Goal: Task Accomplishment & Management: Manage account settings

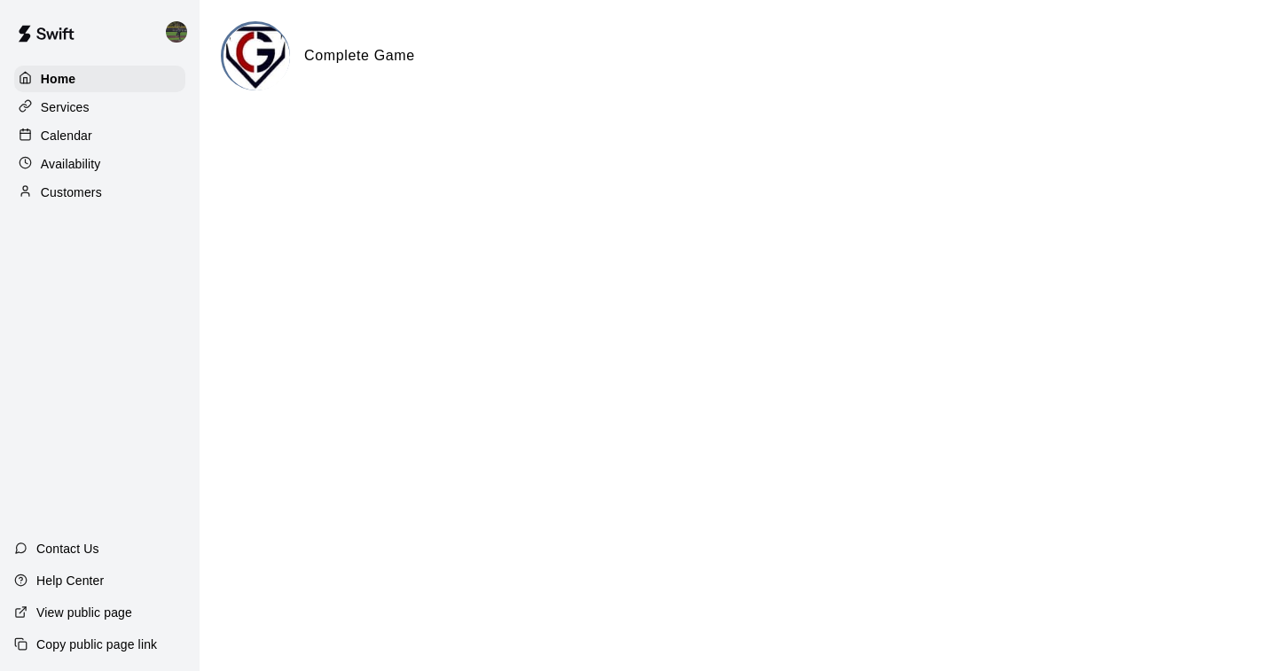
click at [113, 156] on div "Availability" at bounding box center [99, 164] width 171 height 27
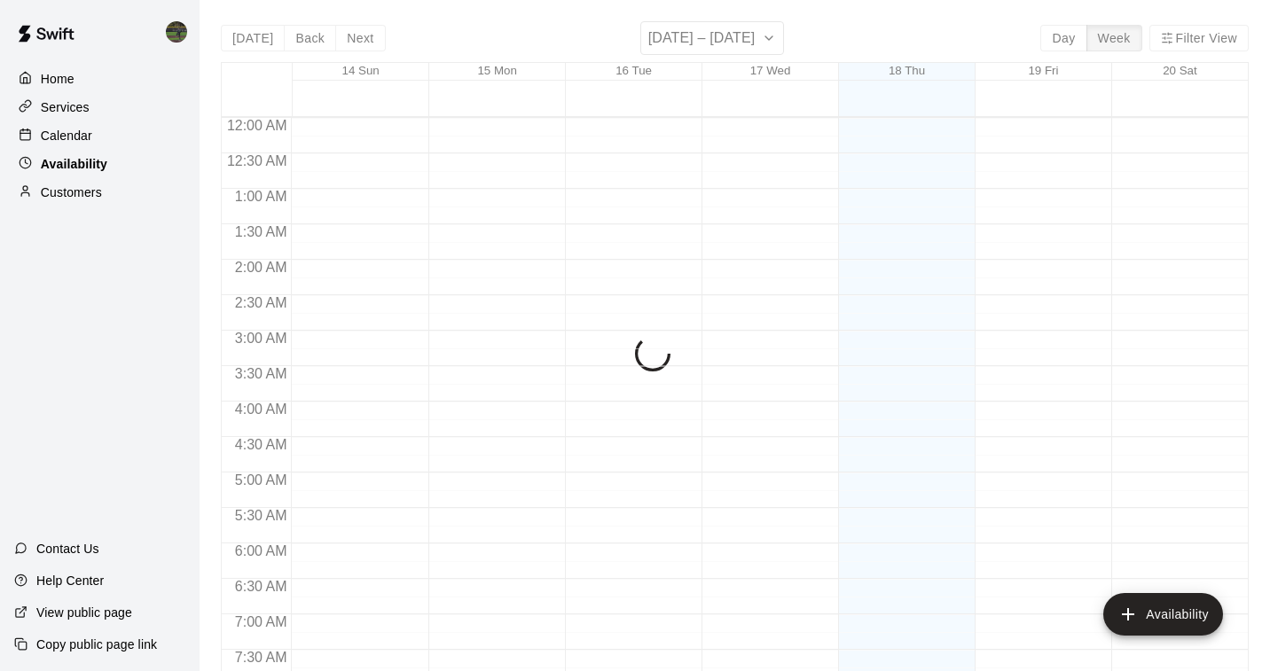
scroll to position [671, 0]
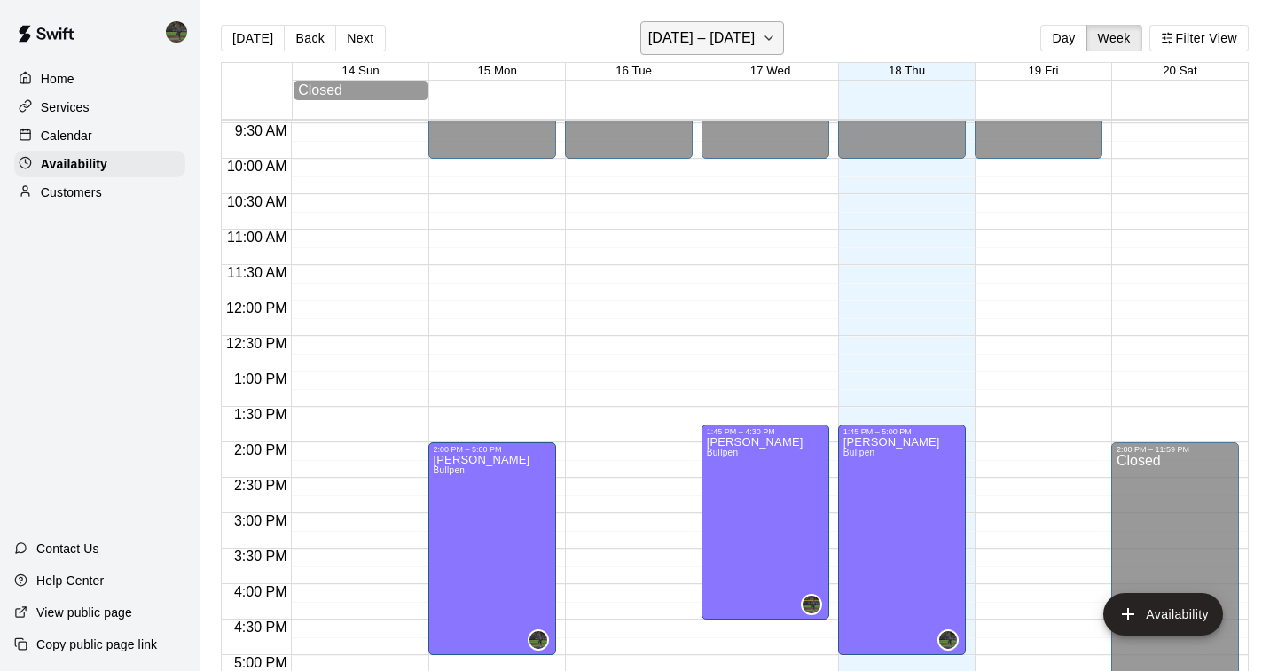
click at [768, 44] on icon "button" at bounding box center [769, 37] width 14 height 21
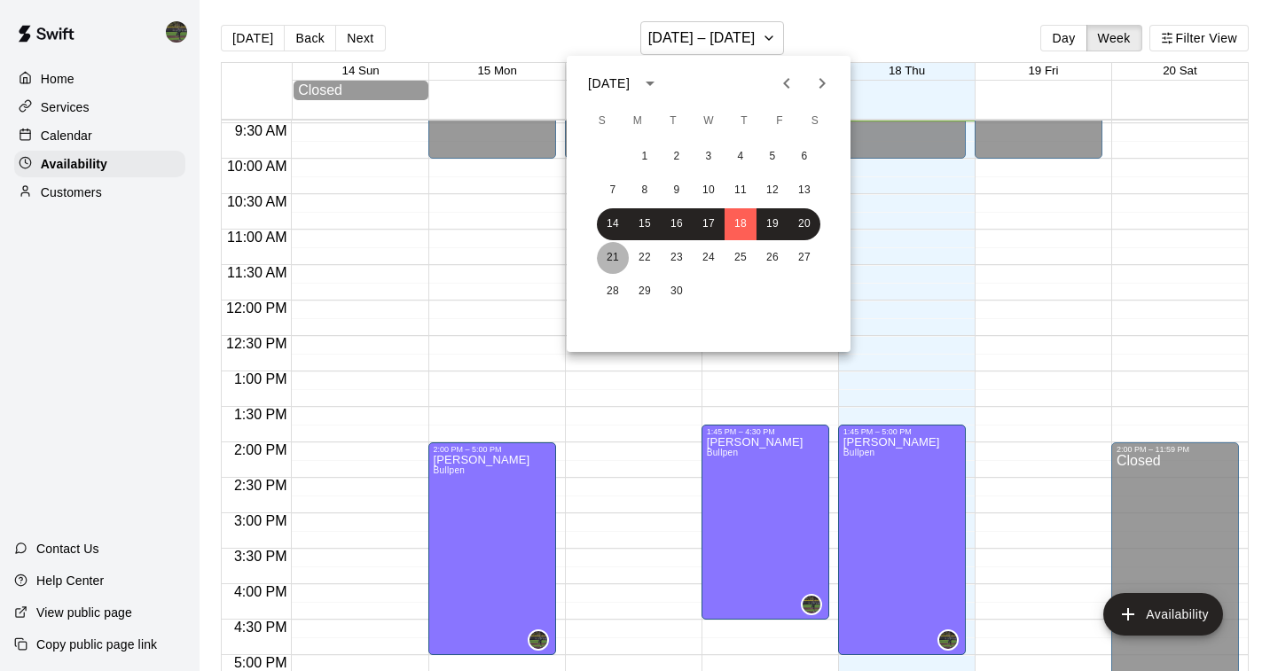
click at [613, 255] on button "21" at bounding box center [613, 258] width 32 height 32
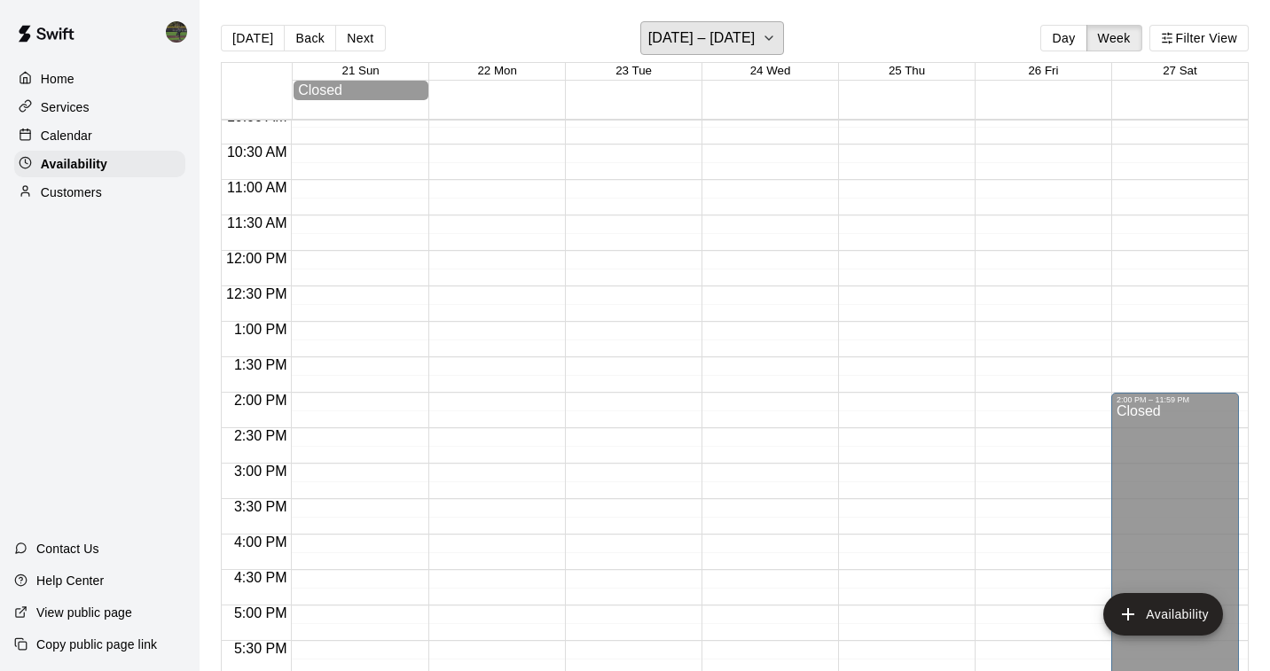
scroll to position [736, 0]
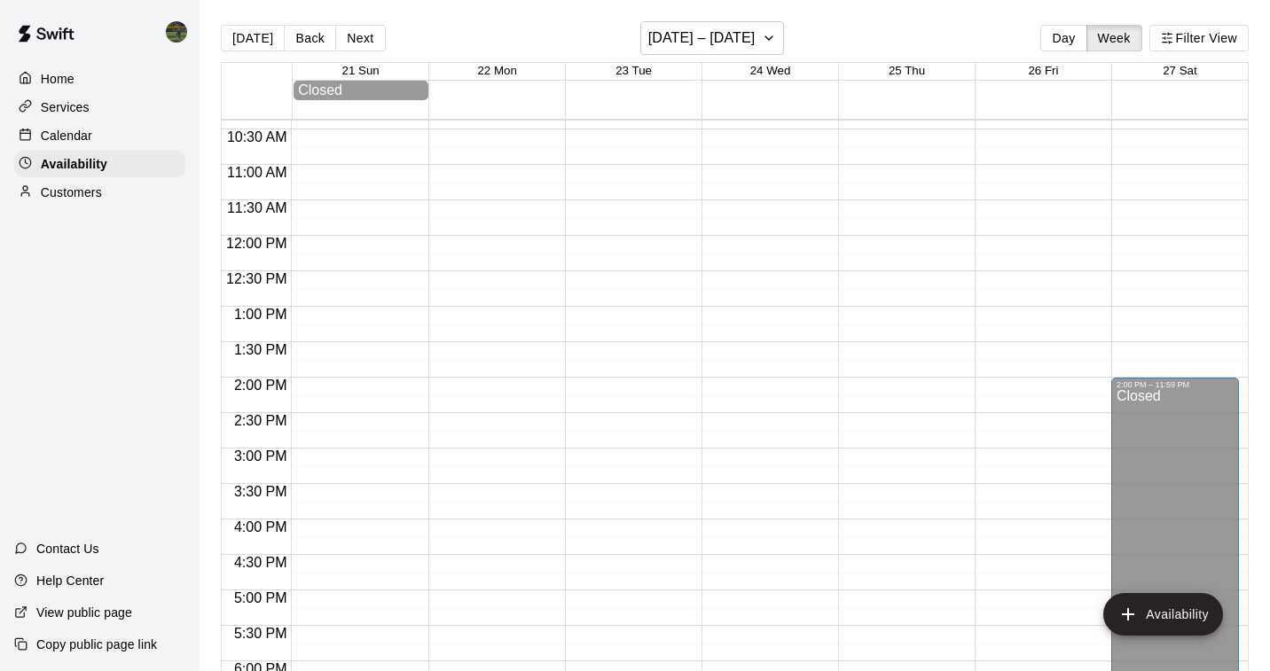
click at [359, 343] on div at bounding box center [355, 235] width 128 height 1703
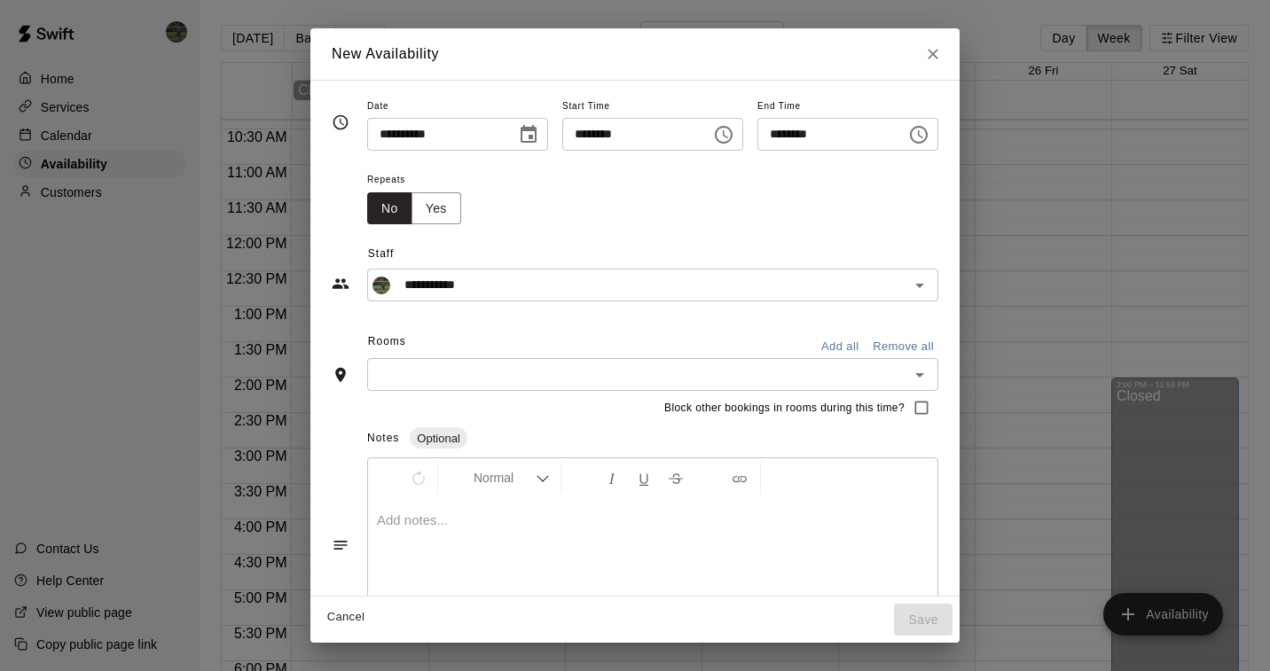
type input "**********"
type input "********"
type input "**********"
click at [841, 129] on input "********" at bounding box center [825, 134] width 137 height 33
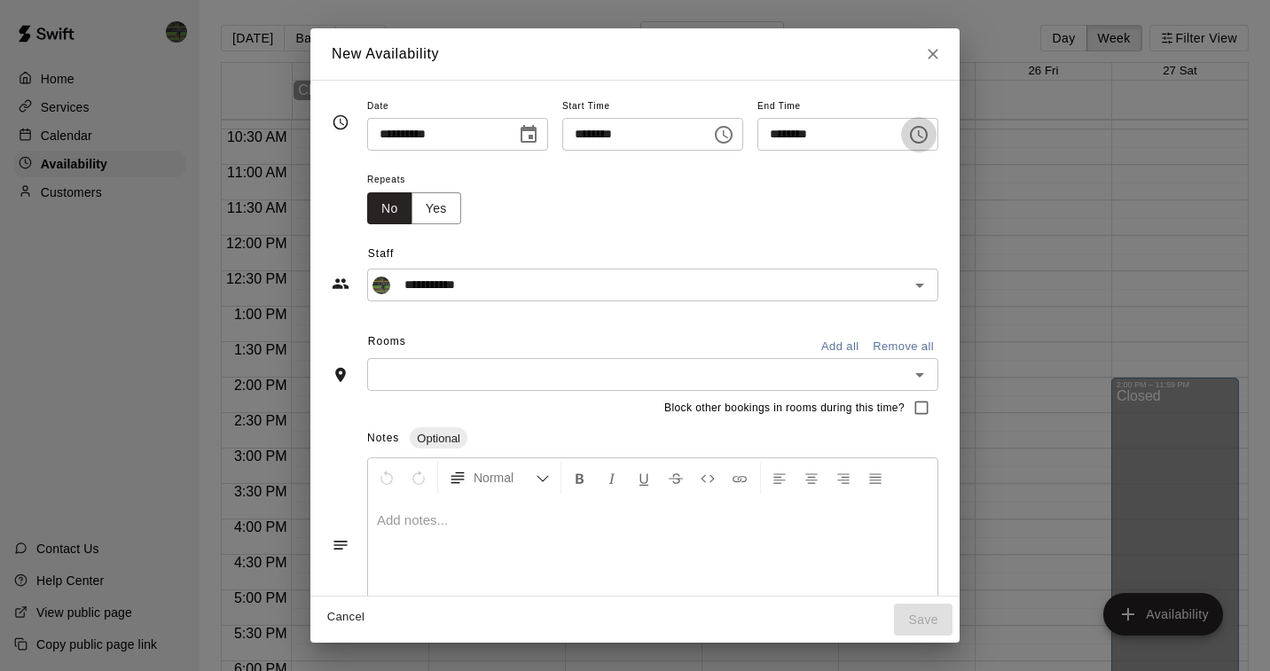
click at [930, 134] on icon "Choose time, selected time is 2:00 PM" at bounding box center [918, 134] width 21 height 21
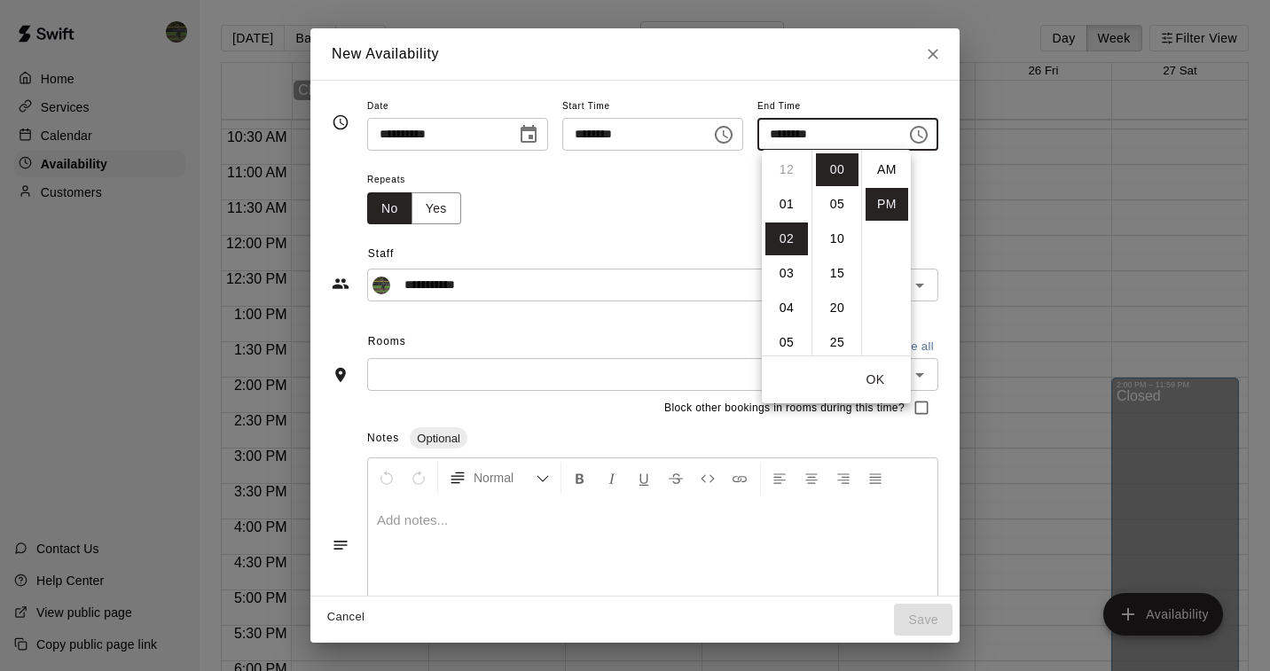
scroll to position [32, 0]
click at [788, 270] on li "05" at bounding box center [786, 273] width 43 height 33
type input "********"
click at [883, 372] on button "OK" at bounding box center [875, 380] width 57 height 33
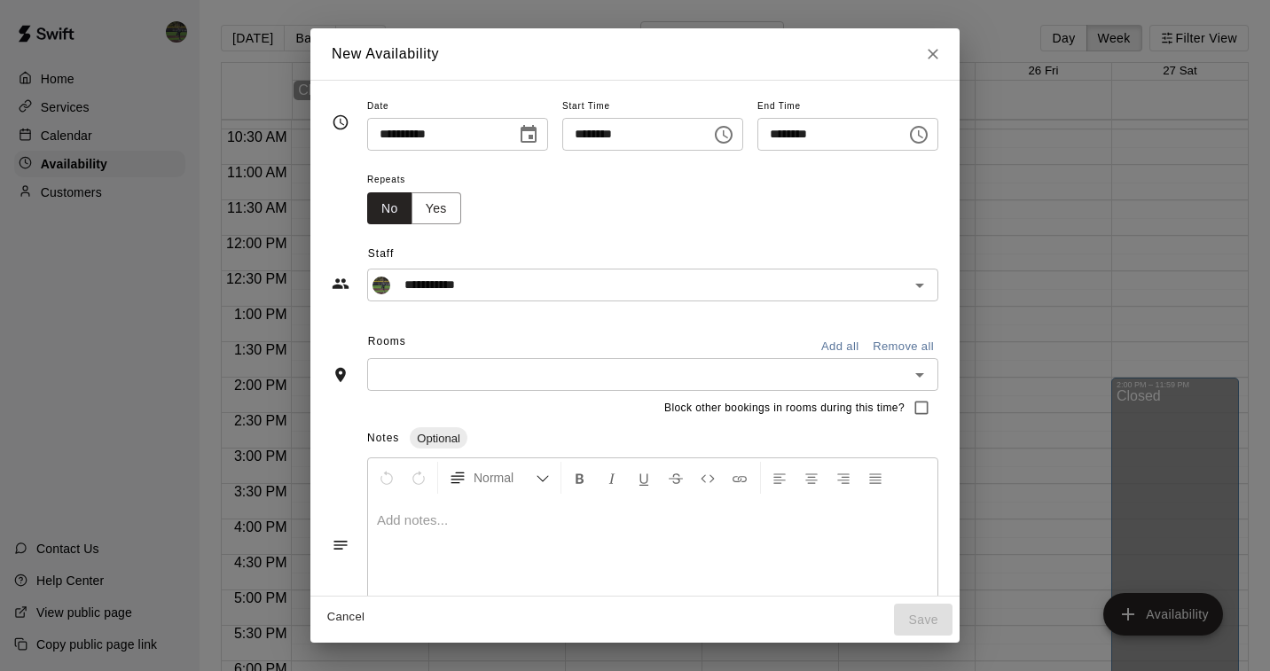
click at [924, 373] on icon "Open" at bounding box center [919, 375] width 9 height 4
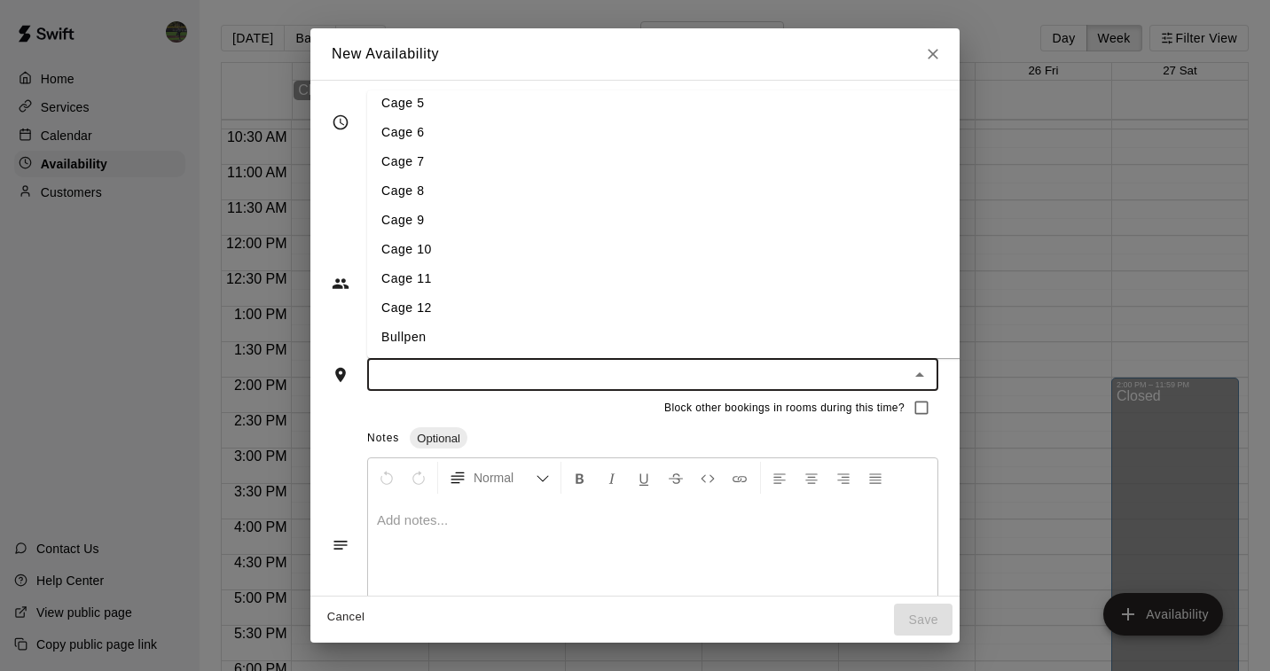
scroll to position [126, 0]
click at [443, 327] on li "Bullpen" at bounding box center [666, 337] width 598 height 29
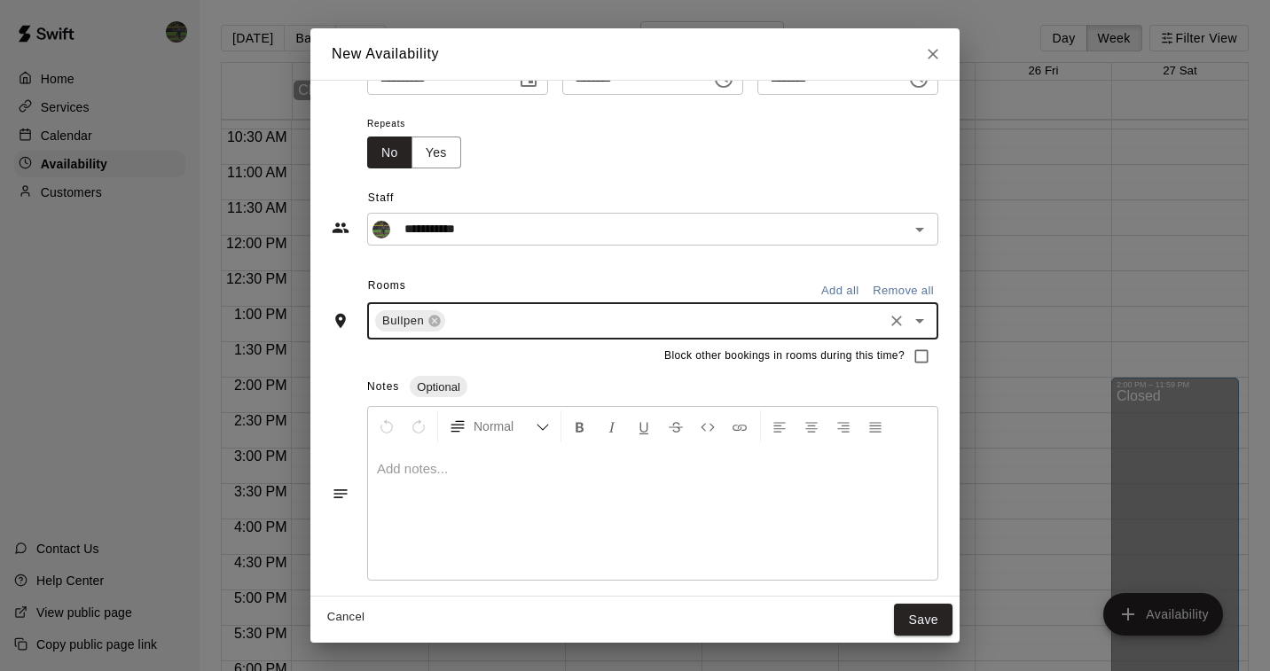
scroll to position [55, 0]
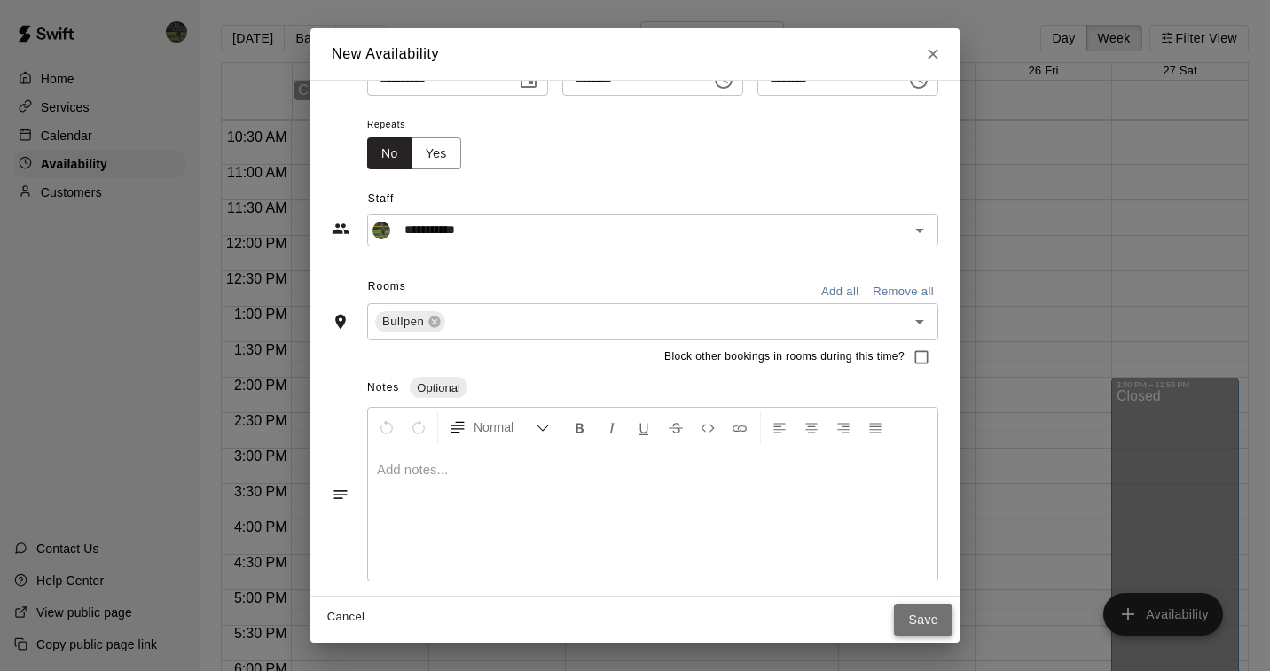
click at [941, 623] on button "Save" at bounding box center [923, 620] width 59 height 33
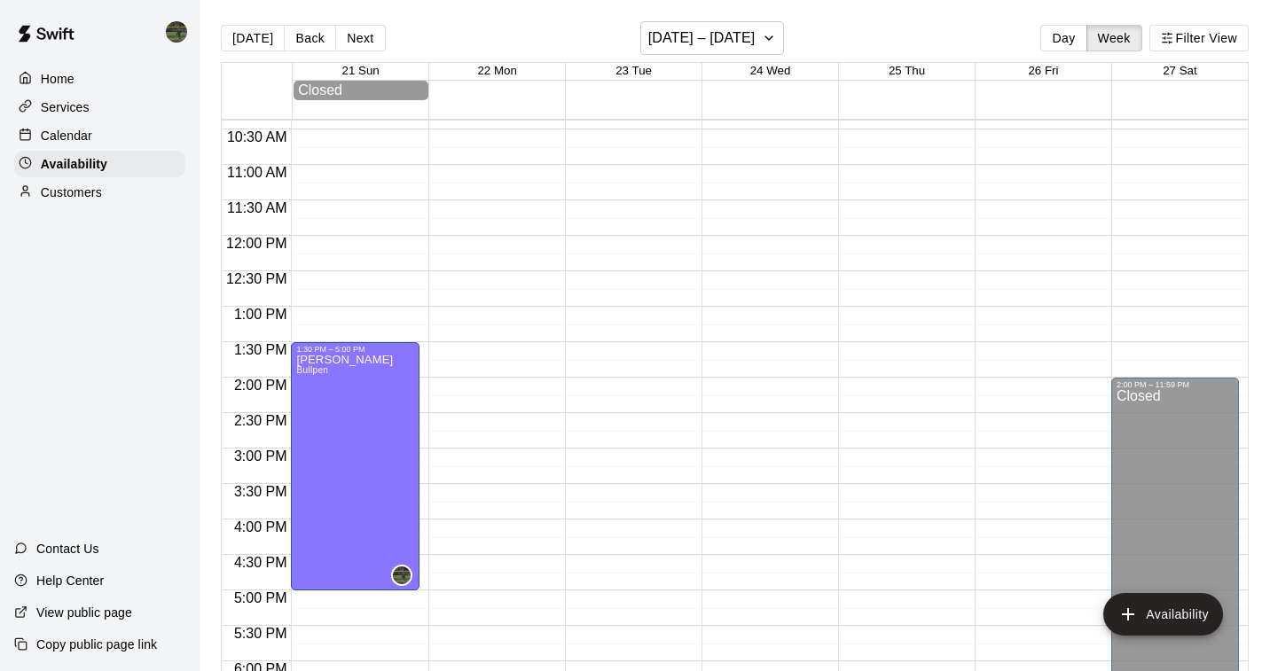
click at [60, 136] on p "Calendar" at bounding box center [66, 136] width 51 height 18
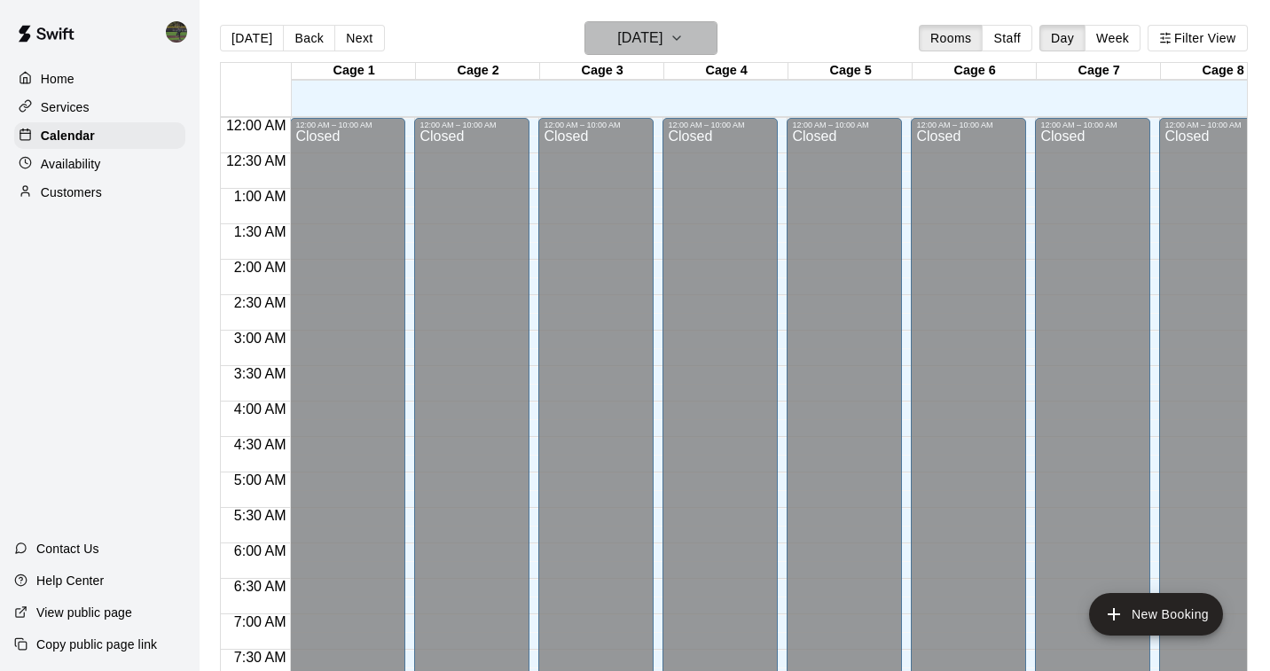
click at [663, 34] on h6 "[DATE]" at bounding box center [639, 38] width 45 height 25
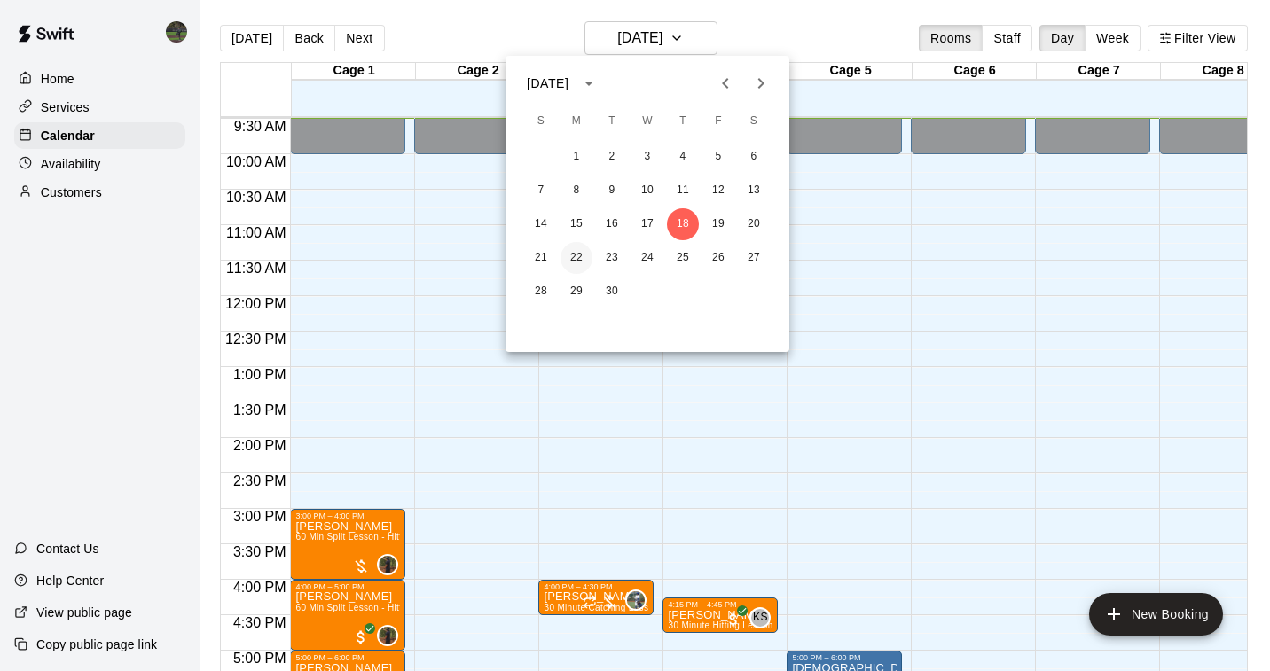
click at [576, 251] on button "22" at bounding box center [577, 258] width 32 height 32
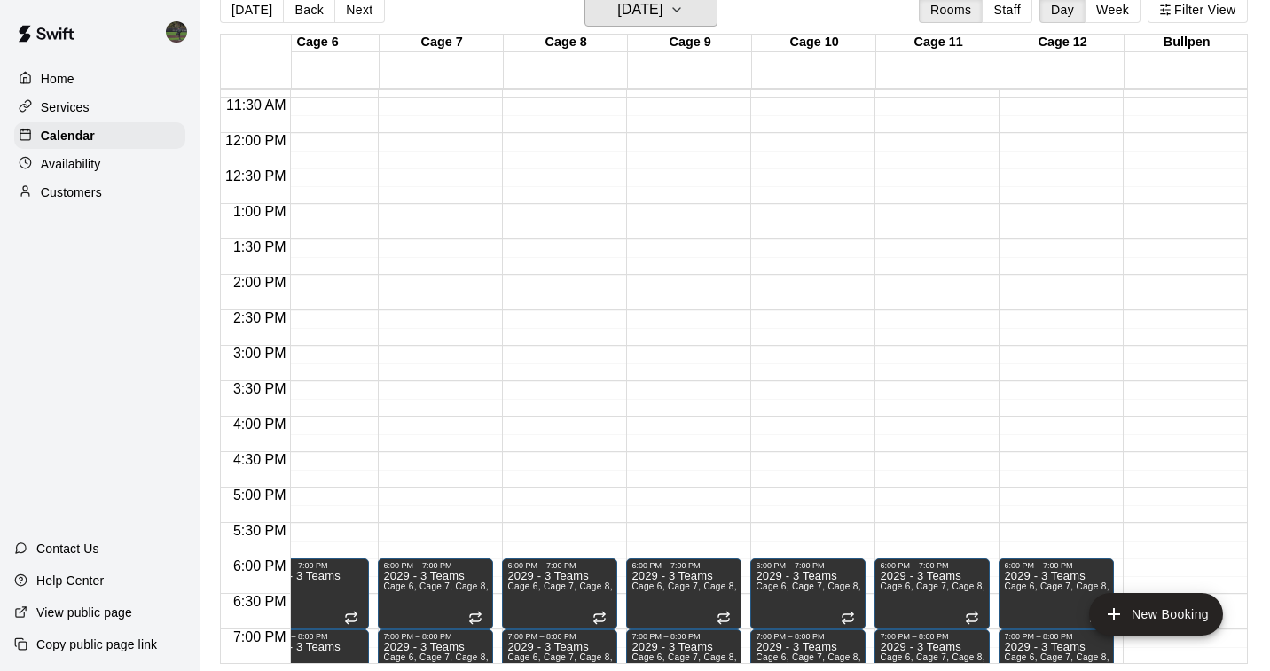
scroll to position [804, 657]
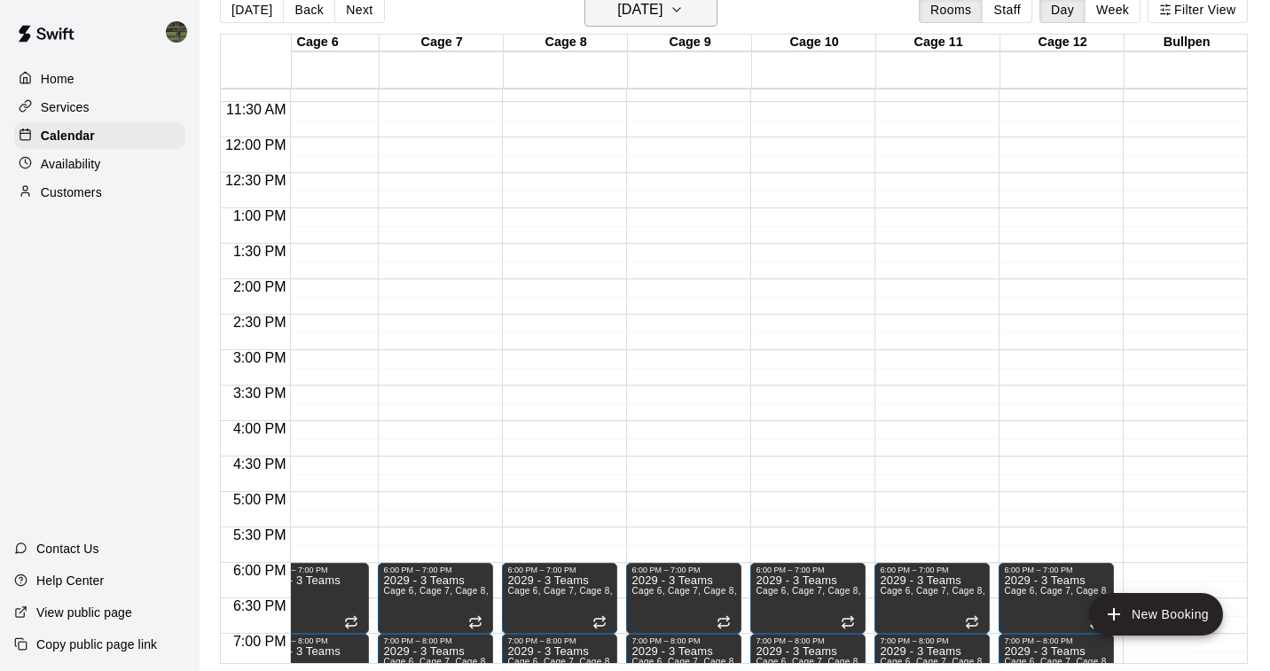
click at [693, 8] on button "[DATE]" at bounding box center [650, 10] width 133 height 34
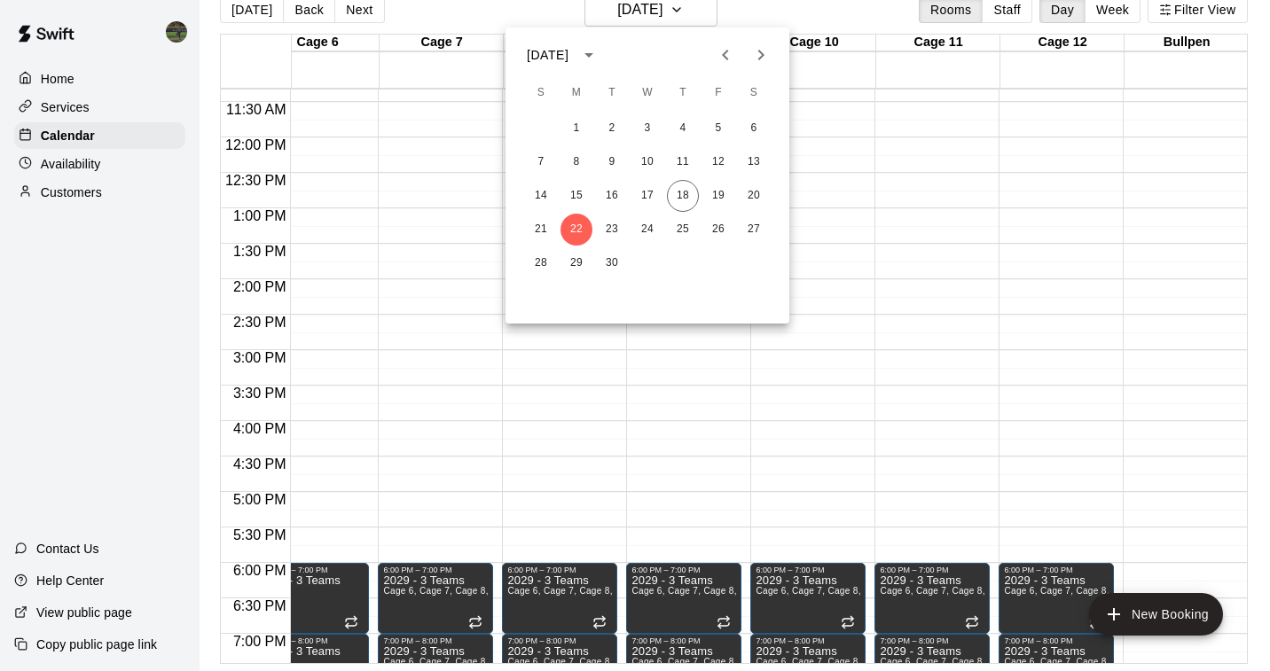
click at [95, 162] on div at bounding box center [635, 335] width 1270 height 671
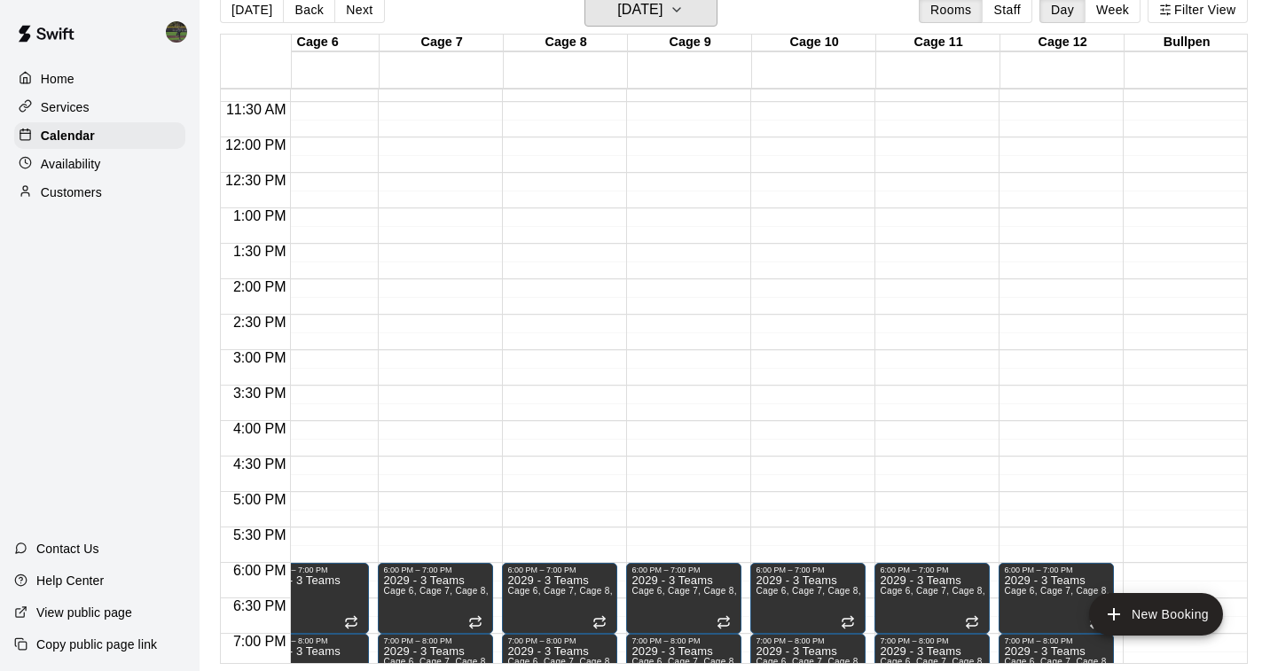
scroll to position [21, 0]
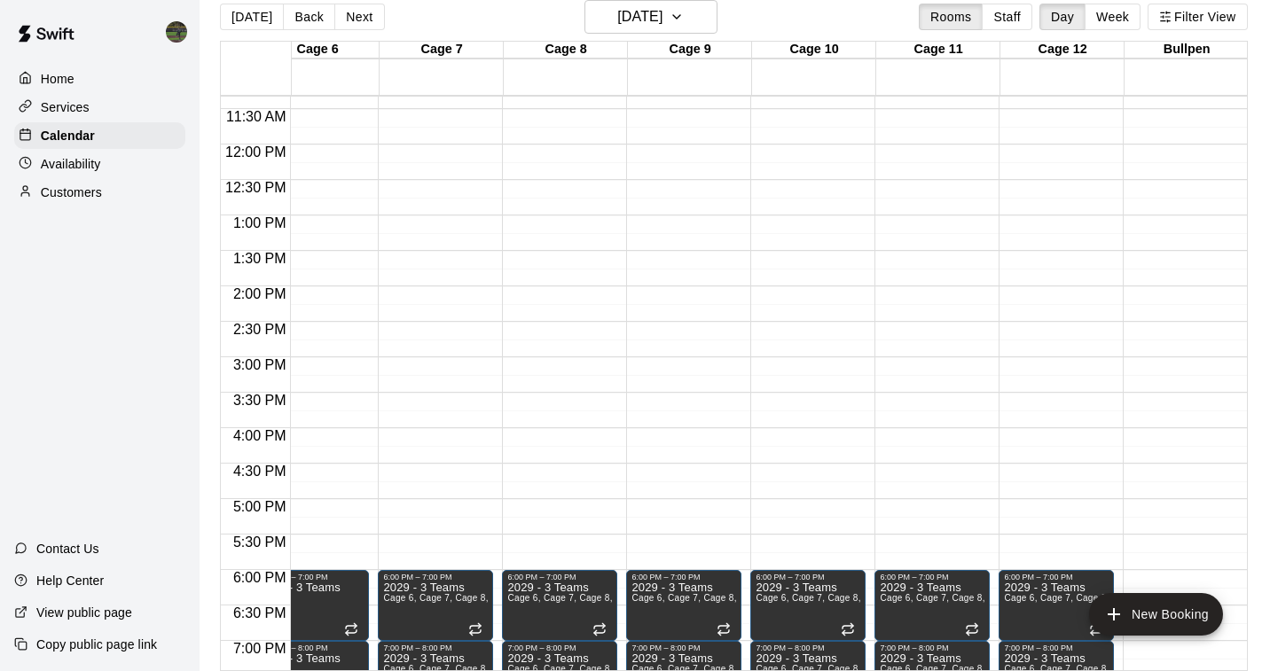
click at [85, 163] on p "Availability" at bounding box center [71, 164] width 60 height 18
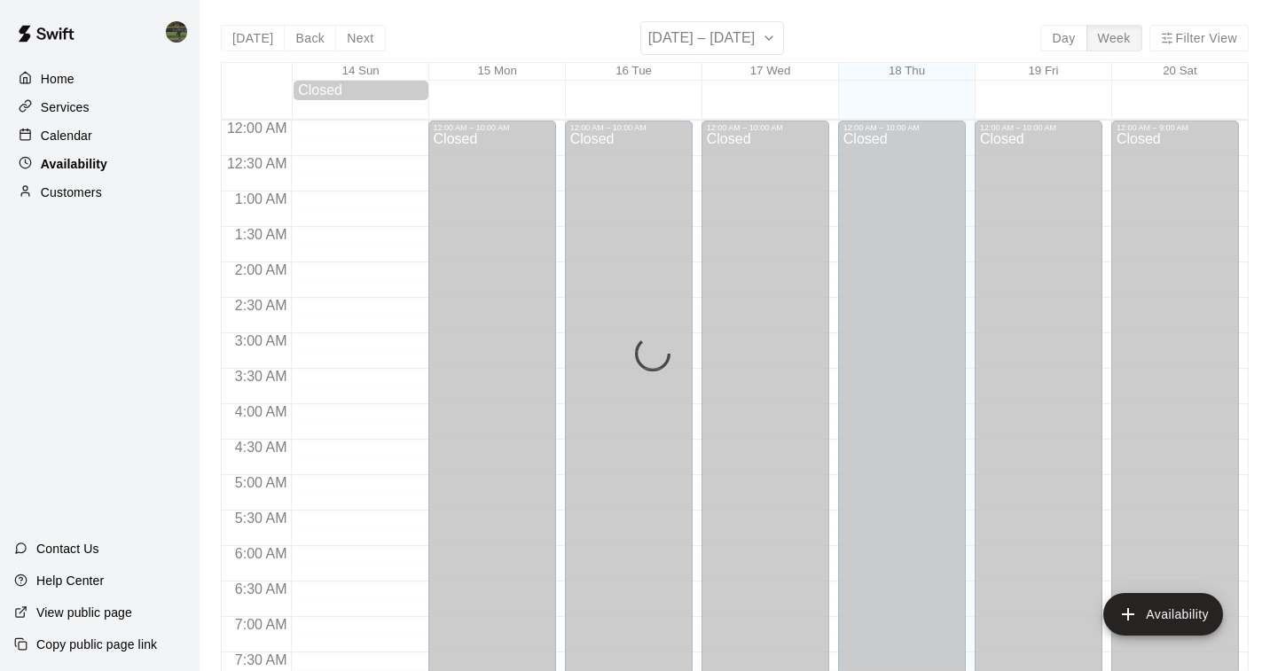
scroll to position [673, 0]
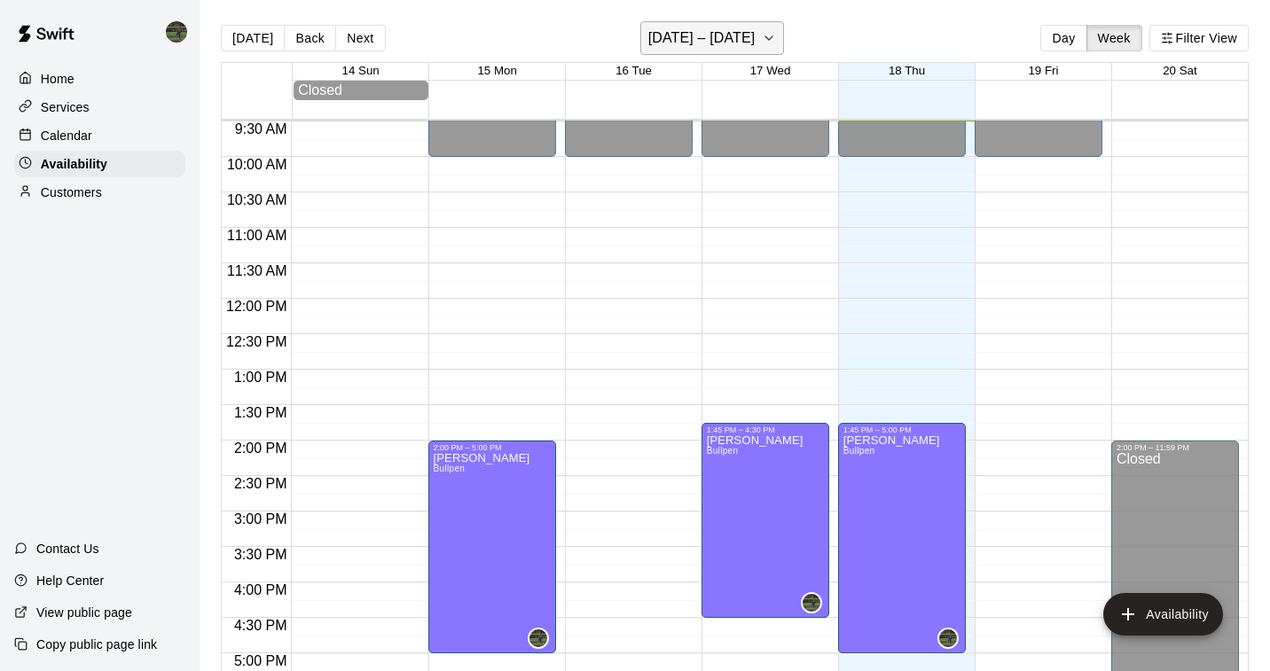
click at [767, 31] on icon "button" at bounding box center [769, 37] width 14 height 21
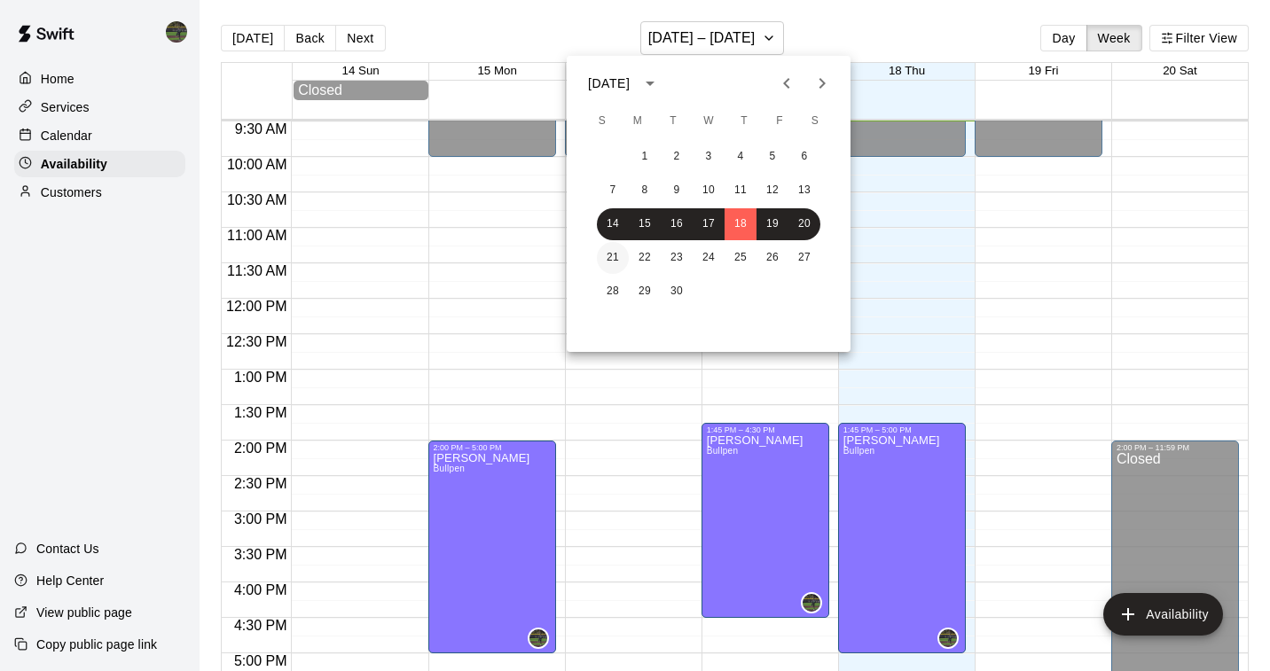
click at [605, 260] on button "21" at bounding box center [613, 258] width 32 height 32
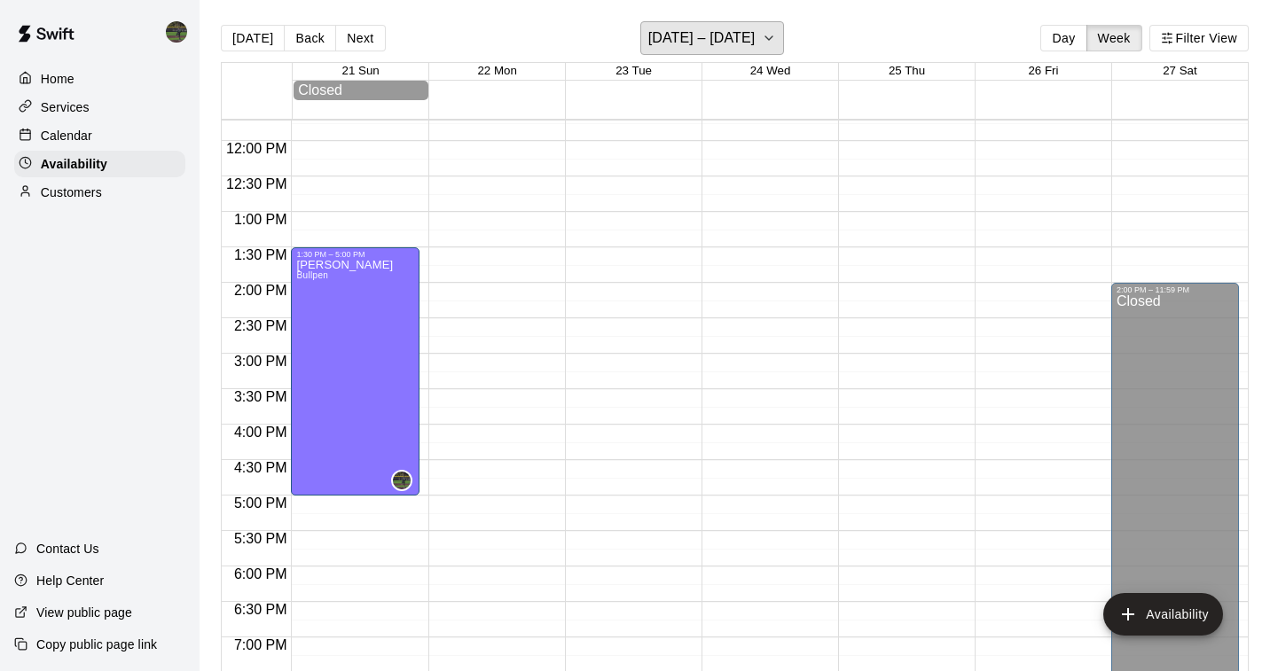
scroll to position [833, 0]
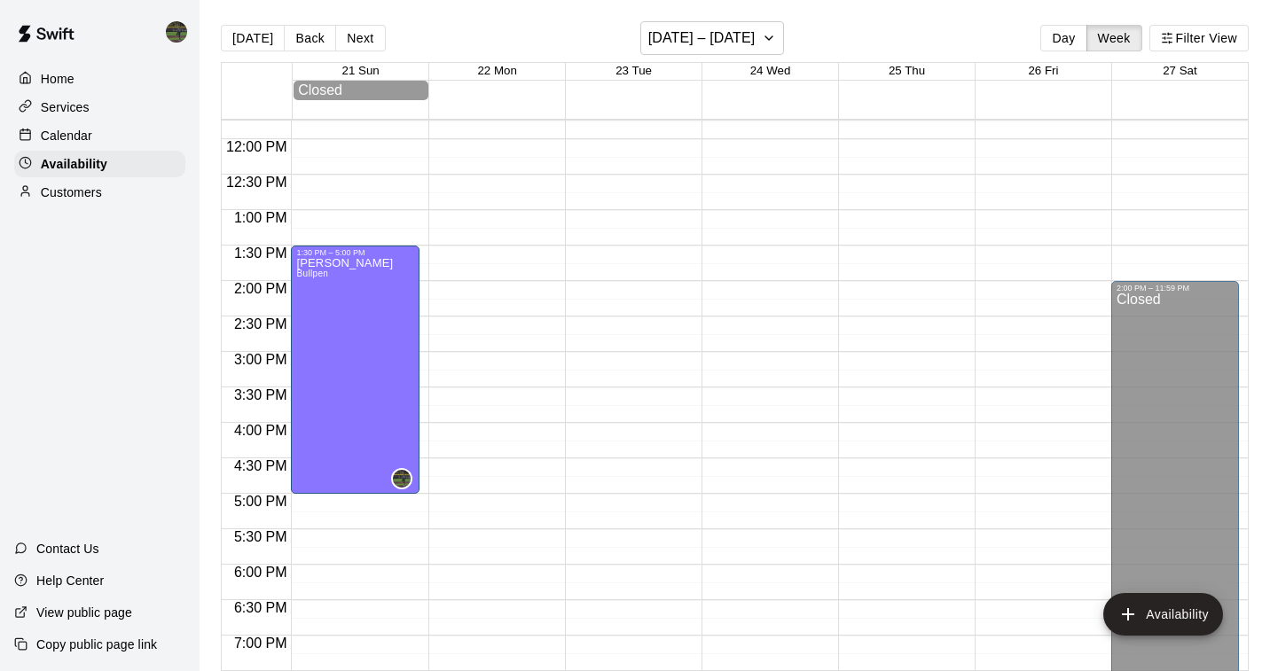
click at [500, 390] on div "12:00 AM – 10:00 AM Closed 9:00 PM – 11:59 PM Closed" at bounding box center [492, 139] width 128 height 1703
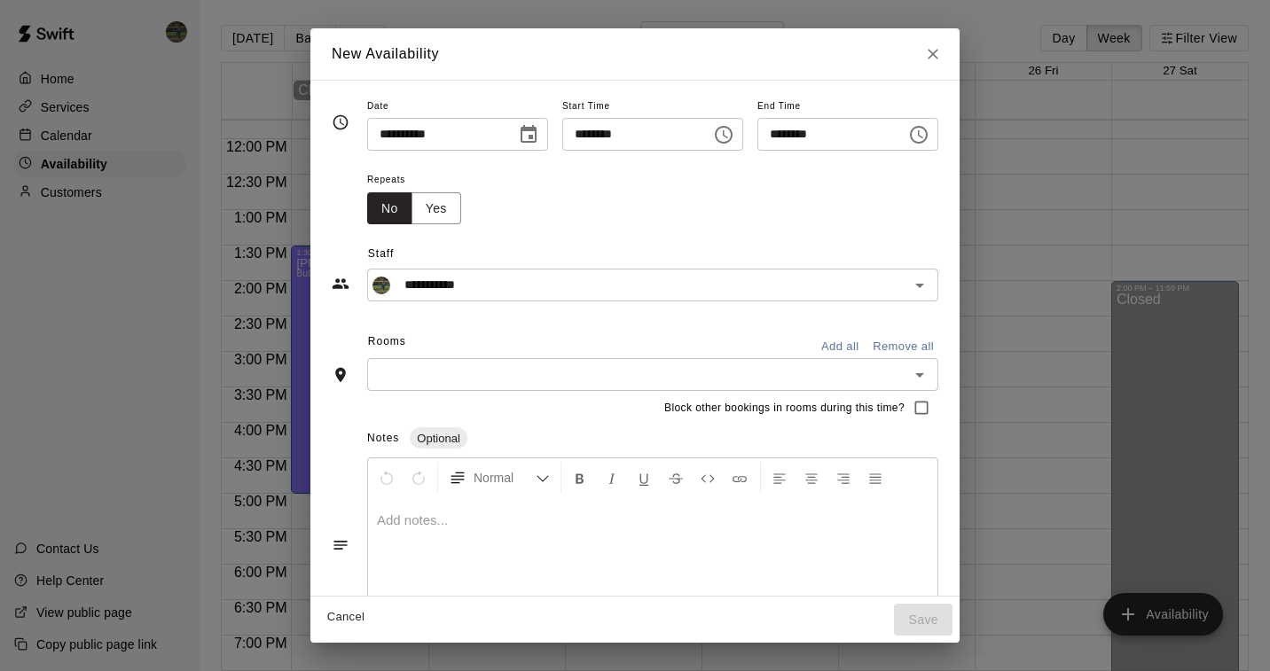
click at [862, 137] on input "********" at bounding box center [825, 134] width 137 height 33
click at [930, 129] on icon "Choose time, selected time is 4:00 PM" at bounding box center [918, 134] width 21 height 21
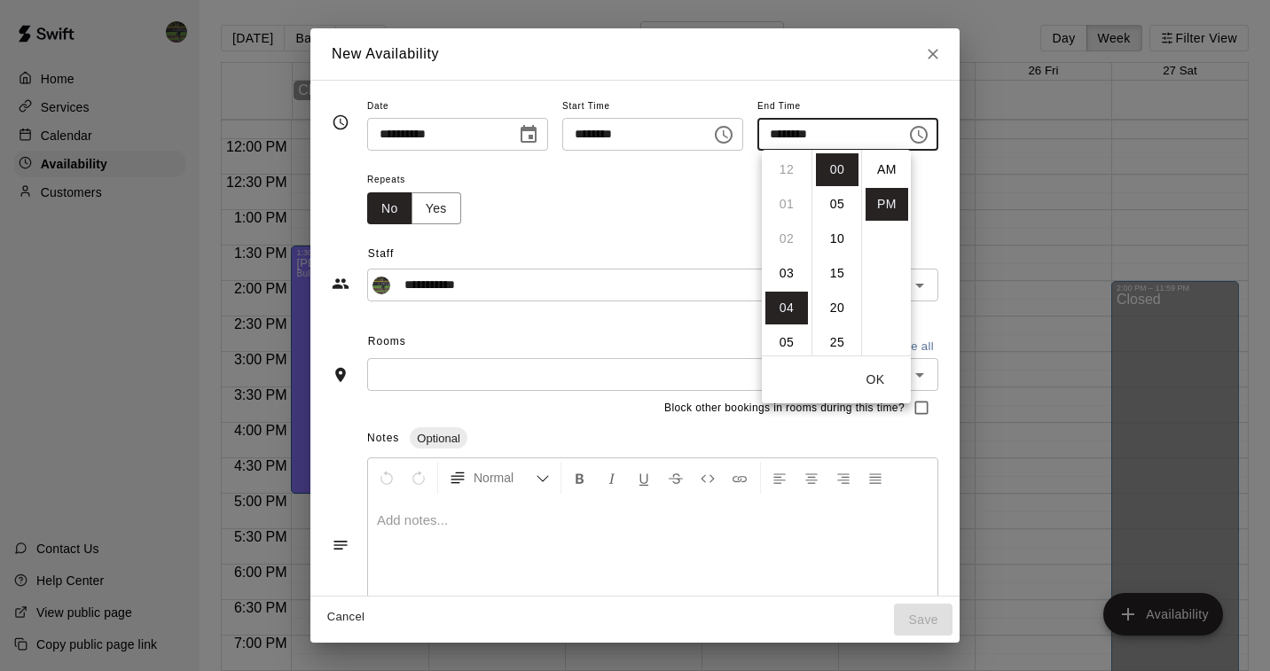
scroll to position [32, 0]
click at [787, 198] on li "05" at bounding box center [786, 204] width 43 height 33
type input "********"
click at [881, 379] on button "OK" at bounding box center [875, 380] width 57 height 33
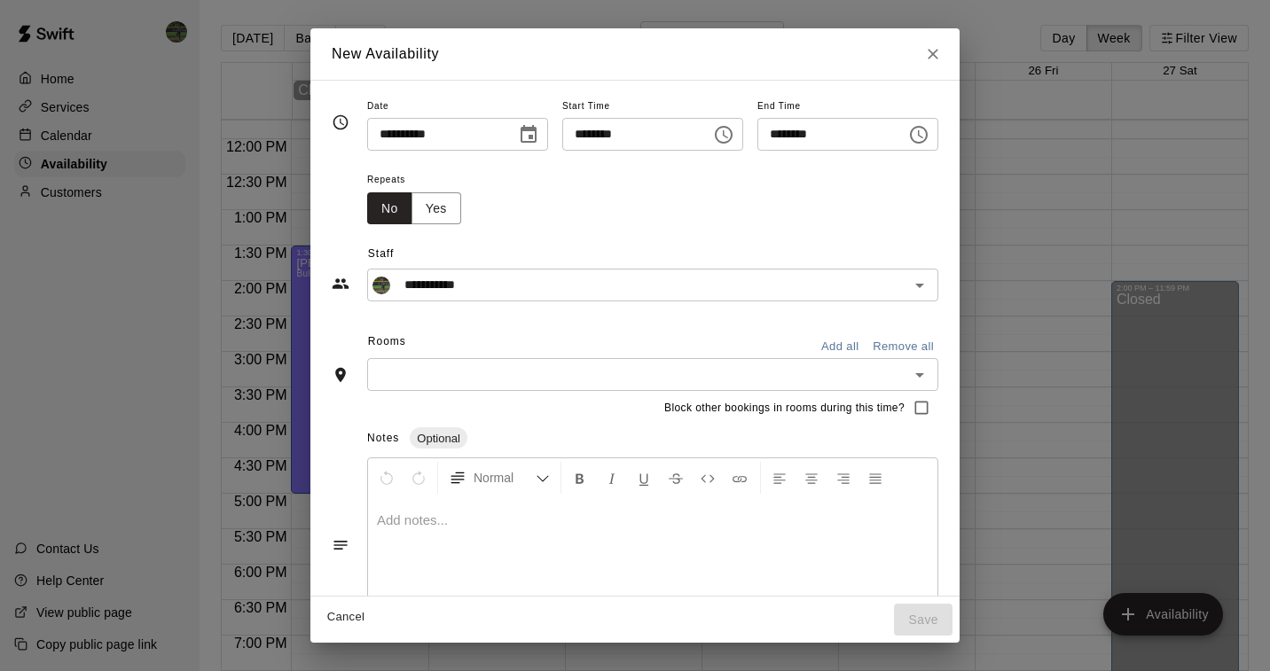
click at [930, 373] on icon "Open" at bounding box center [919, 375] width 21 height 21
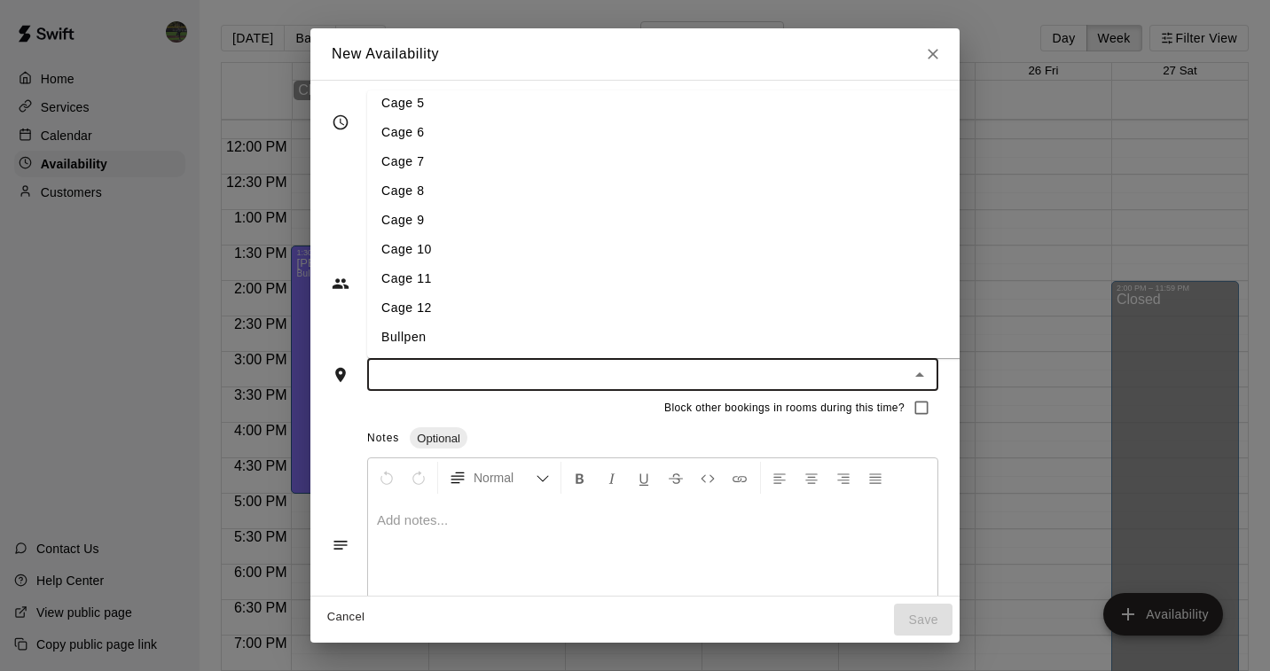
scroll to position [126, 0]
click at [451, 335] on li "Bullpen" at bounding box center [666, 337] width 598 height 29
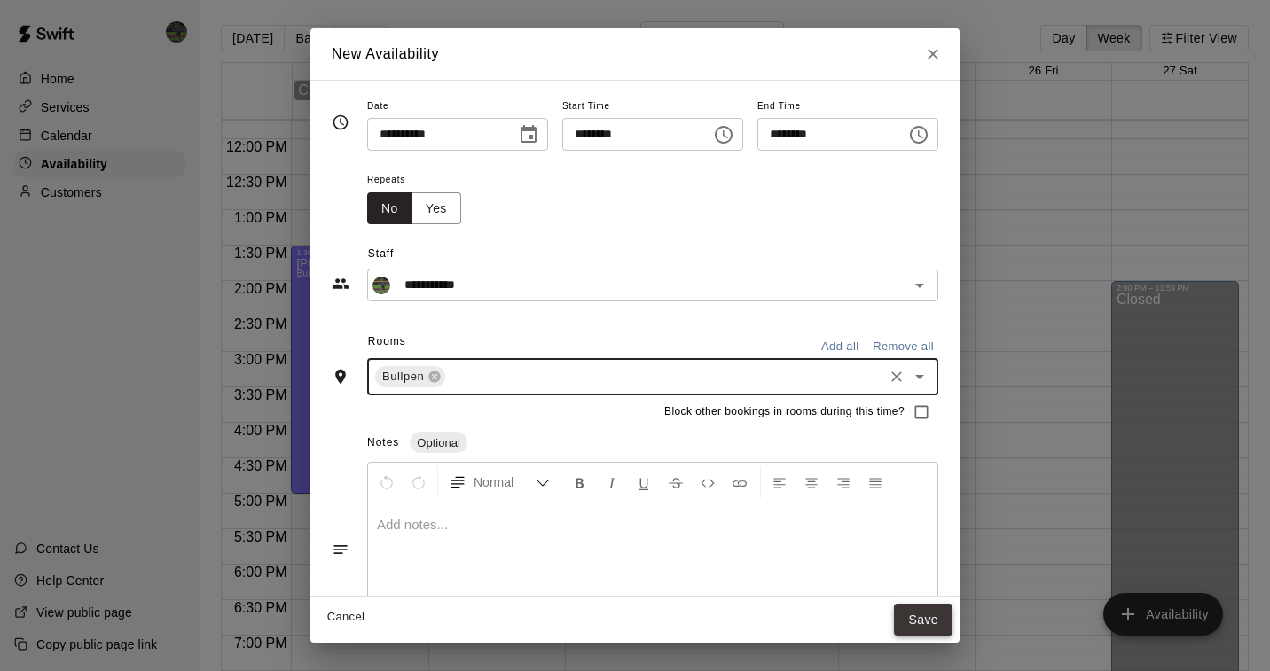
click at [942, 614] on button "Save" at bounding box center [923, 620] width 59 height 33
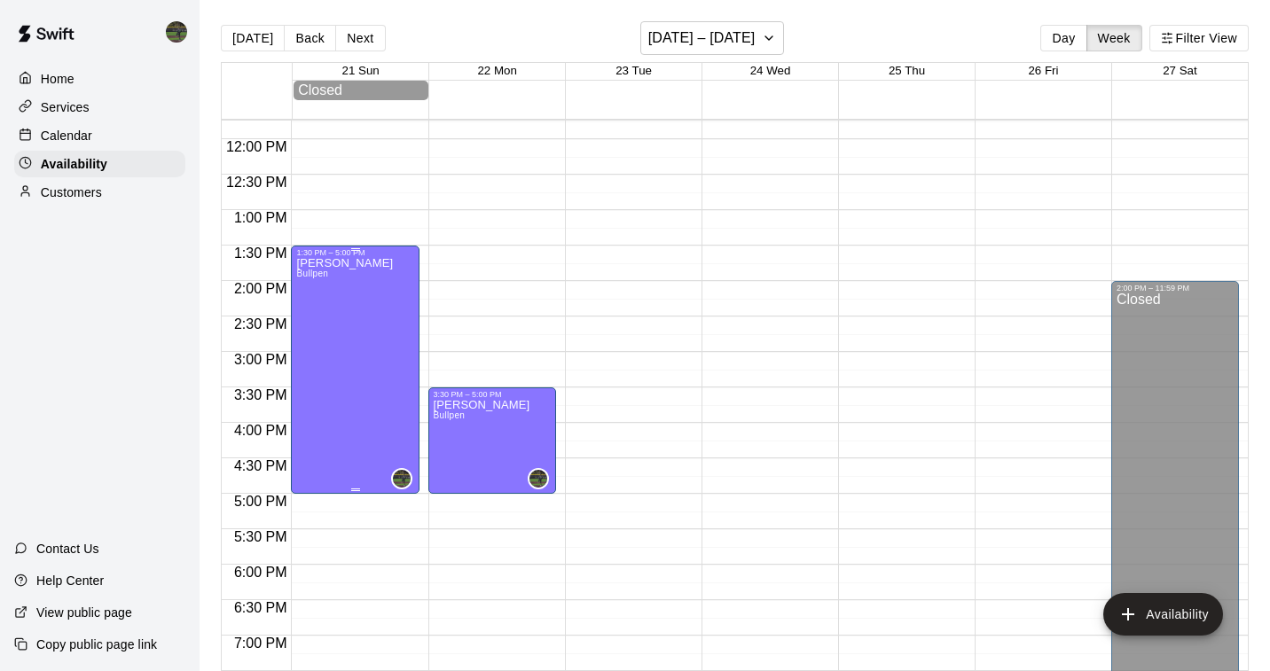
click at [388, 378] on div "[PERSON_NAME] Bullpen" at bounding box center [354, 592] width 117 height 671
click at [310, 314] on icon "delete" at bounding box center [315, 319] width 12 height 16
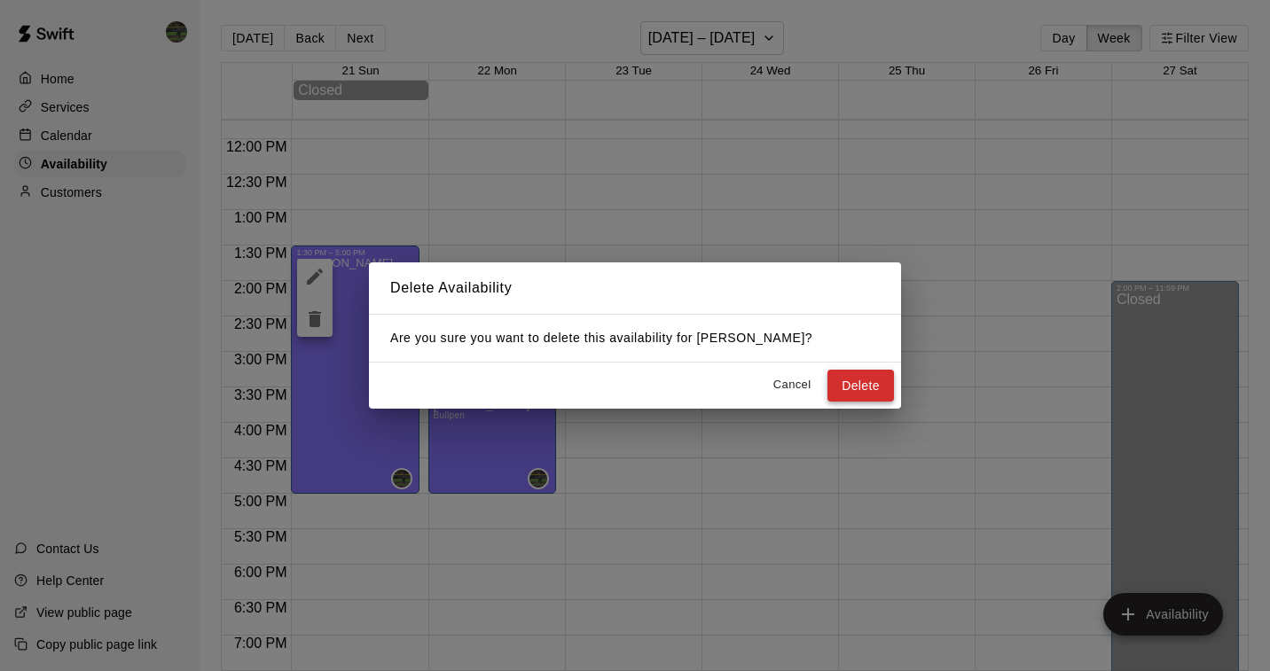
click at [848, 388] on button "Delete" at bounding box center [861, 386] width 67 height 33
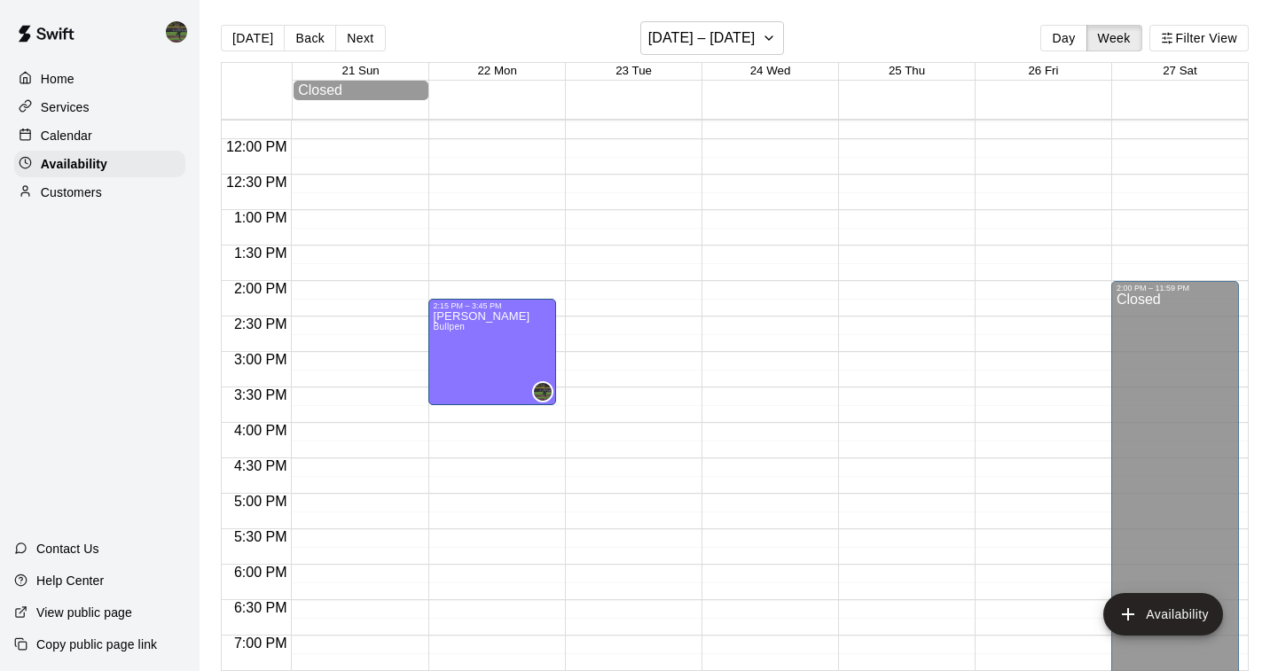
drag, startPoint x: 490, startPoint y: 389, endPoint x: 493, endPoint y: 306, distance: 83.4
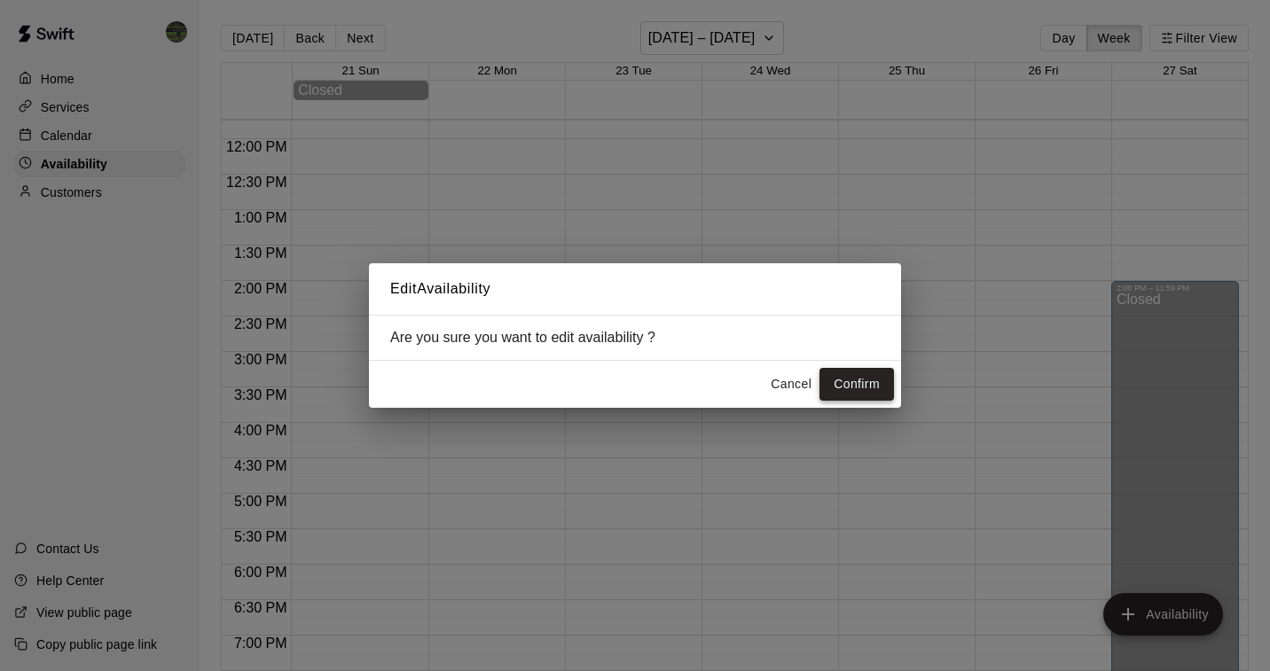
click at [851, 376] on button "Confirm" at bounding box center [857, 384] width 75 height 33
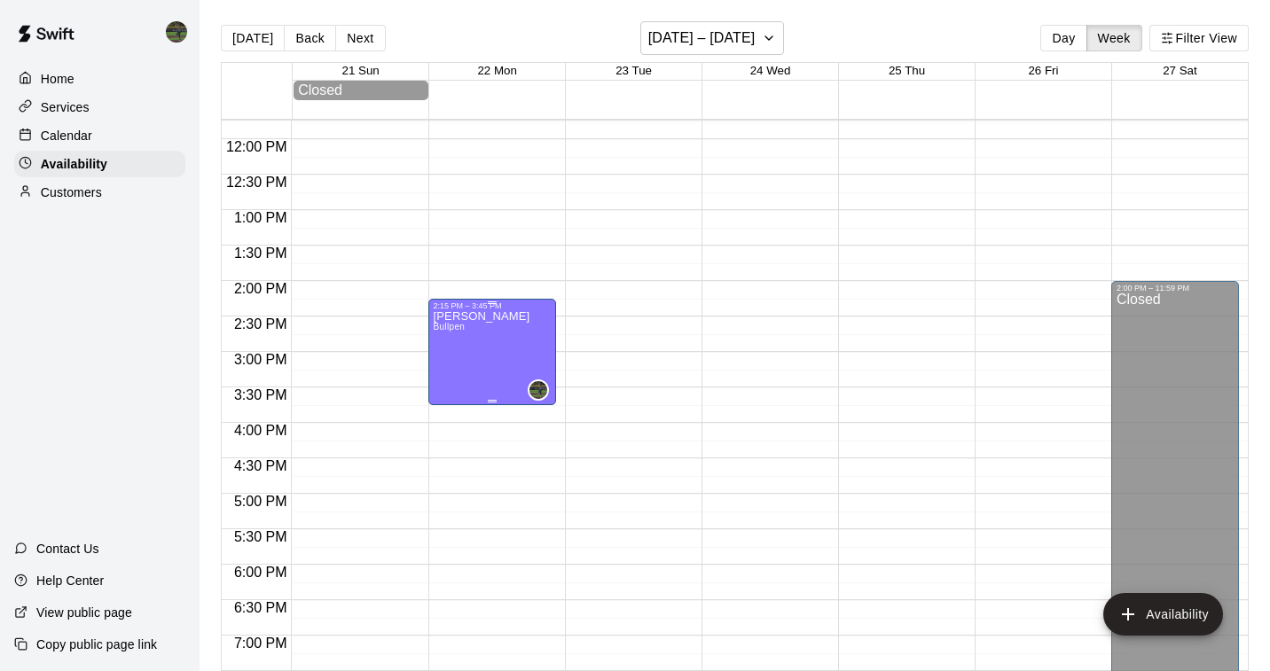
click at [487, 377] on div "[PERSON_NAME] Bullpen" at bounding box center [482, 645] width 97 height 671
click at [453, 371] on icon "delete" at bounding box center [451, 373] width 12 height 16
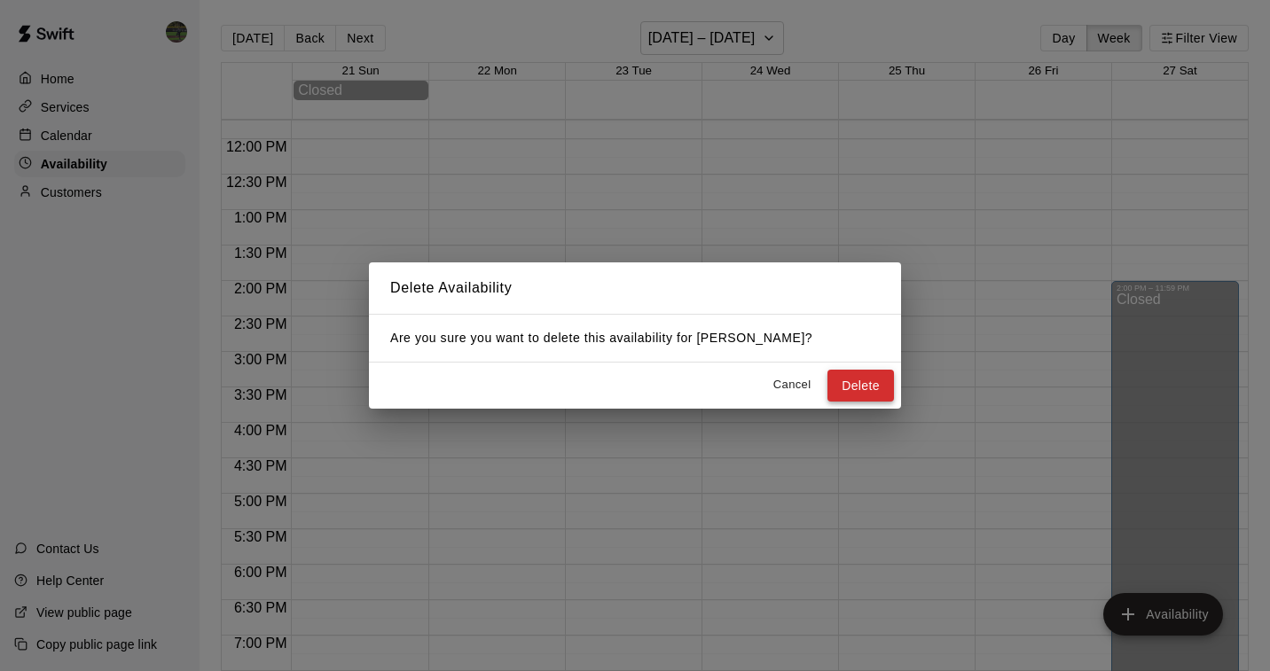
click at [859, 390] on button "Delete" at bounding box center [861, 386] width 67 height 33
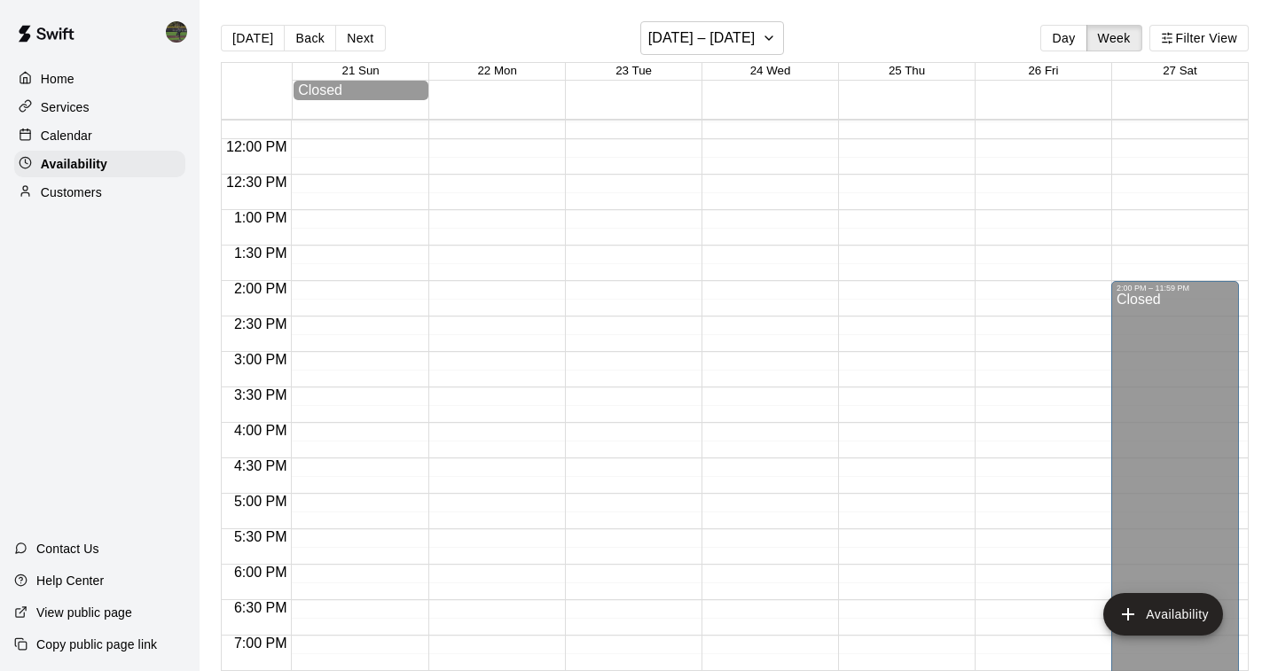
click at [489, 281] on div "12:00 AM – 10:00 AM Closed 9:00 PM – 11:59 PM Closed" at bounding box center [492, 139] width 128 height 1703
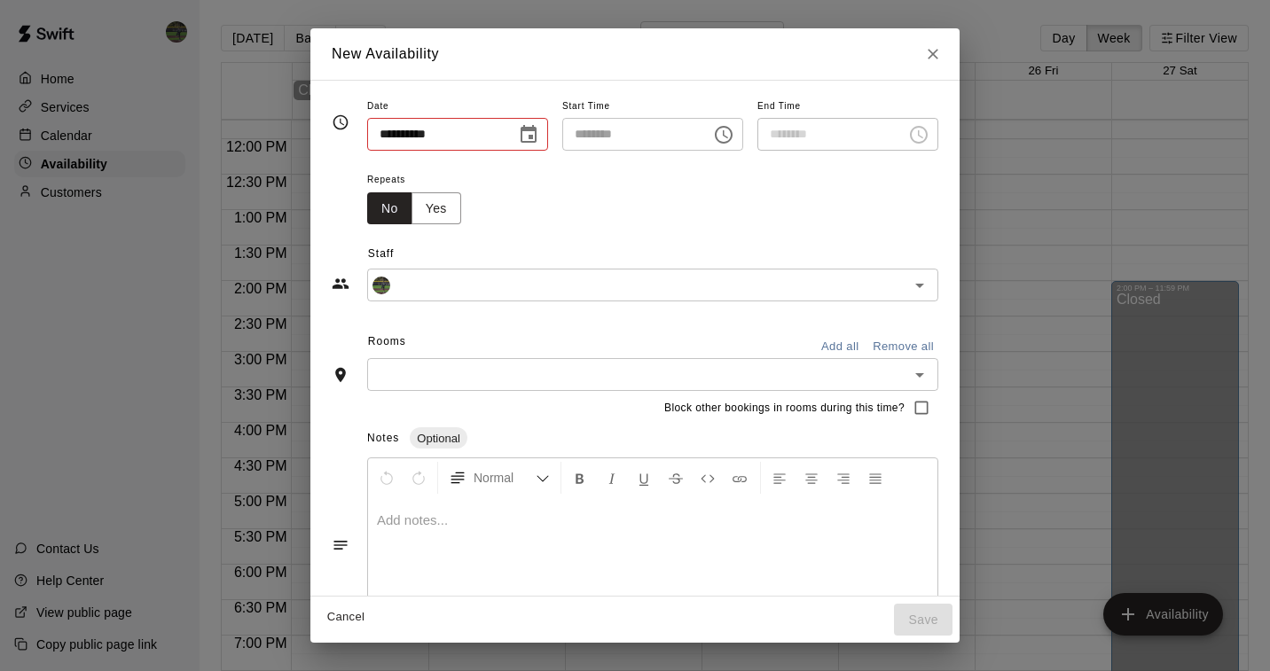
type input "**********"
type input "********"
type input "**********"
click at [921, 135] on button "Choose time, selected time is 2:15 PM" at bounding box center [918, 134] width 35 height 35
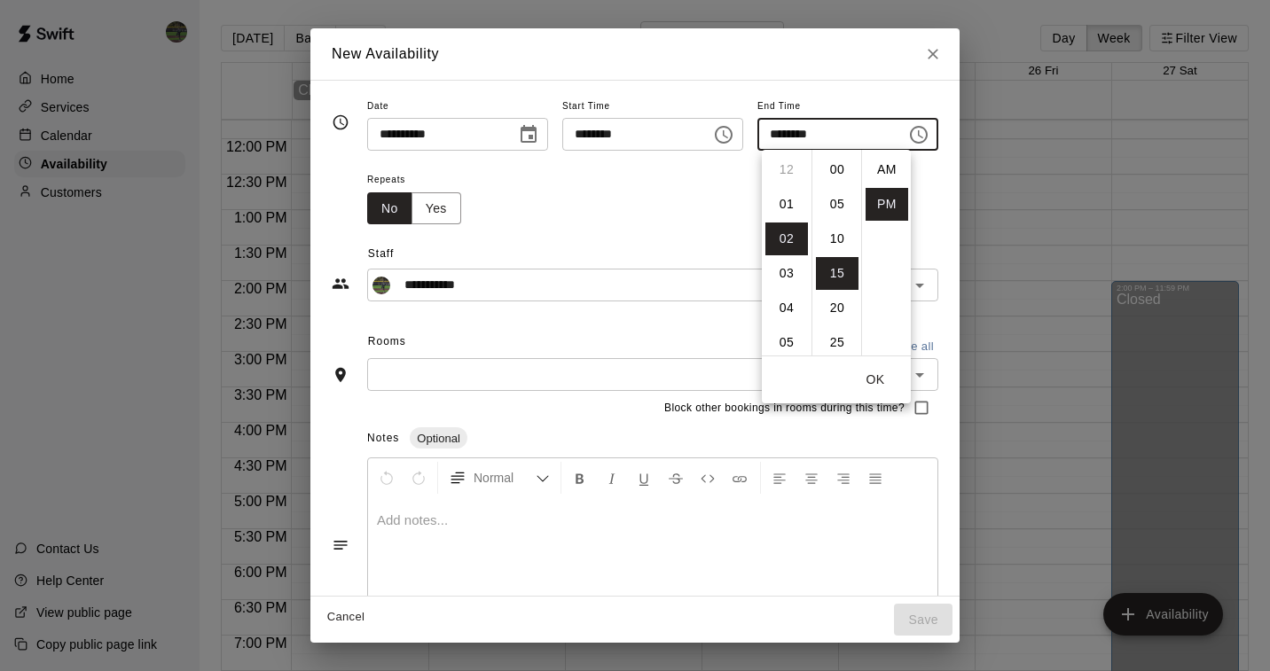
scroll to position [32, 0]
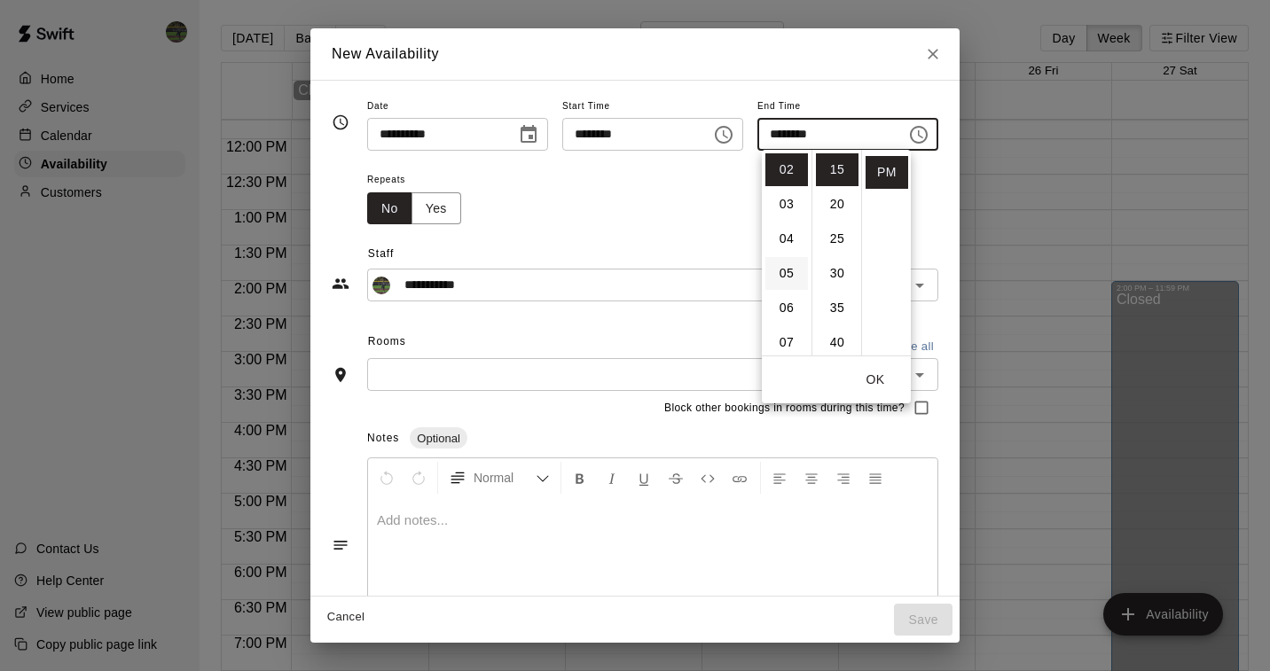
click at [786, 270] on li "05" at bounding box center [786, 273] width 43 height 33
click at [829, 170] on li "00" at bounding box center [837, 169] width 43 height 33
type input "********"
click at [882, 378] on button "OK" at bounding box center [875, 380] width 57 height 33
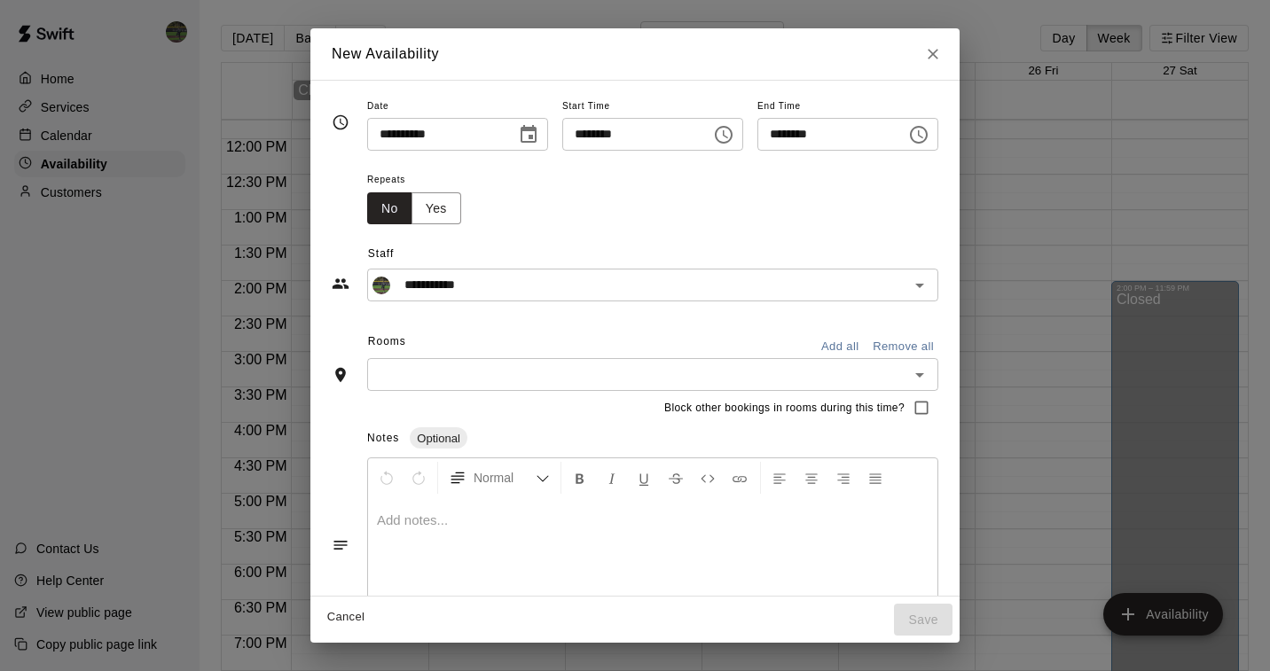
click at [930, 373] on icon "Open" at bounding box center [919, 375] width 21 height 21
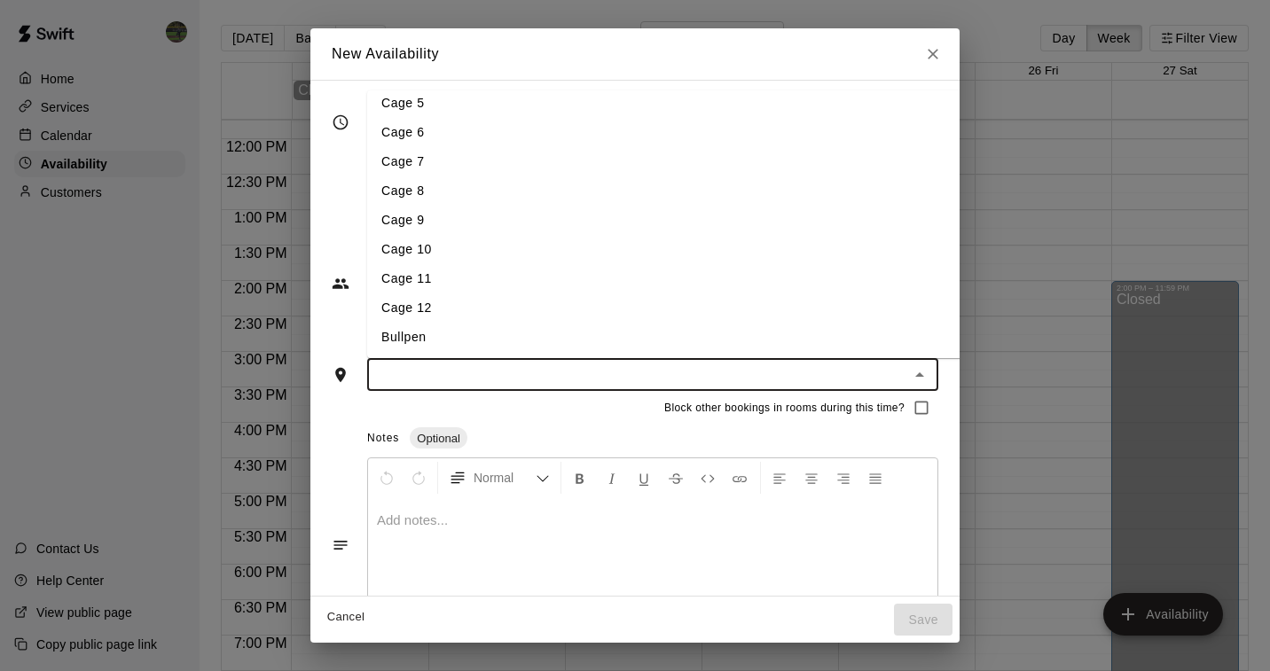
scroll to position [126, 0]
click at [423, 333] on li "Bullpen" at bounding box center [666, 337] width 598 height 29
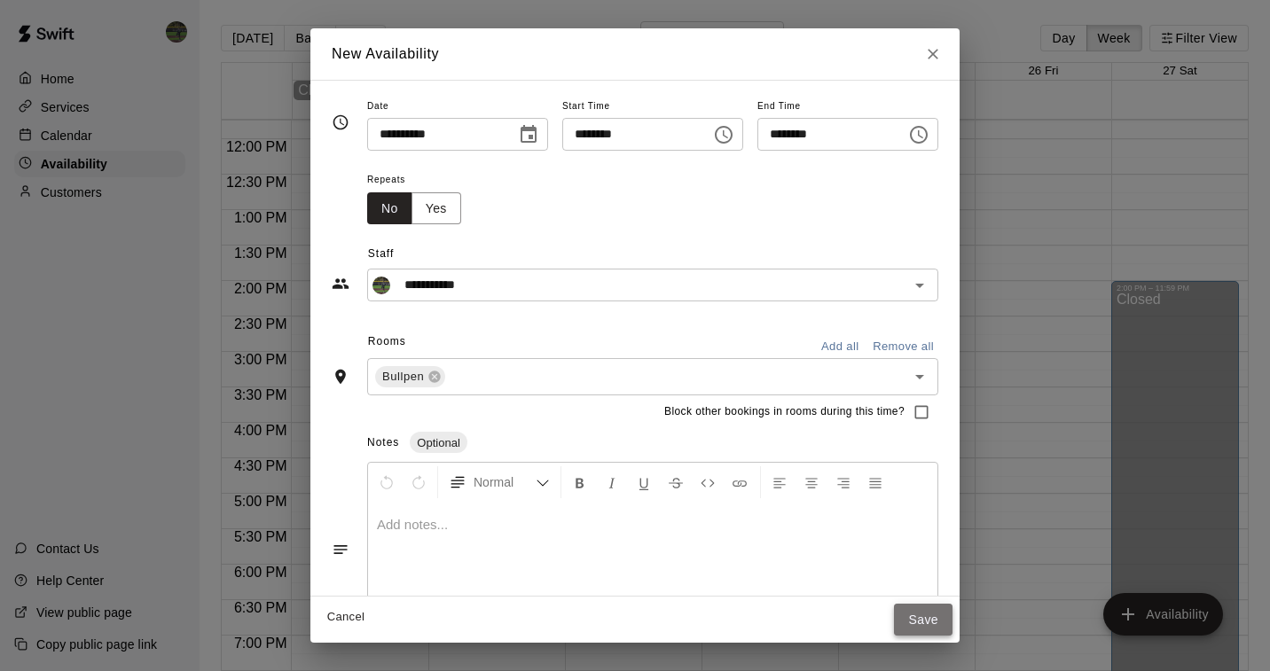
click at [951, 618] on button "Save" at bounding box center [923, 620] width 59 height 33
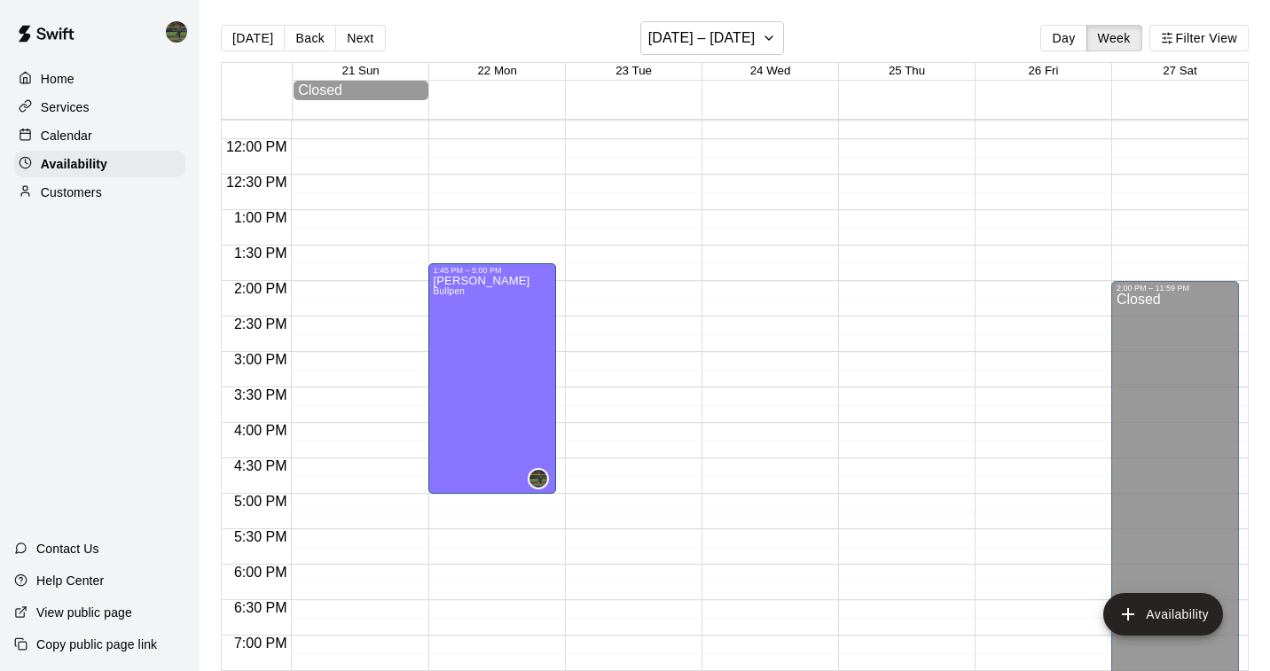
click at [630, 353] on div "12:00 AM – 10:00 AM Closed 9:00 PM – 11:59 PM Closed" at bounding box center [629, 139] width 128 height 1703
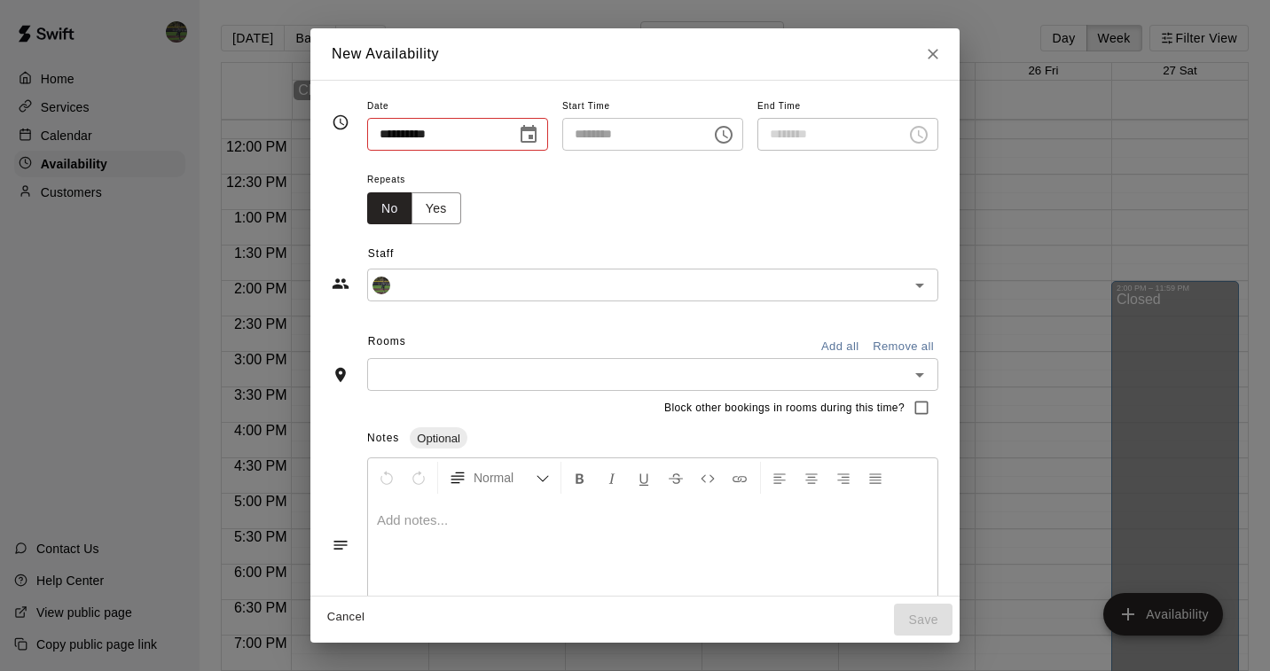
type input "**********"
type input "********"
type input "**********"
click at [923, 138] on icon "Choose time, selected time is 3:30 PM" at bounding box center [918, 134] width 21 height 21
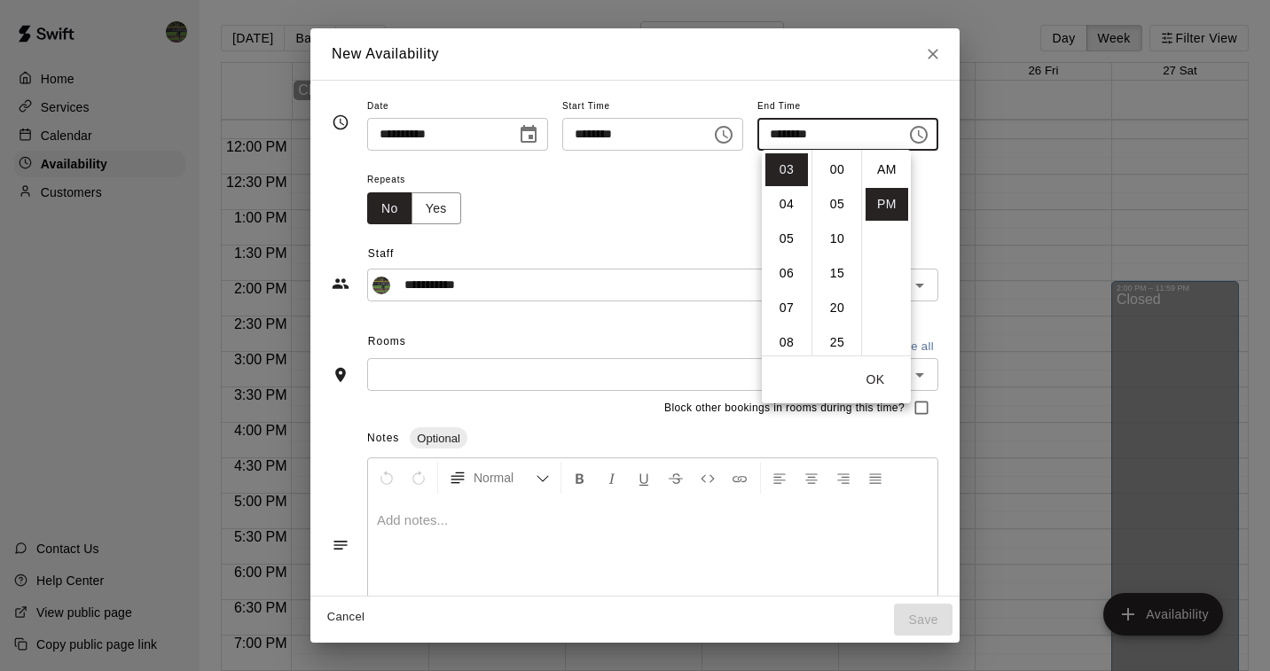
scroll to position [32, 0]
click at [784, 247] on li "05" at bounding box center [786, 240] width 43 height 33
click at [828, 169] on li "00" at bounding box center [837, 169] width 43 height 33
type input "********"
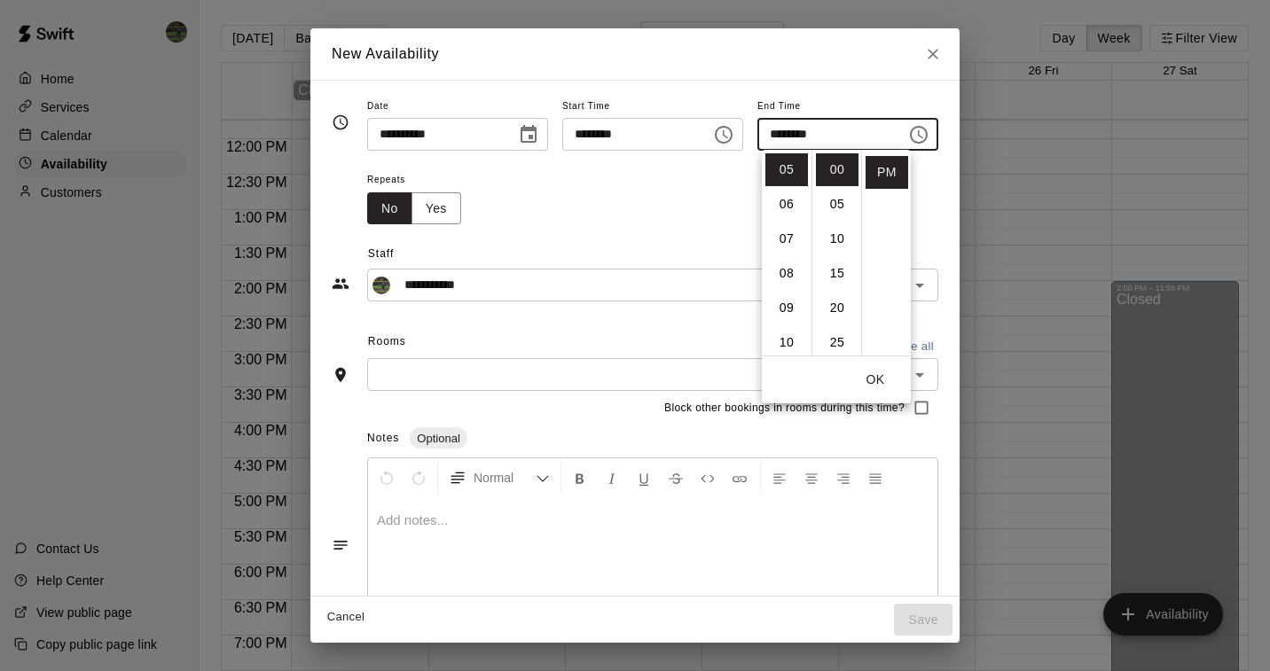
click at [882, 380] on button "OK" at bounding box center [875, 380] width 57 height 33
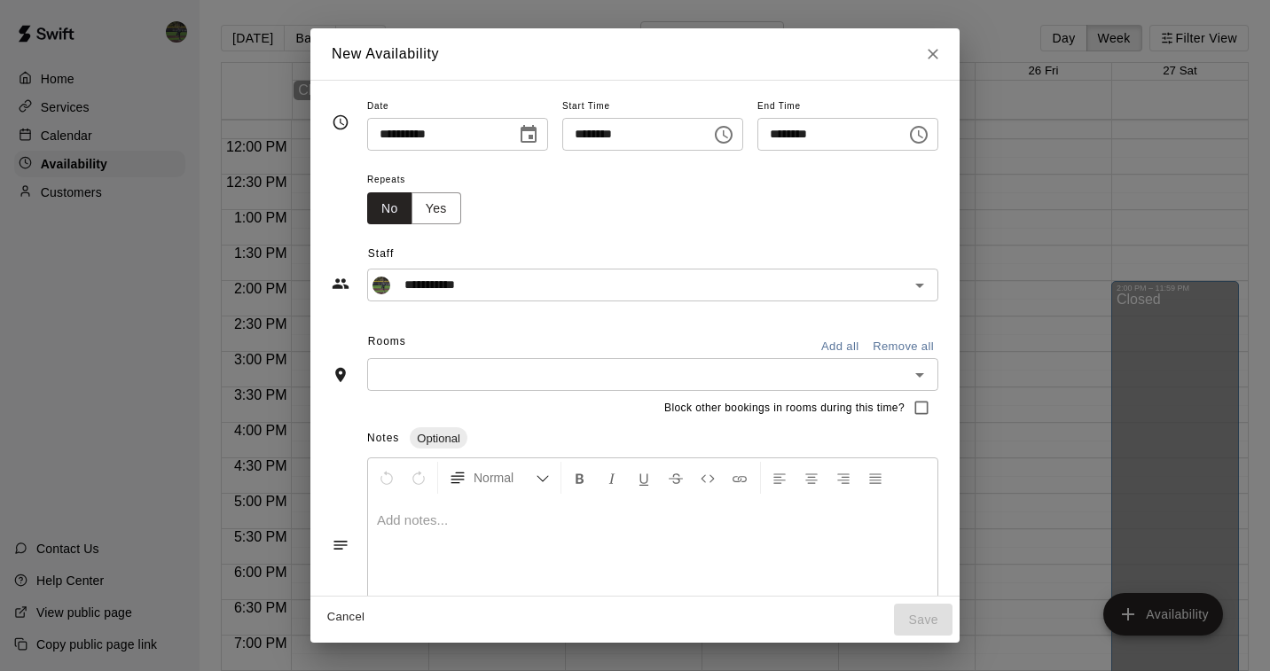
click at [924, 373] on icon "Open" at bounding box center [919, 375] width 9 height 4
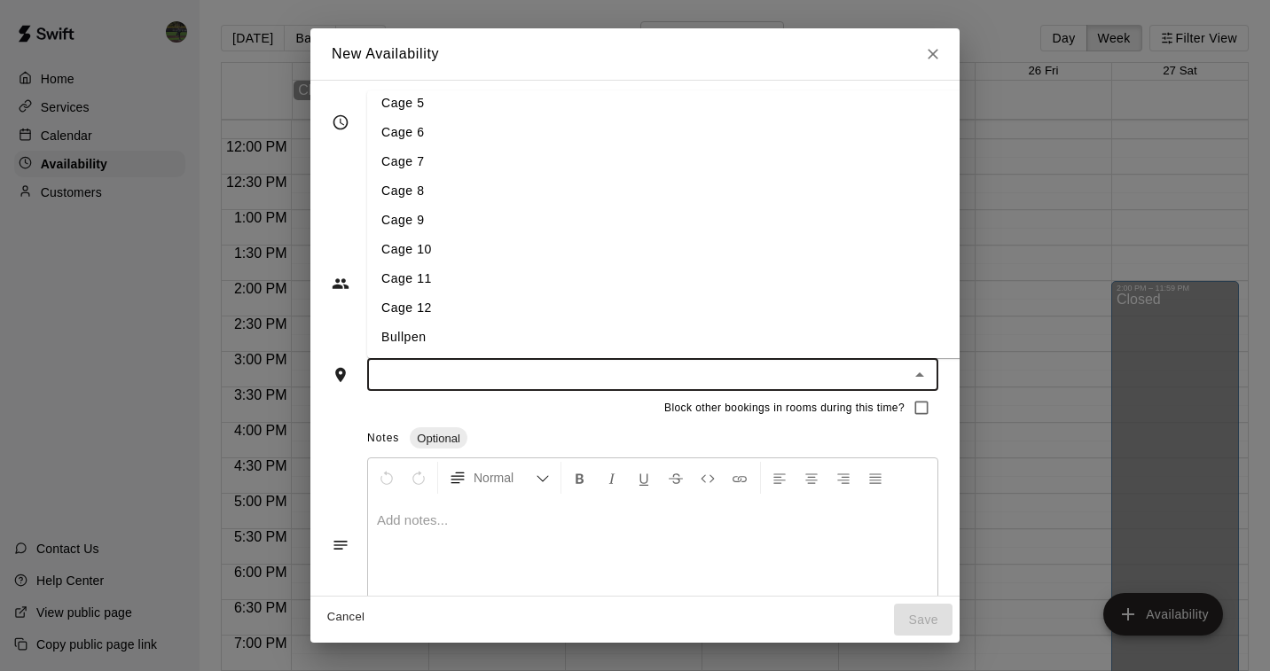
scroll to position [126, 0]
click at [438, 333] on li "Bullpen" at bounding box center [666, 337] width 598 height 29
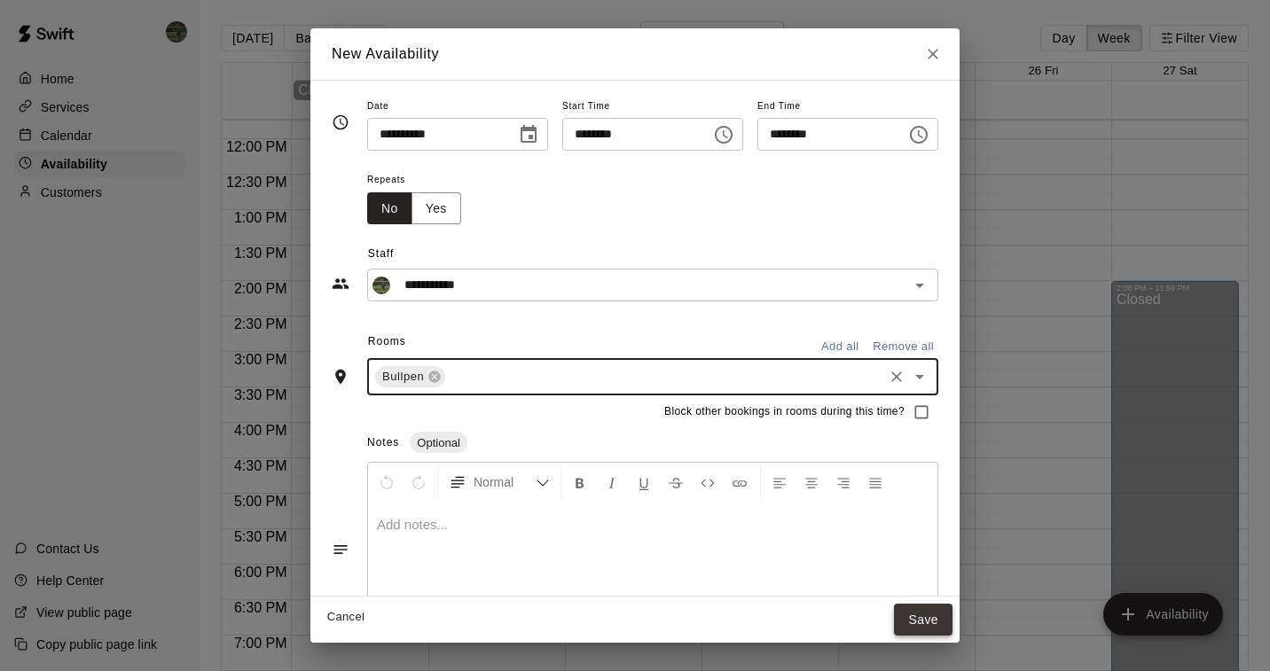
click at [943, 622] on button "Save" at bounding box center [923, 620] width 59 height 33
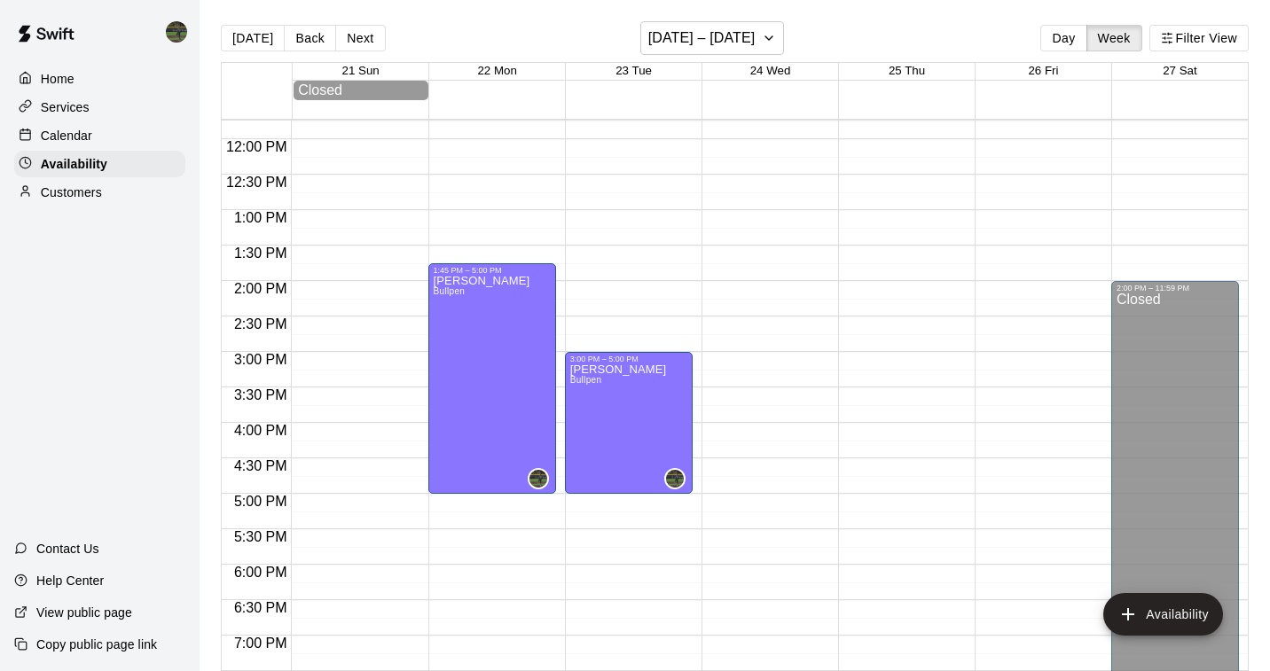
click at [759, 280] on div "12:00 AM – 10:00 AM Closed 9:00 PM – 11:59 PM Closed" at bounding box center [766, 139] width 128 height 1703
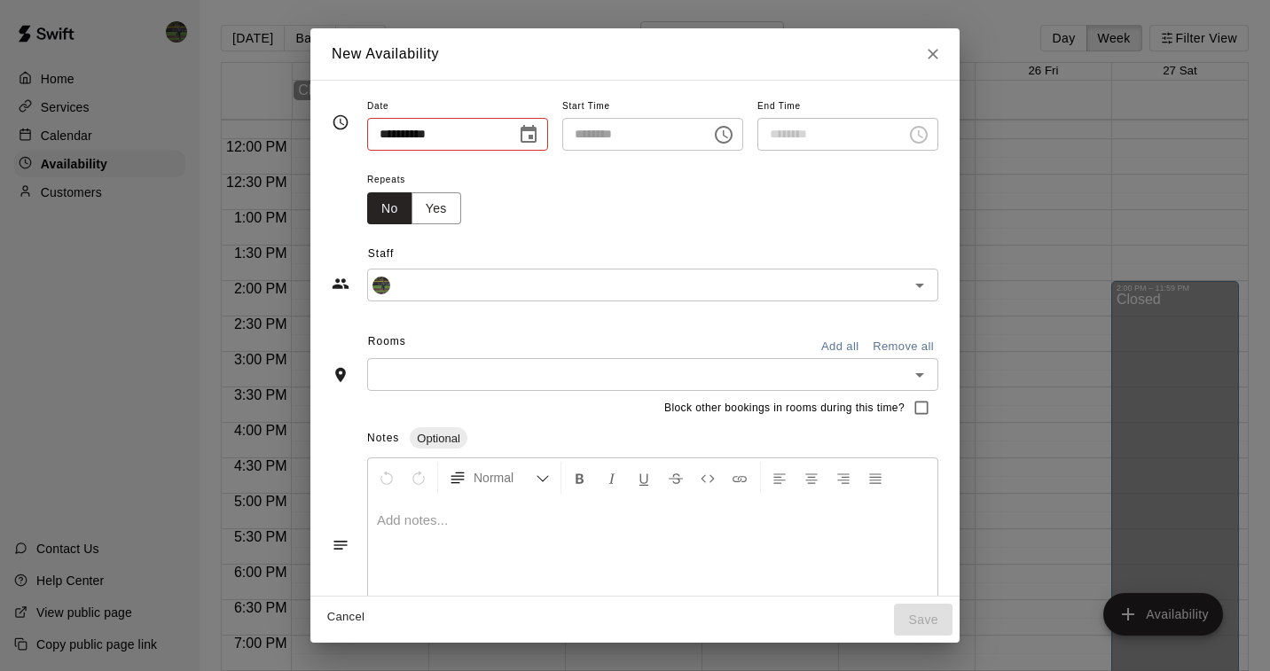
type input "**********"
type input "********"
type input "**********"
click at [922, 371] on icon "Open" at bounding box center [919, 375] width 21 height 21
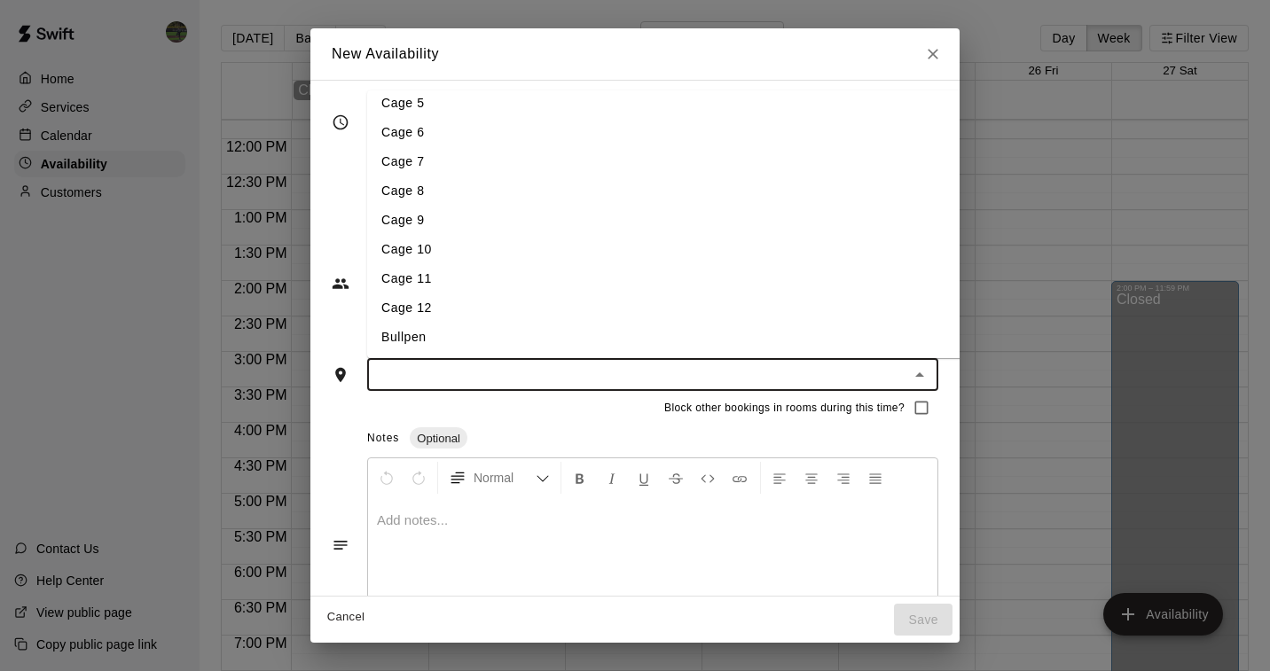
click at [467, 333] on li "Bullpen" at bounding box center [666, 337] width 598 height 29
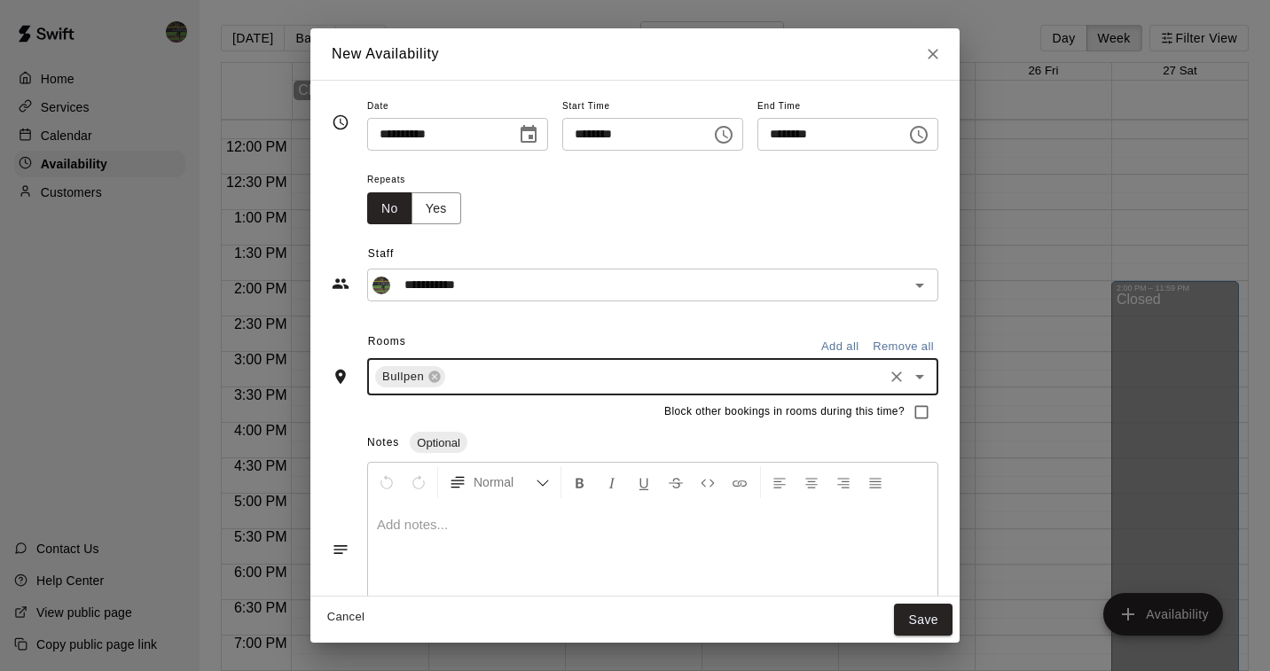
click at [664, 137] on input "********" at bounding box center [630, 134] width 137 height 33
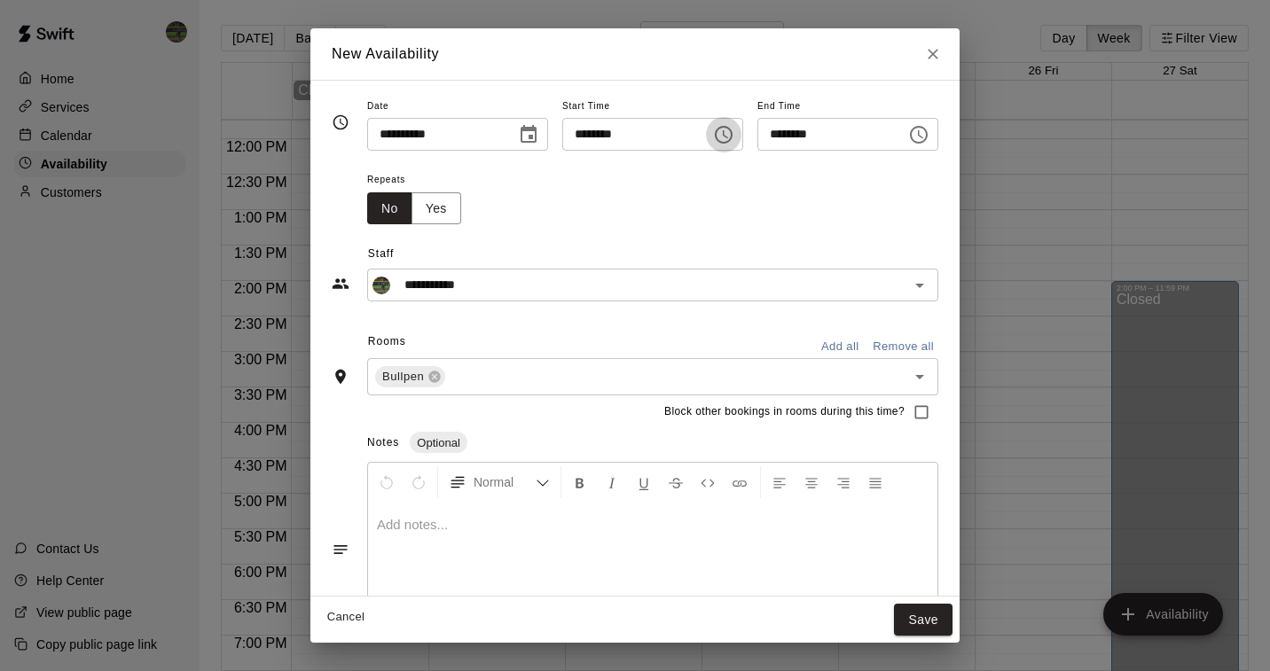
click at [724, 135] on icon "Choose time, selected time is 1:45 PM" at bounding box center [723, 134] width 21 height 21
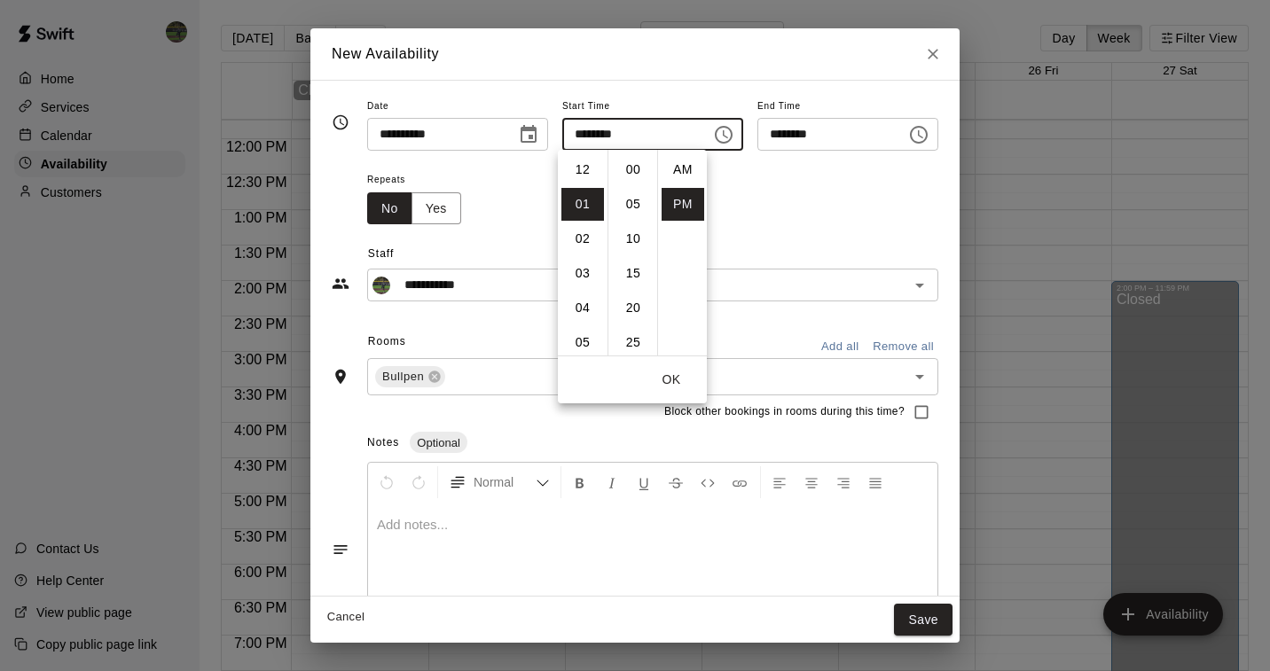
scroll to position [32, 0]
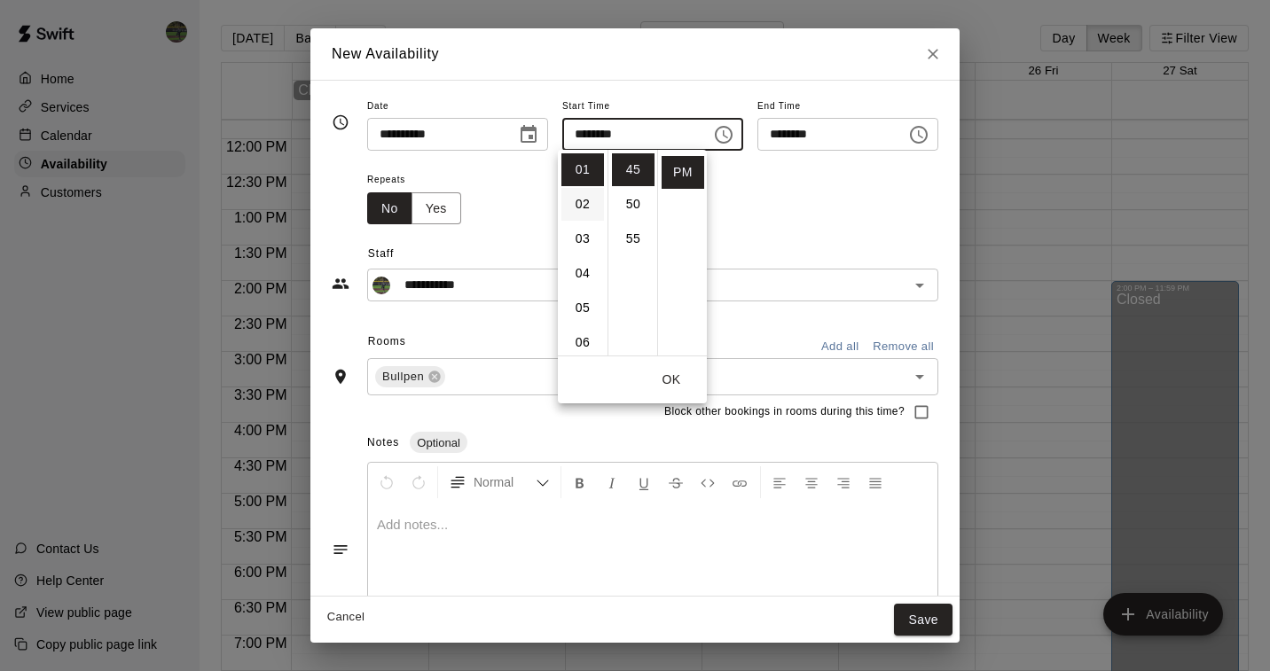
click at [583, 205] on li "02" at bounding box center [582, 204] width 43 height 33
type input "********"
click at [626, 168] on li "00" at bounding box center [633, 169] width 43 height 33
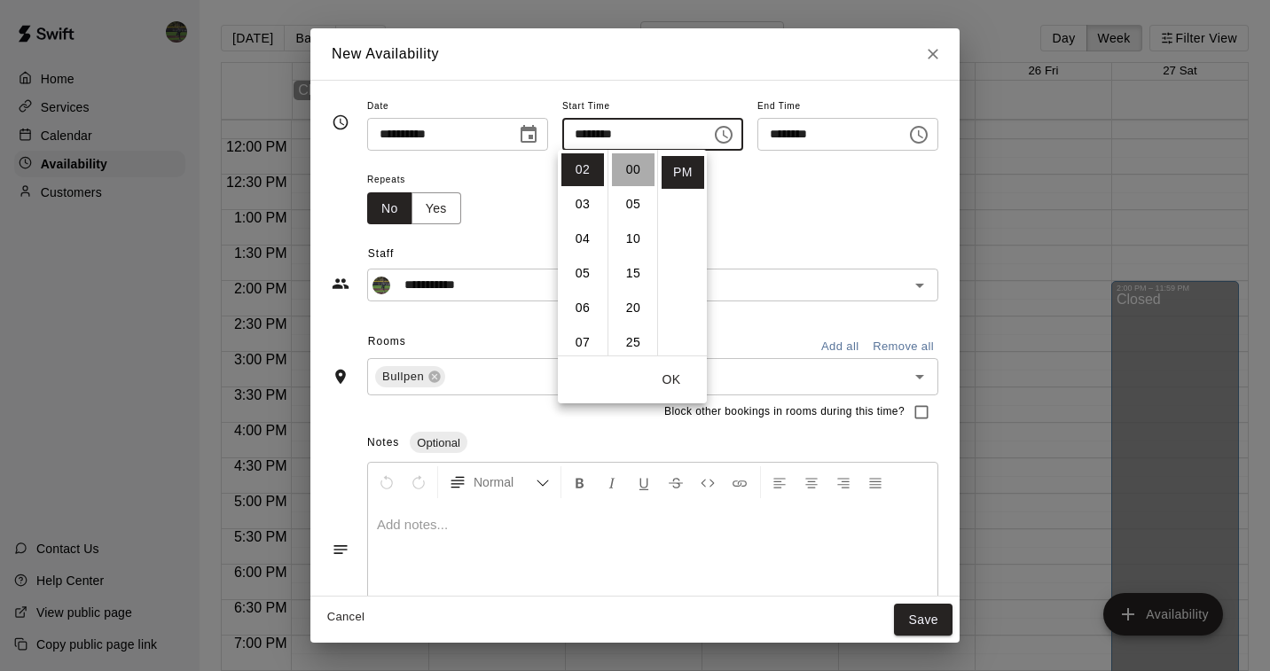
type input "********"
click at [840, 134] on input "********" at bounding box center [825, 134] width 137 height 33
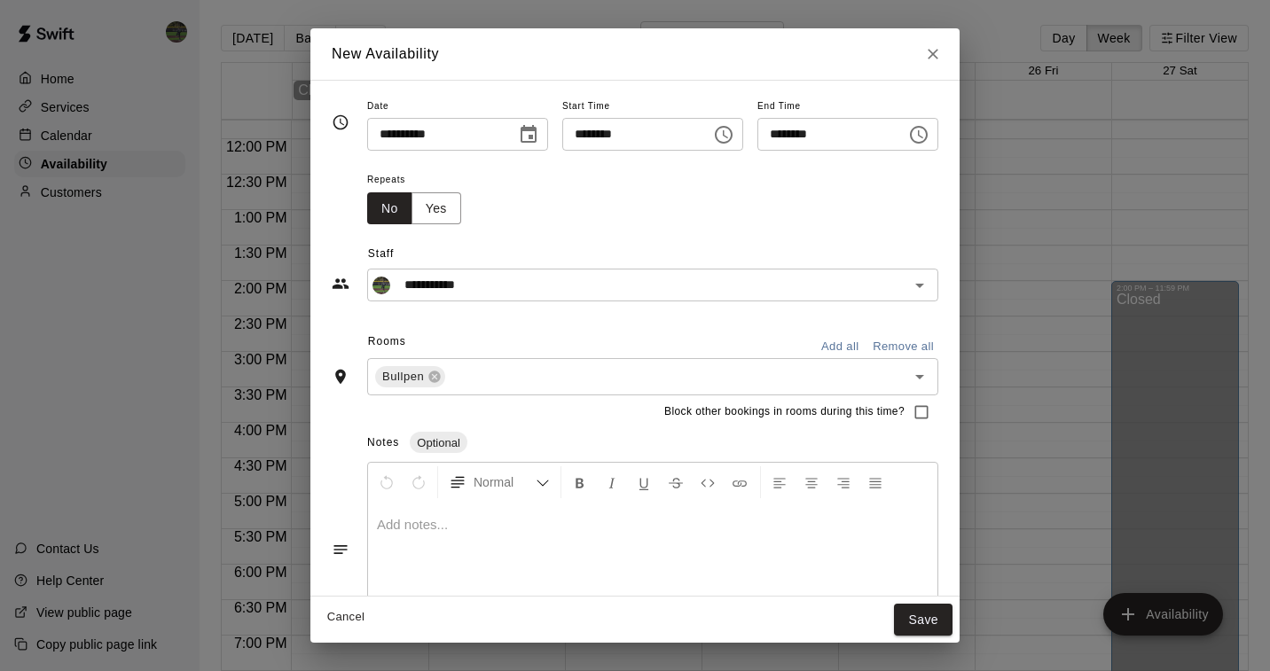
click at [930, 136] on icon "Choose time, selected time is 3:15 PM" at bounding box center [918, 134] width 21 height 21
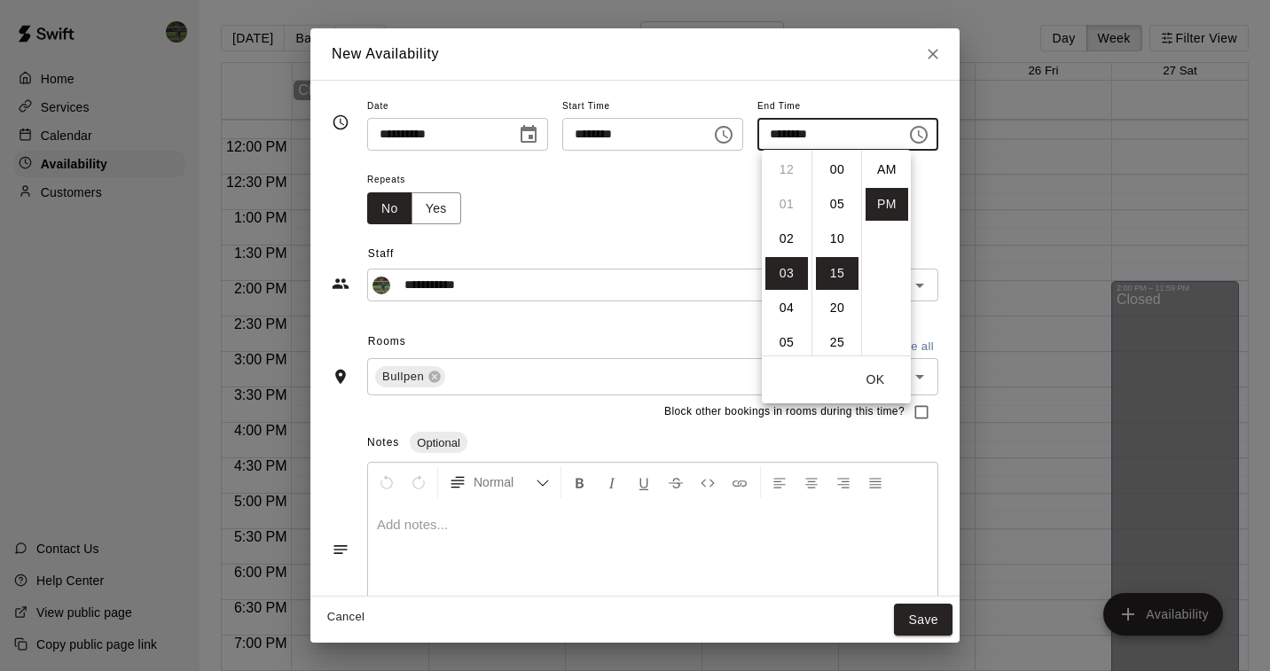
scroll to position [32, 0]
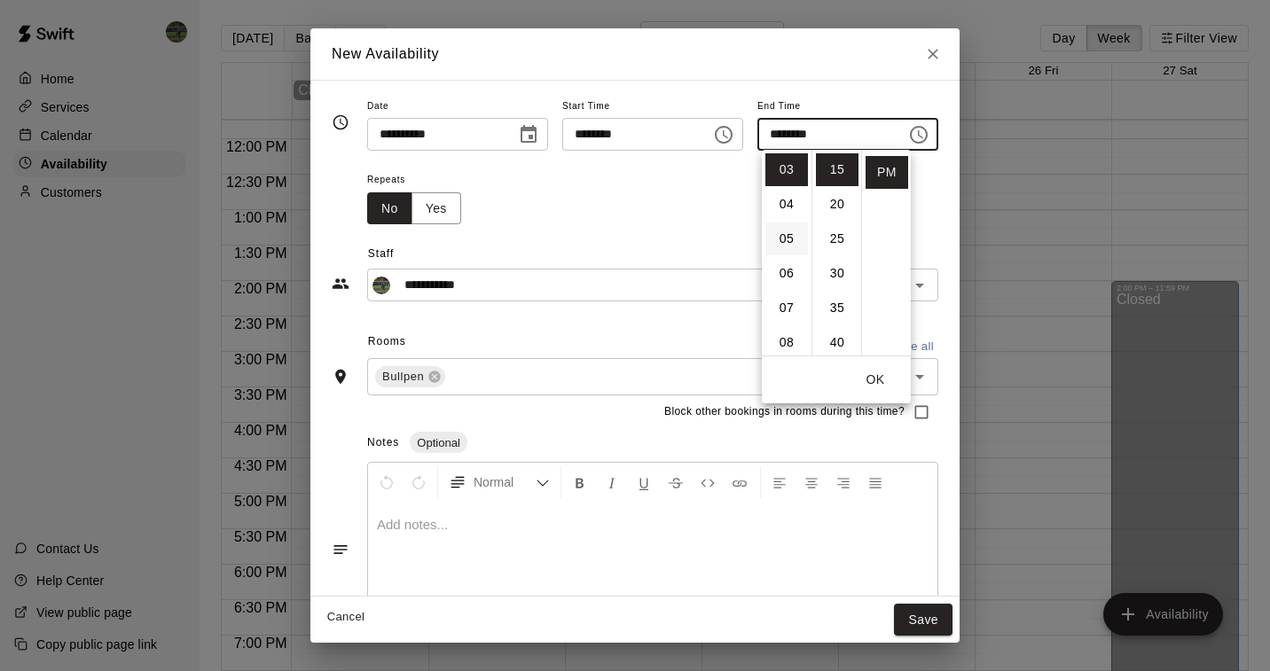
click at [795, 234] on li "05" at bounding box center [786, 239] width 43 height 33
click at [833, 170] on li "00" at bounding box center [837, 169] width 43 height 33
type input "********"
click at [879, 378] on button "OK" at bounding box center [875, 380] width 57 height 33
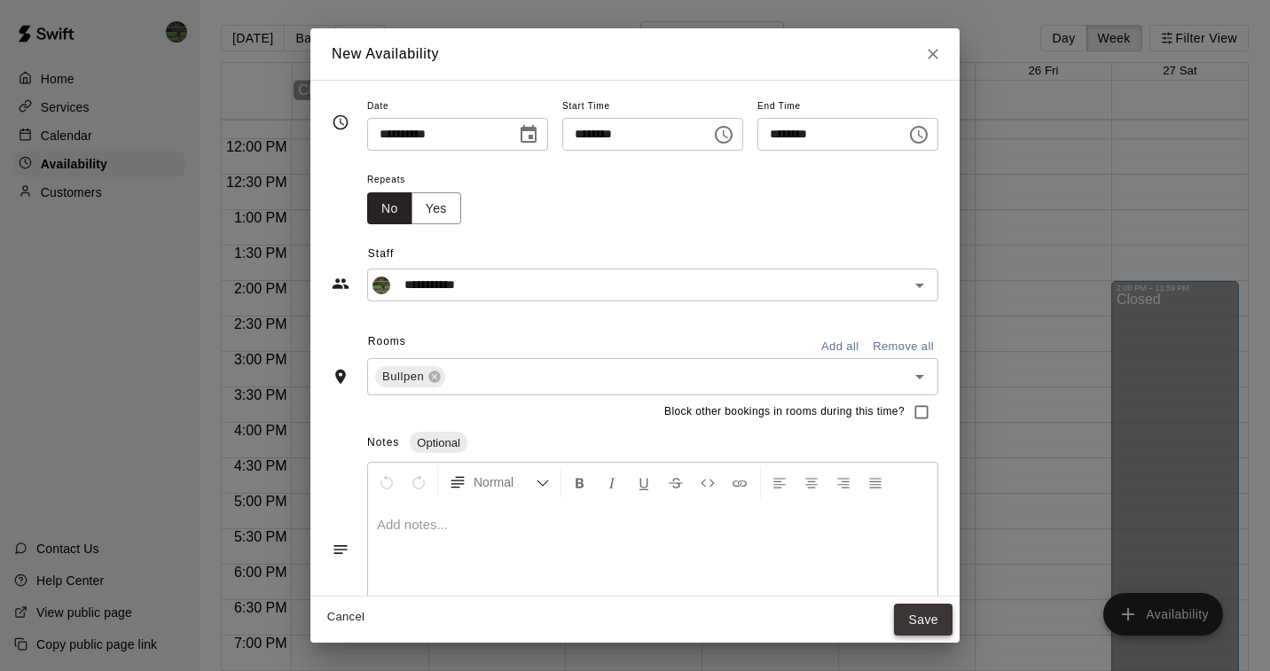
click at [929, 624] on button "Save" at bounding box center [923, 620] width 59 height 33
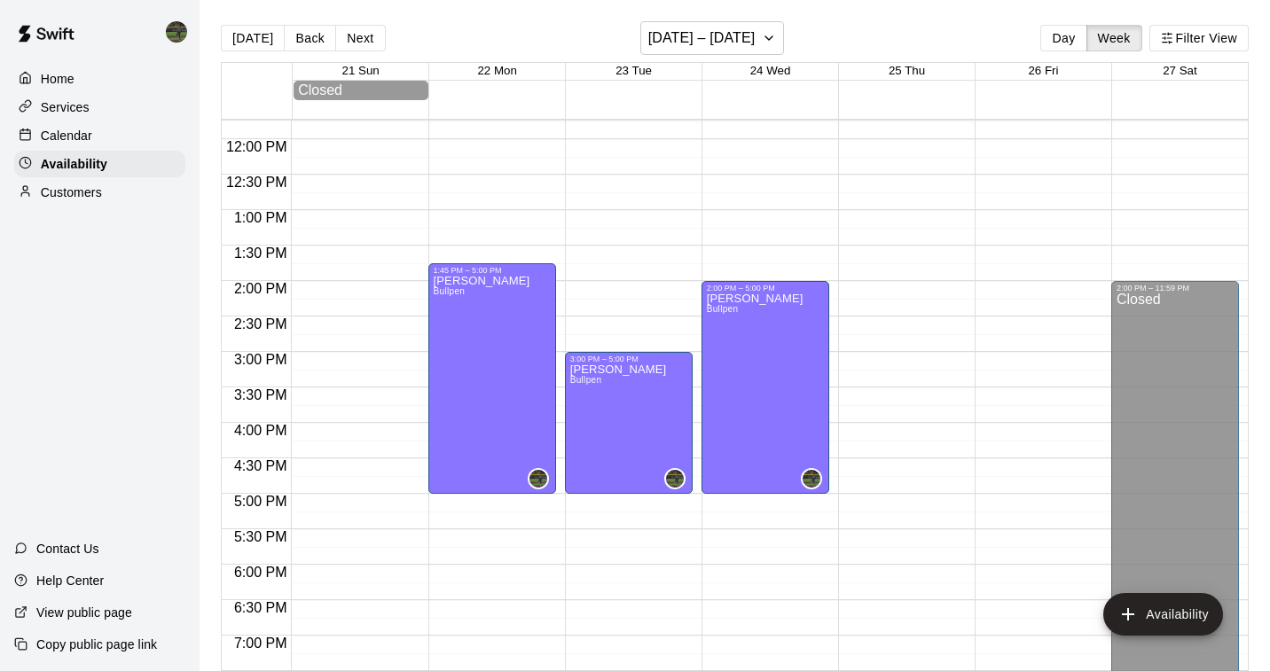
click at [908, 281] on div "12:00 AM – 10:00 AM Closed 9:00 PM – 11:59 PM Closed" at bounding box center [902, 139] width 128 height 1703
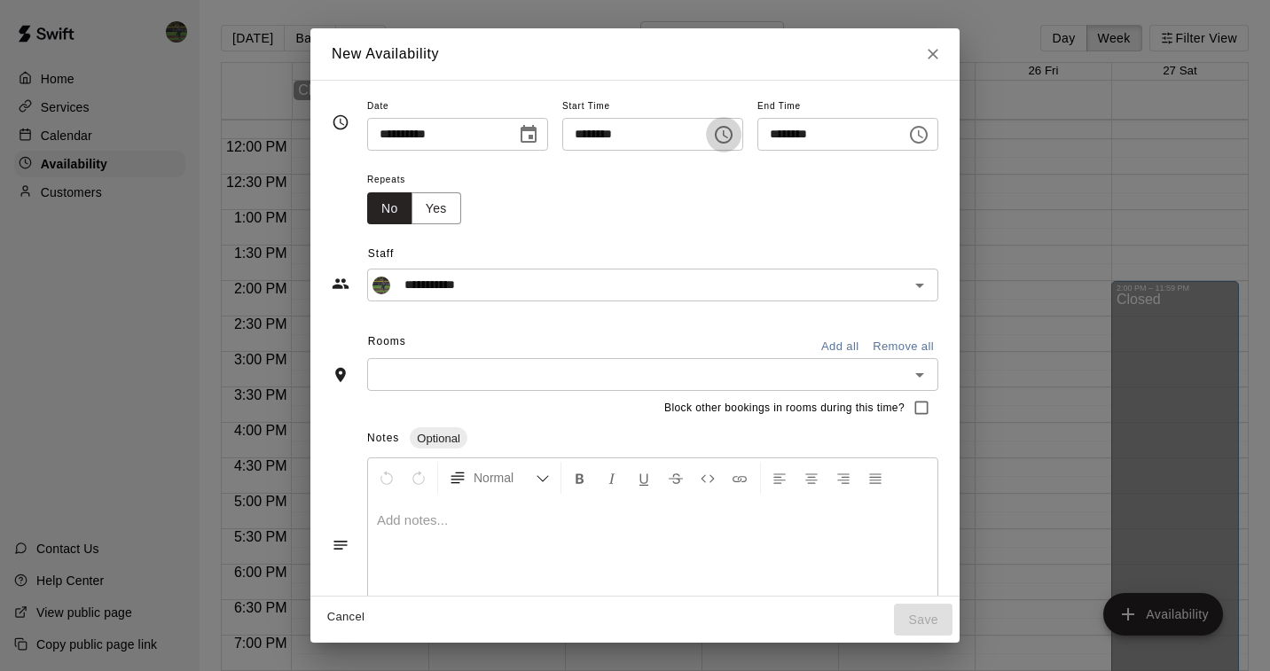
click at [728, 134] on icon "Choose time, selected time is 1:45 PM" at bounding box center [725, 134] width 5 height 8
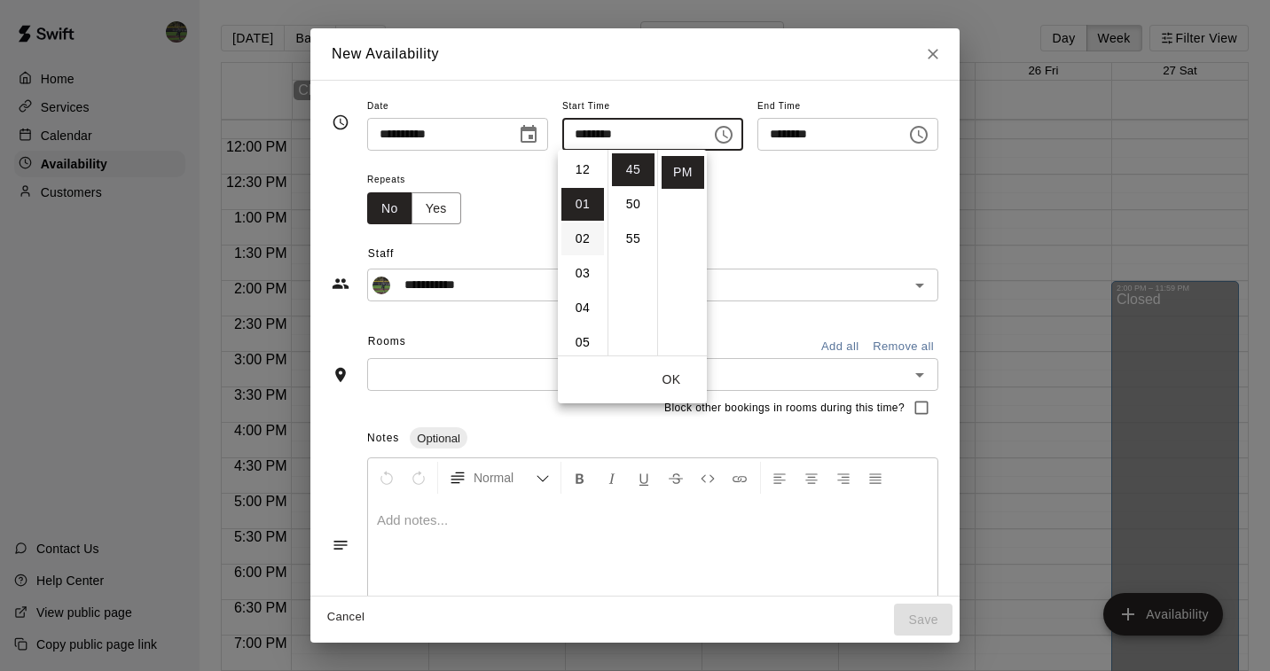
click at [581, 238] on li "02" at bounding box center [582, 239] width 43 height 33
type input "********"
click at [628, 171] on li "00" at bounding box center [633, 169] width 43 height 33
type input "********"
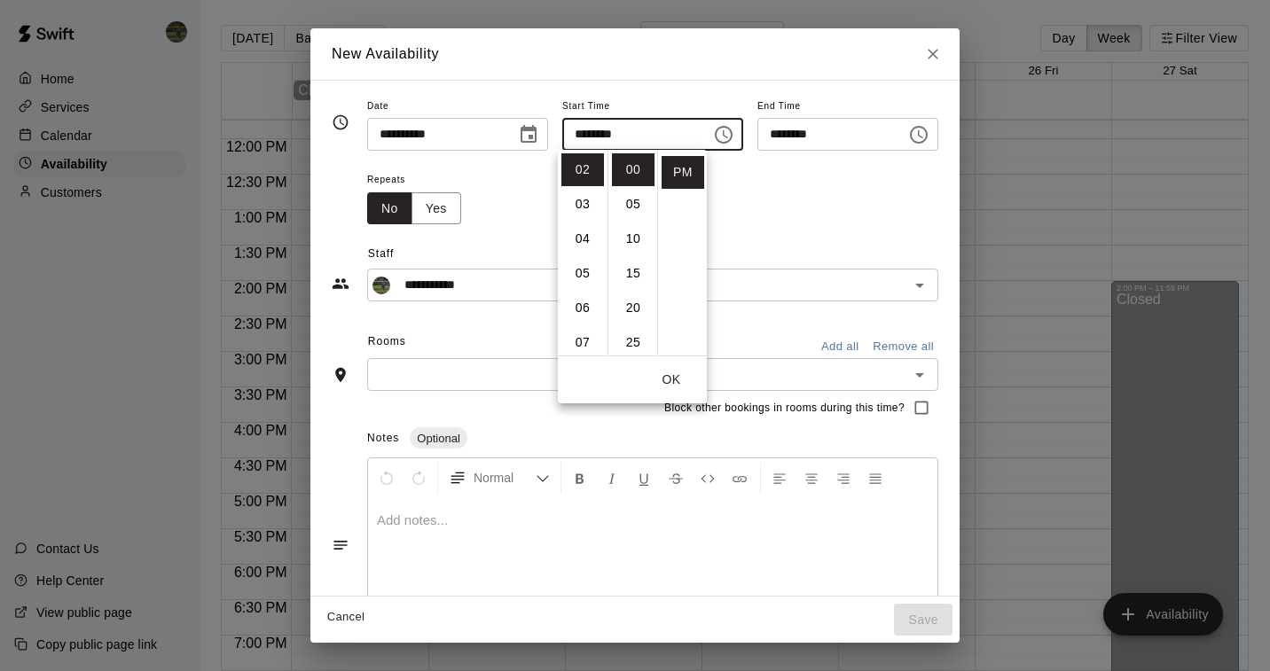
click at [846, 129] on input "********" at bounding box center [825, 134] width 137 height 33
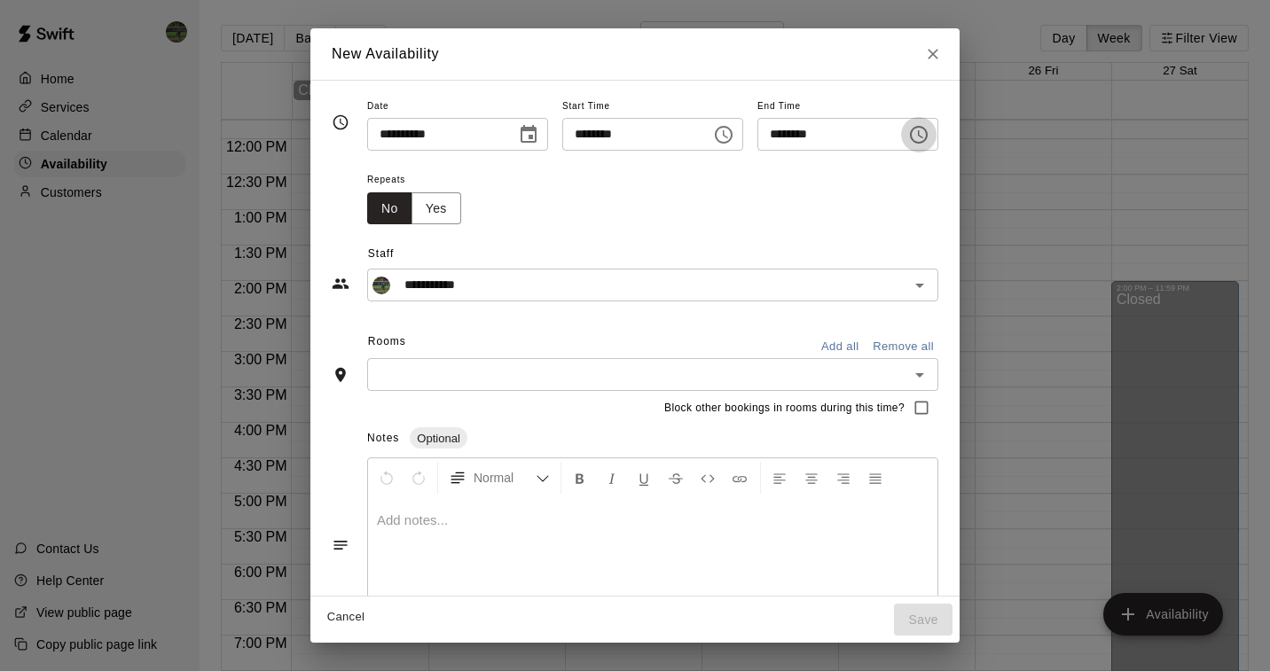
click at [930, 135] on icon "Choose time, selected time is 3:15 PM" at bounding box center [918, 134] width 21 height 21
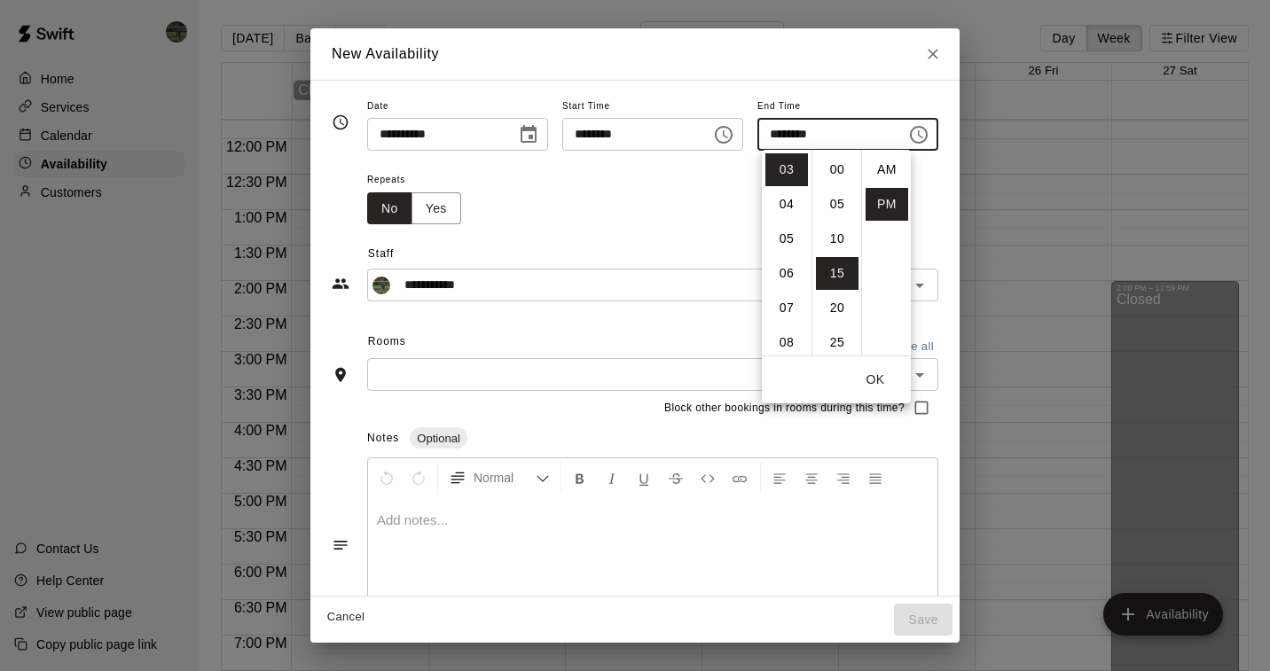
scroll to position [32, 0]
click at [780, 237] on li "05" at bounding box center [786, 239] width 43 height 33
click at [833, 173] on li "00" at bounding box center [837, 169] width 43 height 33
type input "********"
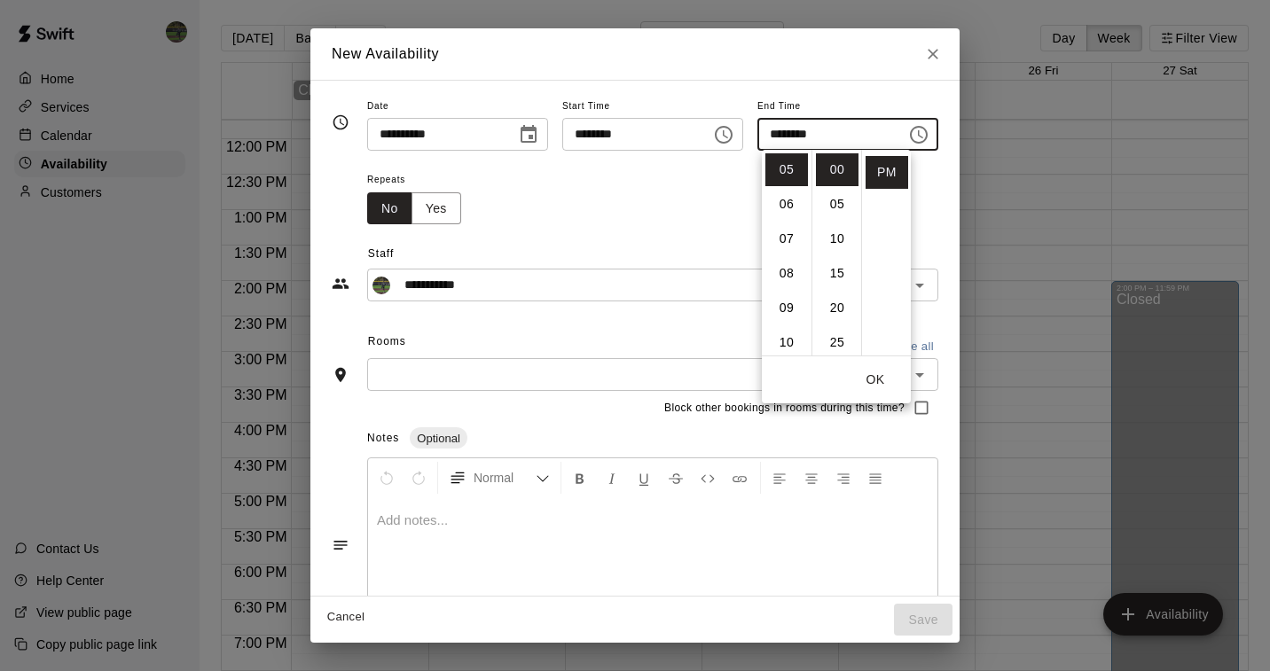
click at [879, 381] on button "OK" at bounding box center [875, 380] width 57 height 33
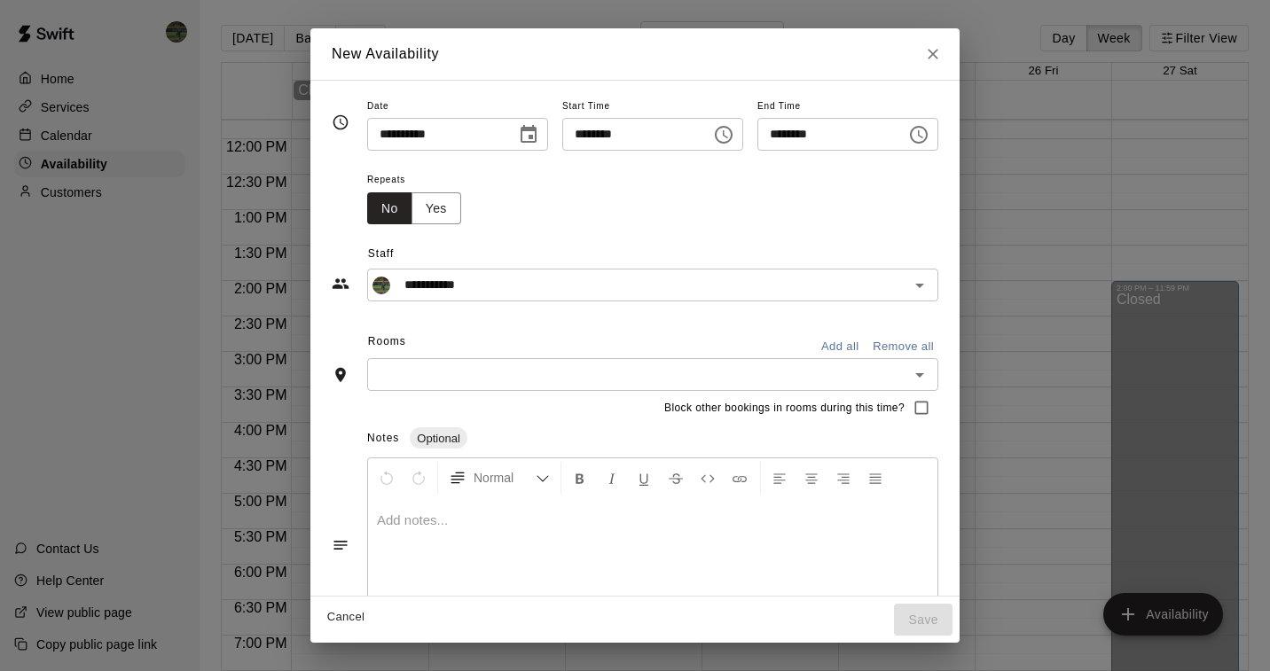
click at [924, 373] on icon "Open" at bounding box center [919, 375] width 9 height 4
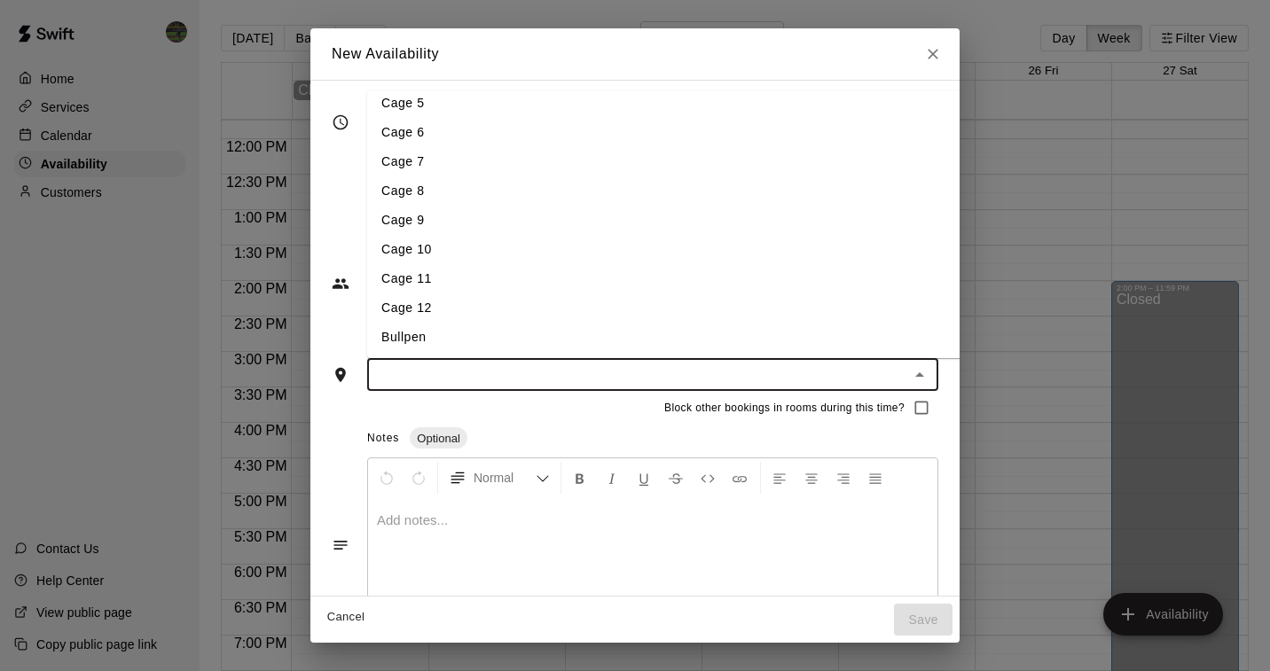
scroll to position [126, 0]
click at [468, 329] on li "Bullpen" at bounding box center [666, 337] width 598 height 29
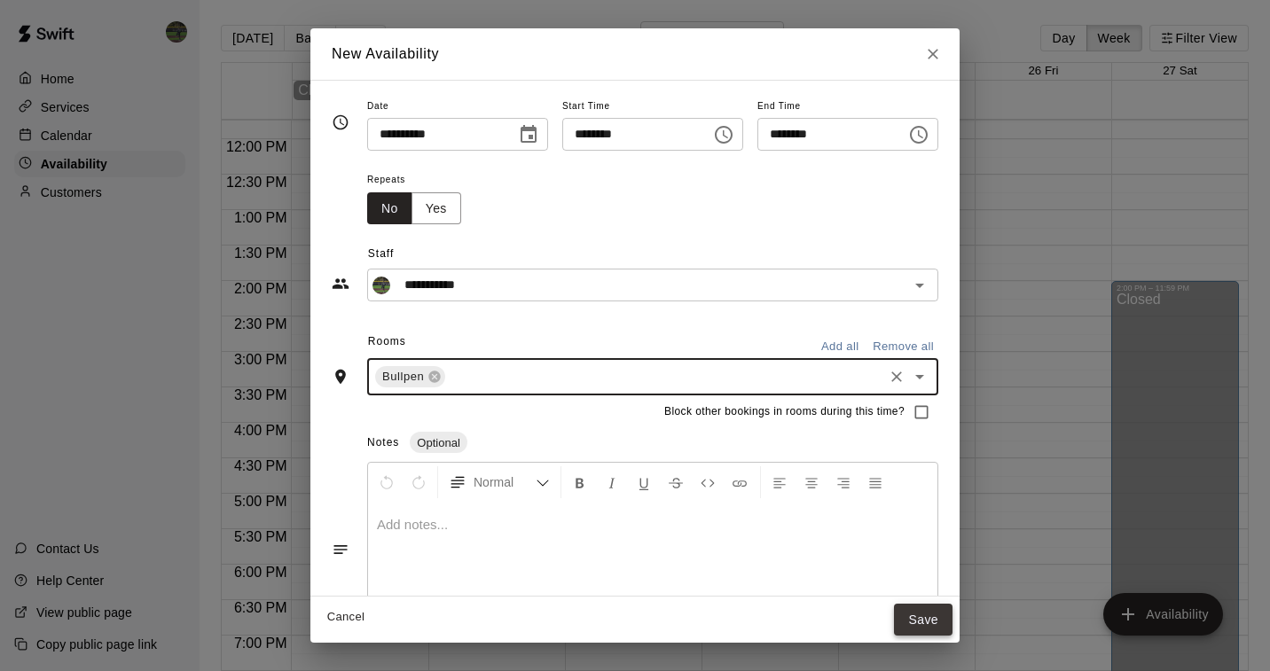
click at [953, 623] on button "Save" at bounding box center [923, 620] width 59 height 33
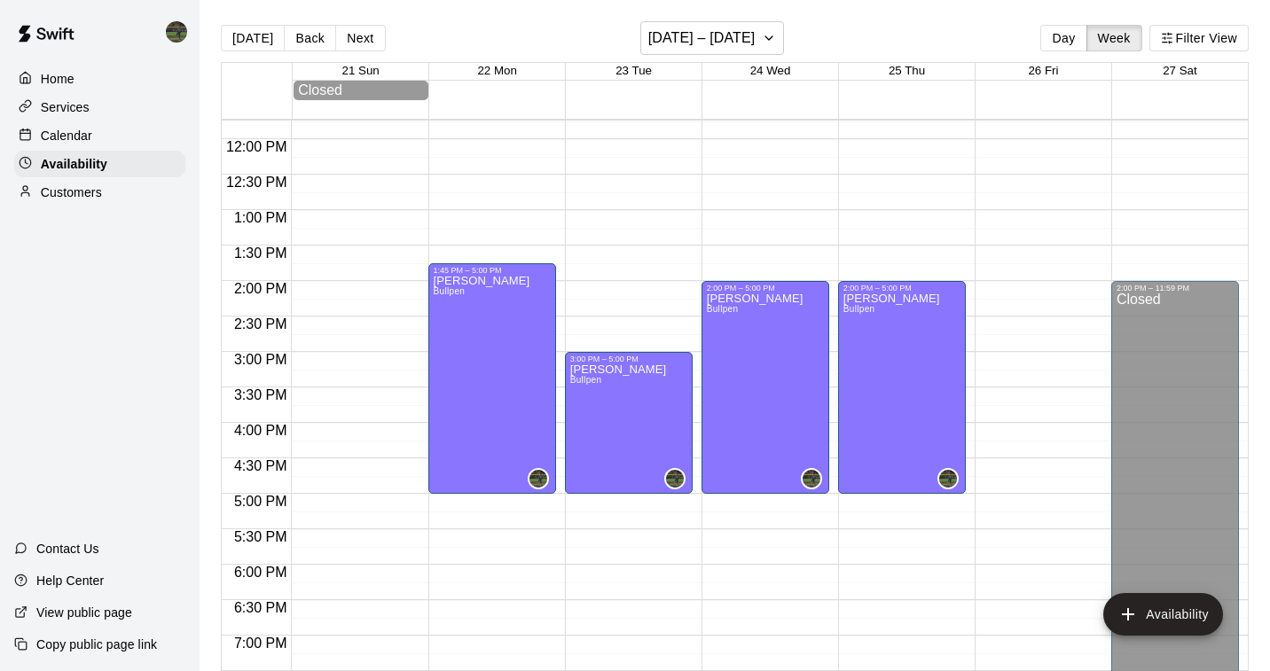
click at [1031, 282] on div "12:00 AM – 10:00 AM Closed 8:00 PM – 11:59 PM Closed" at bounding box center [1039, 139] width 128 height 1703
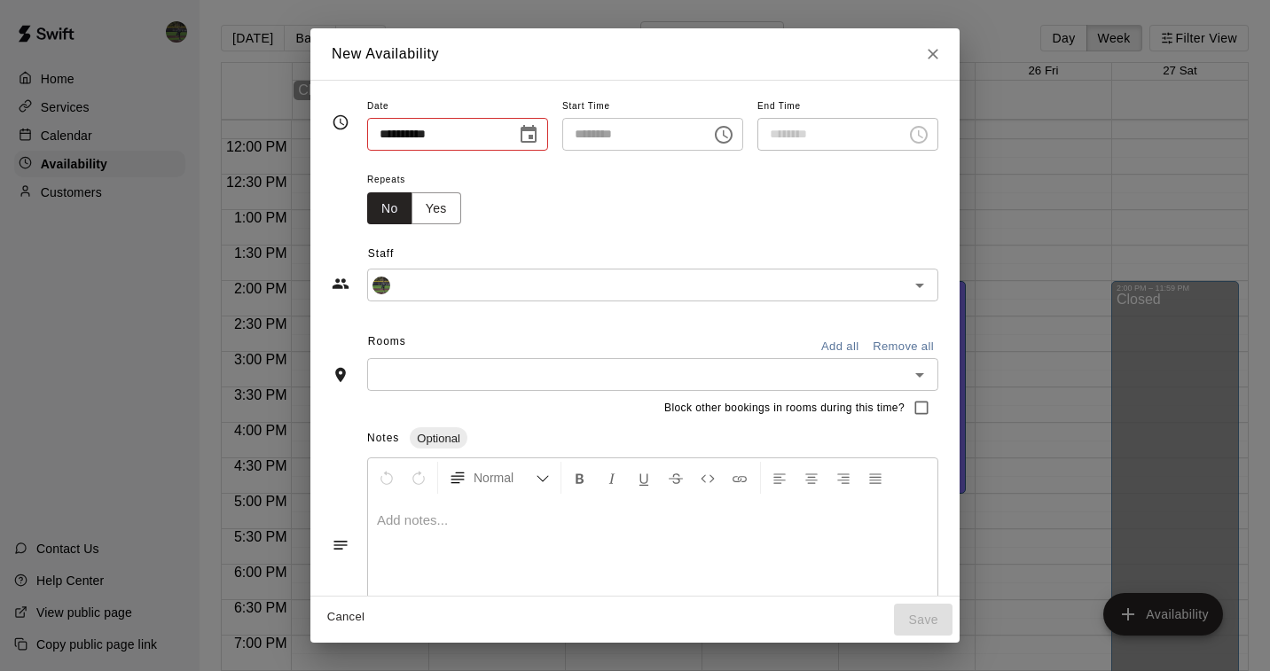
type input "**********"
type input "********"
type input "**********"
click at [925, 144] on icon "Choose time, selected time is 2:30 PM" at bounding box center [918, 134] width 21 height 21
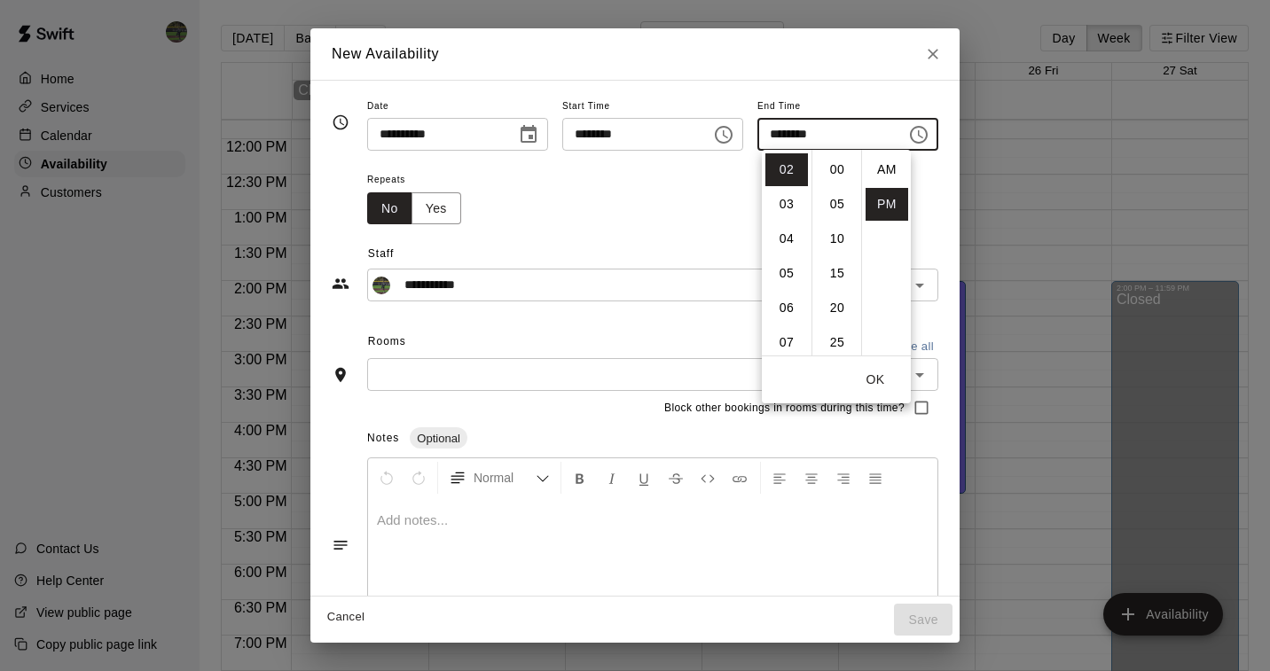
scroll to position [32, 0]
click at [778, 269] on li "05" at bounding box center [786, 273] width 43 height 33
click at [836, 173] on li "00" at bounding box center [837, 169] width 43 height 33
type input "********"
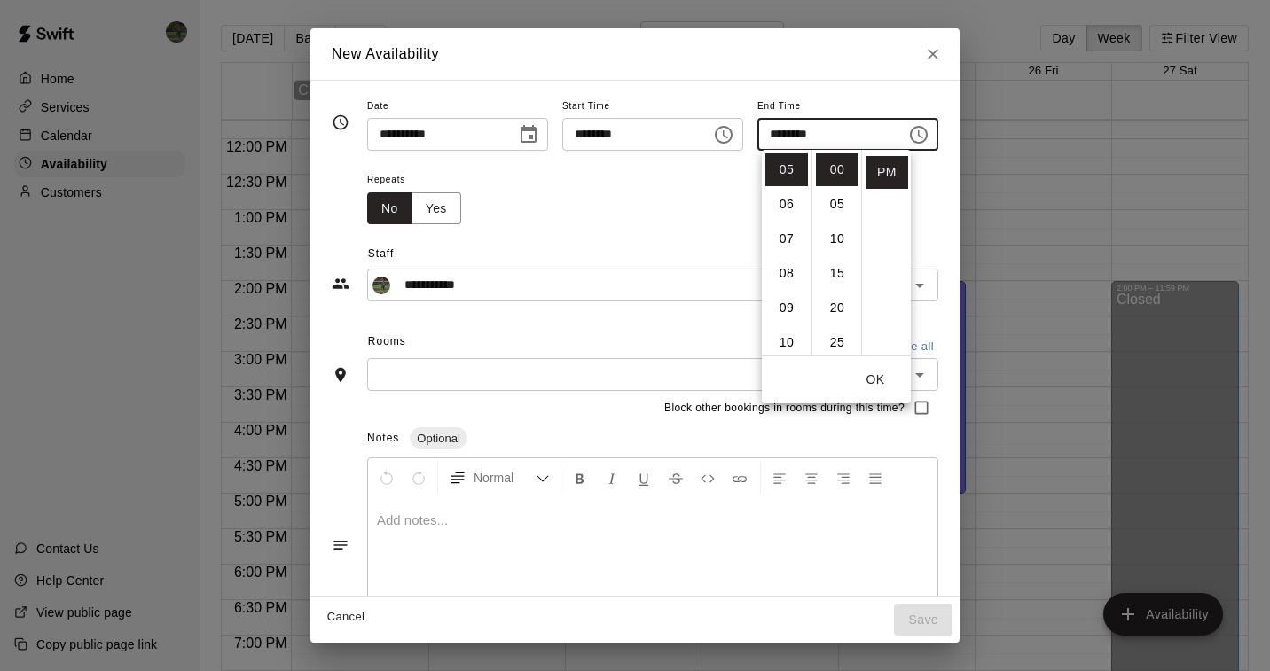
click at [883, 380] on button "OK" at bounding box center [875, 380] width 57 height 33
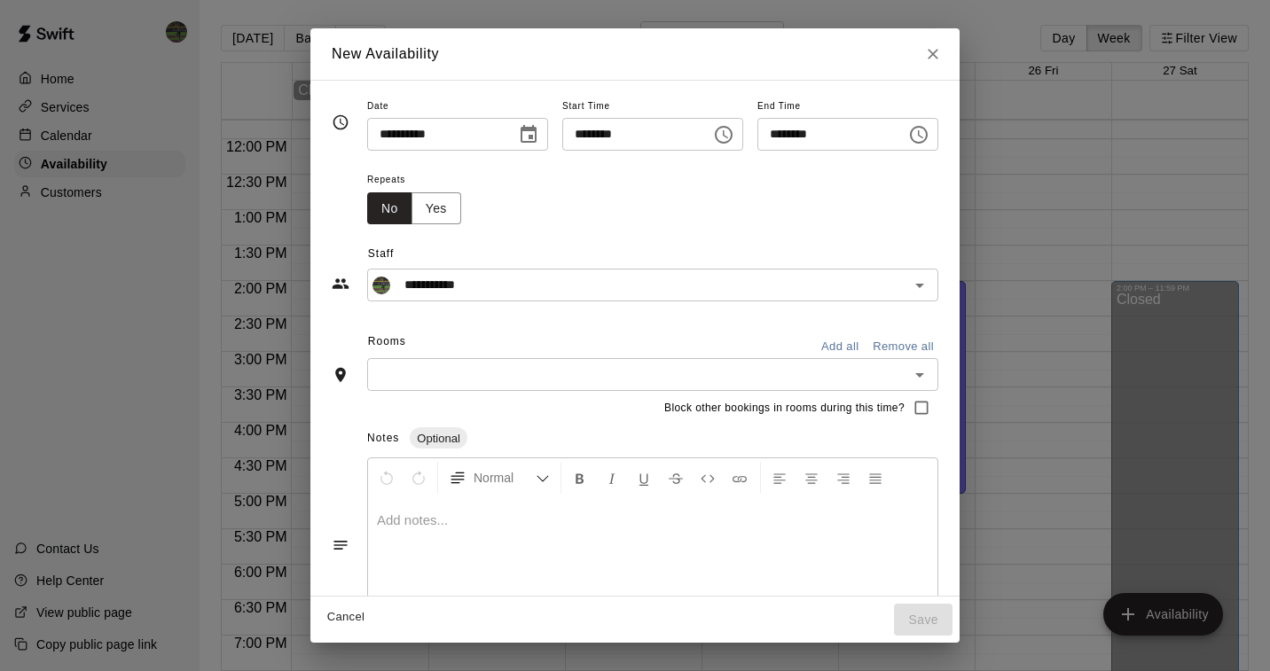
click at [930, 374] on icon "Open" at bounding box center [919, 375] width 21 height 21
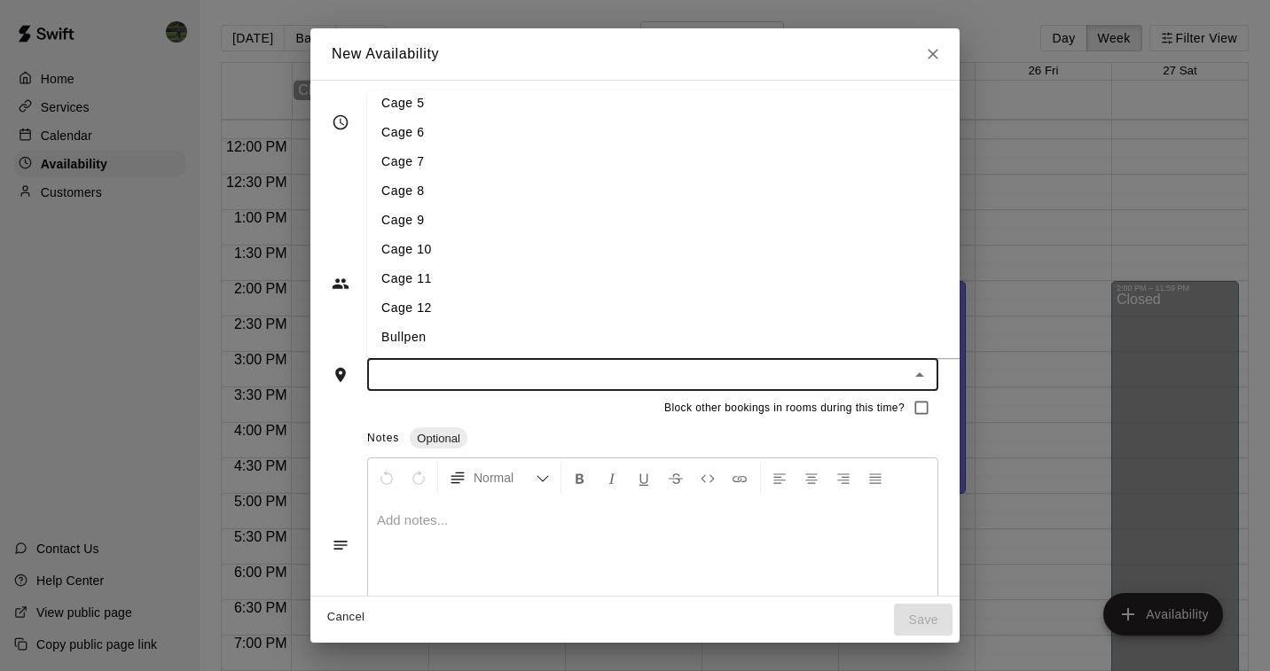
scroll to position [126, 0]
click at [433, 334] on li "Bullpen" at bounding box center [666, 337] width 598 height 29
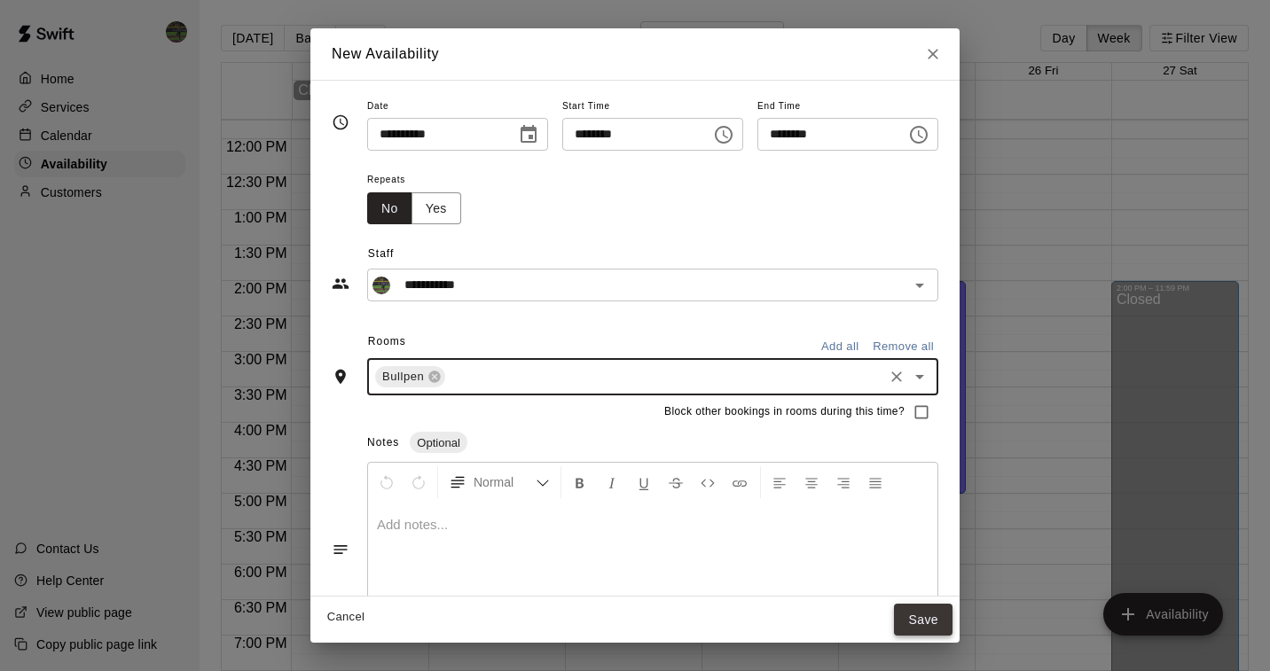
click at [935, 620] on button "Save" at bounding box center [923, 620] width 59 height 33
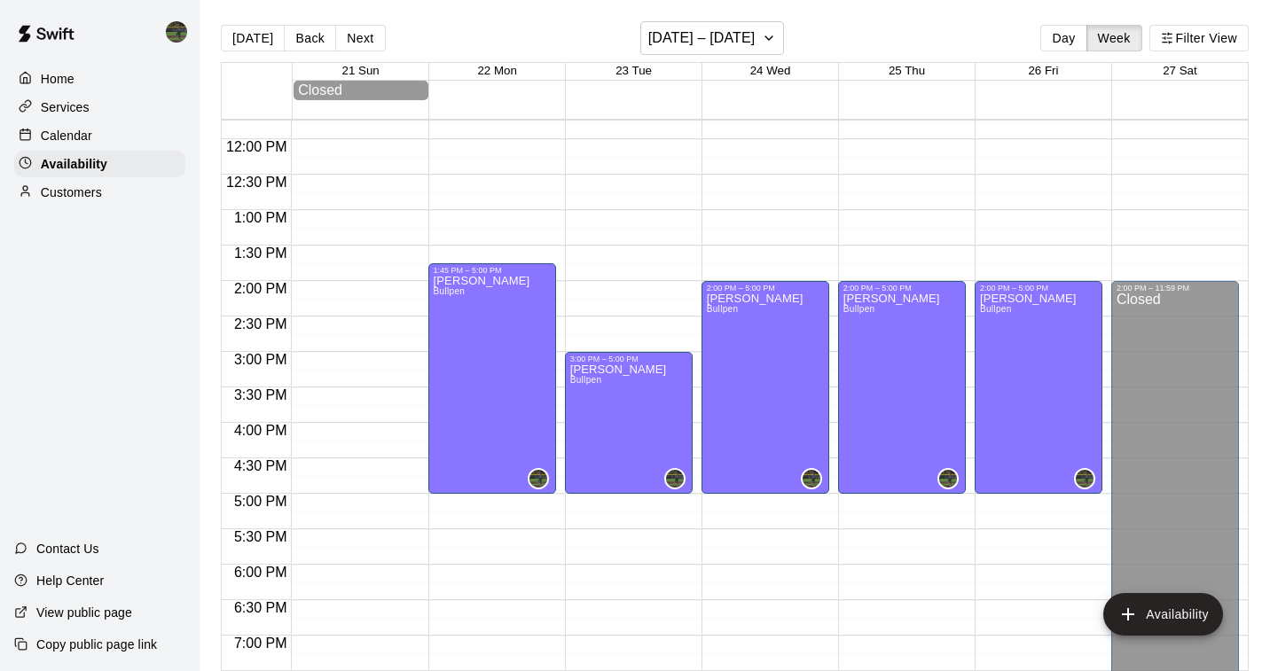
click at [67, 135] on p "Calendar" at bounding box center [66, 136] width 51 height 18
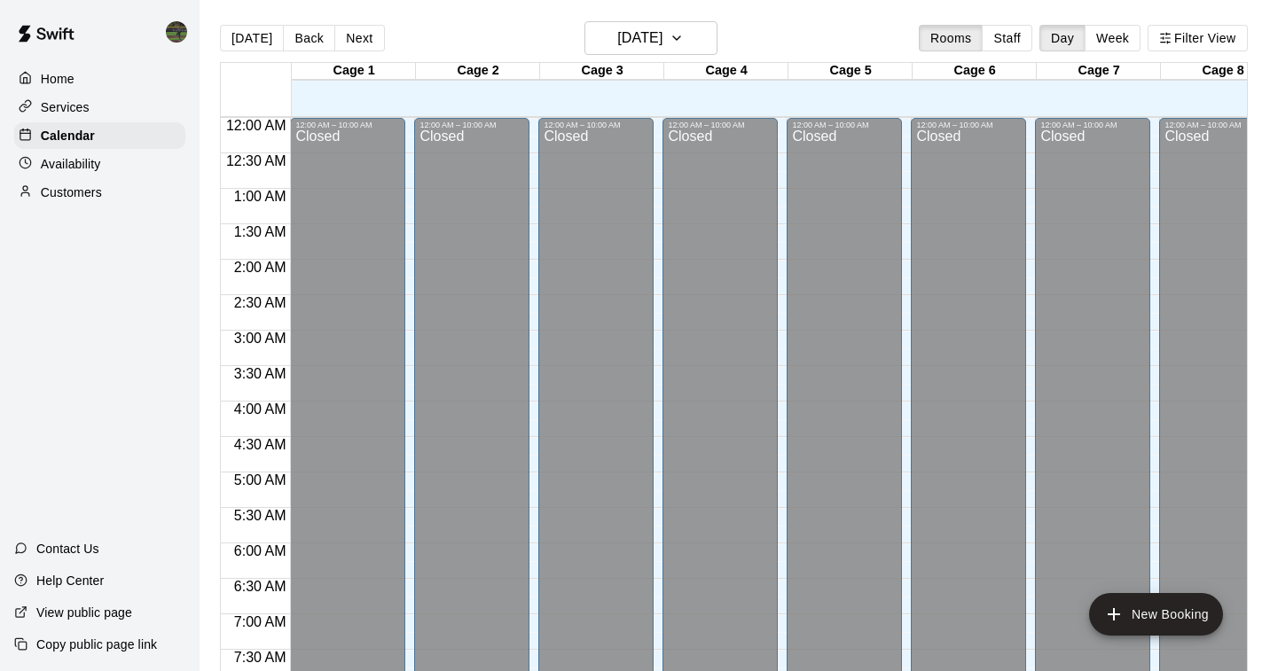
scroll to position [682, 0]
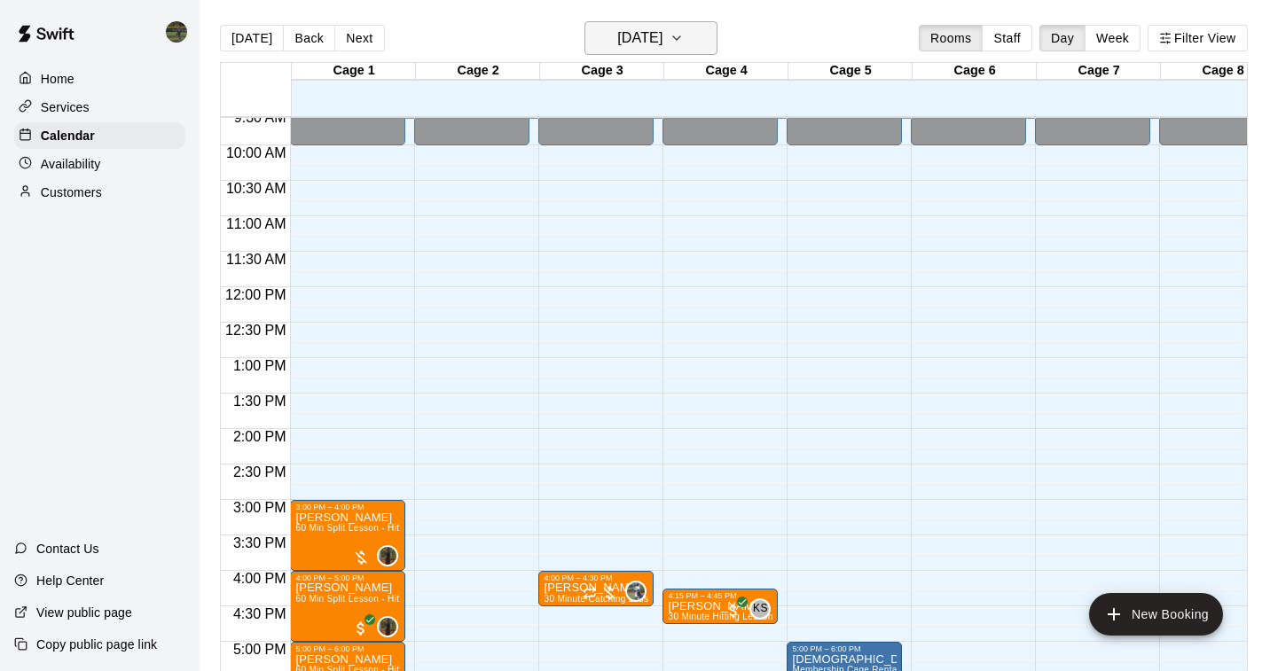
click at [684, 39] on icon "button" at bounding box center [677, 37] width 14 height 21
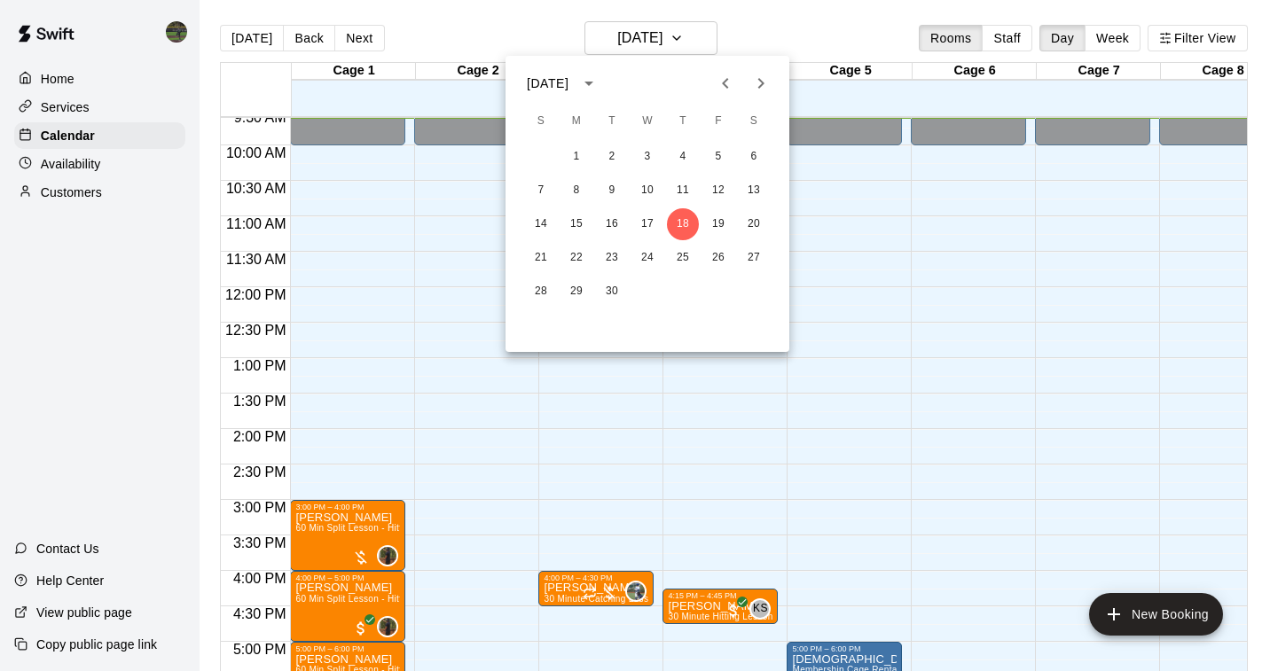
click at [1111, 41] on div at bounding box center [635, 335] width 1270 height 671
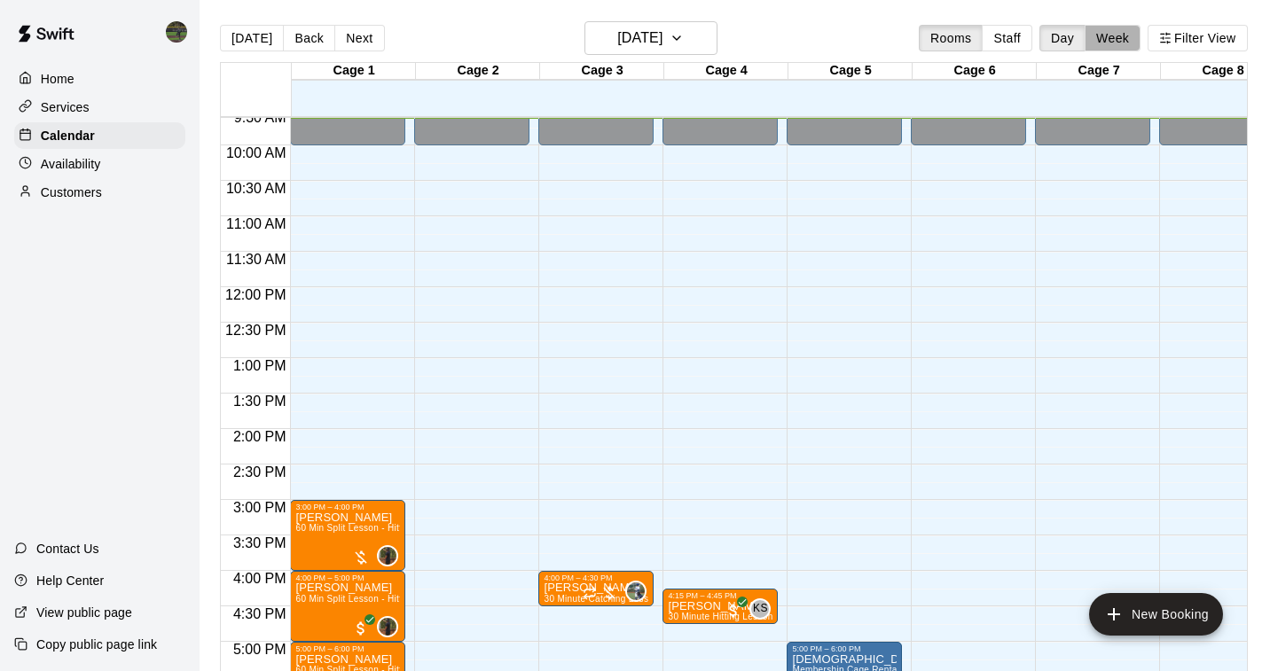
click at [1111, 41] on button "Week" at bounding box center [1113, 38] width 56 height 27
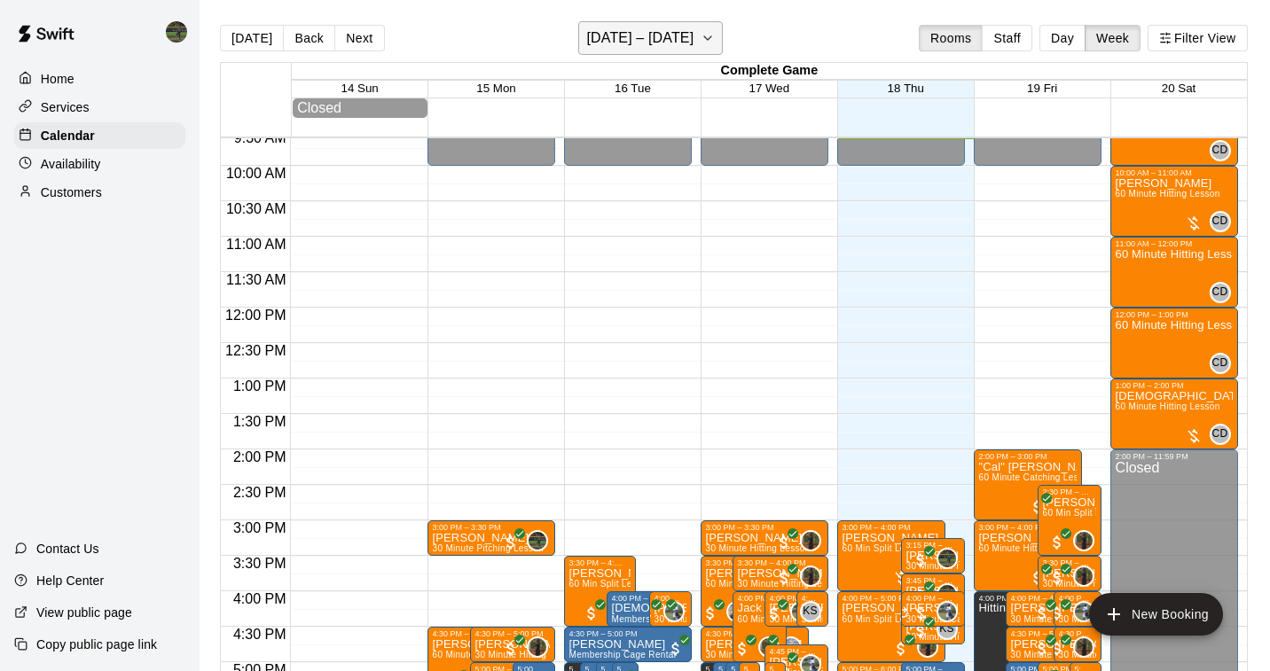
click at [710, 42] on icon "button" at bounding box center [708, 37] width 14 height 21
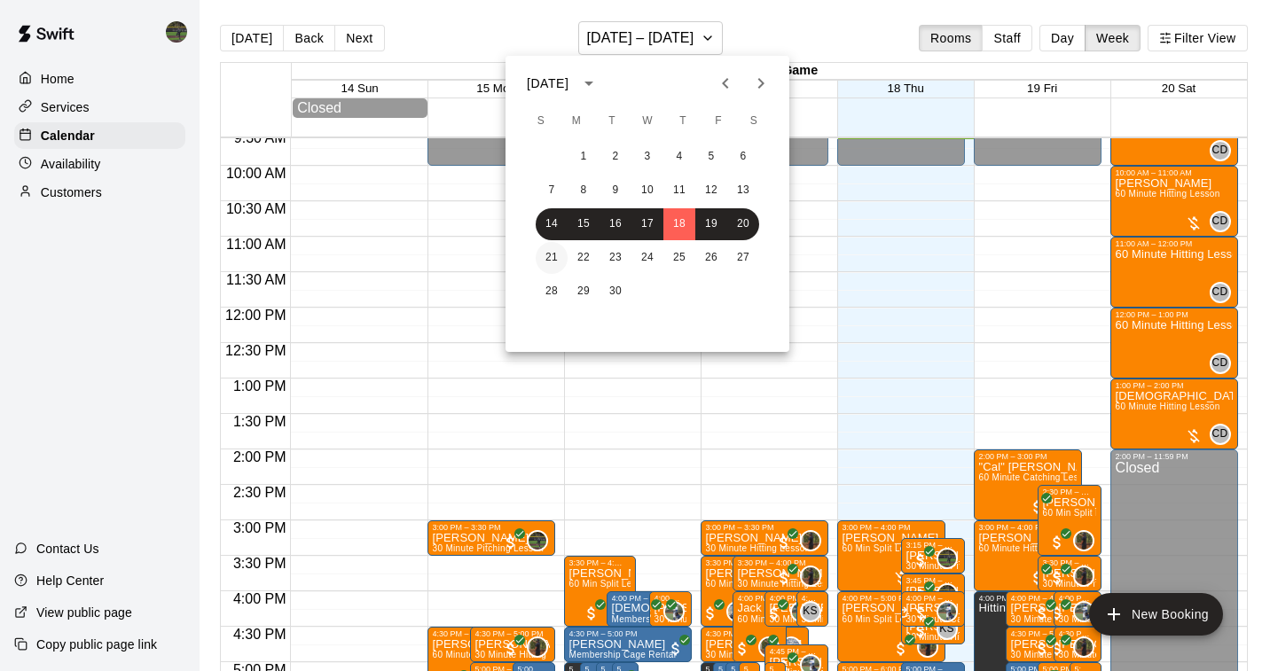
click at [550, 255] on button "21" at bounding box center [552, 258] width 32 height 32
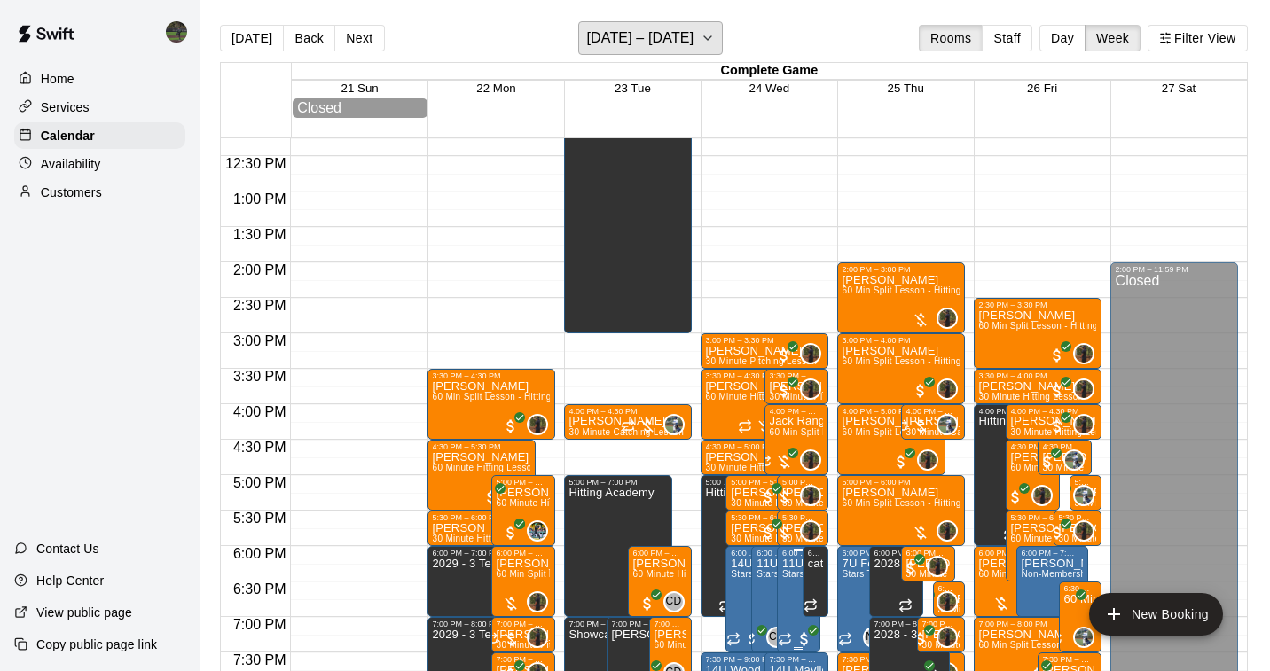
scroll to position [867, 0]
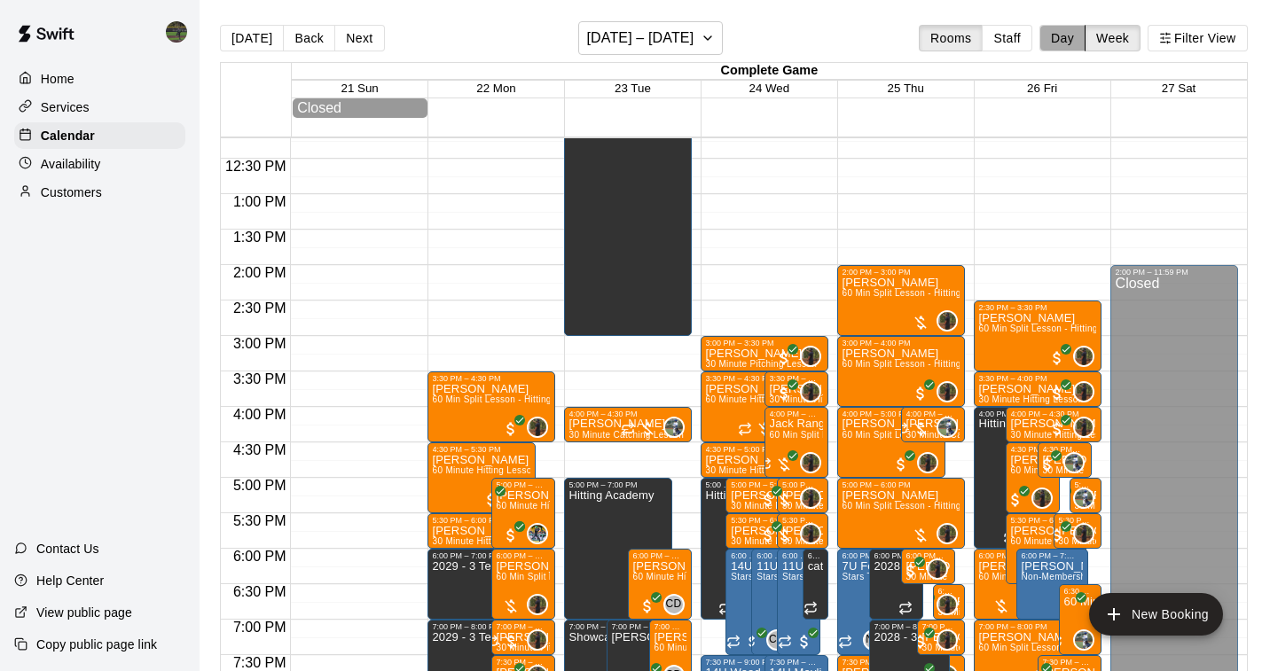
click at [1067, 35] on button "Day" at bounding box center [1062, 38] width 46 height 27
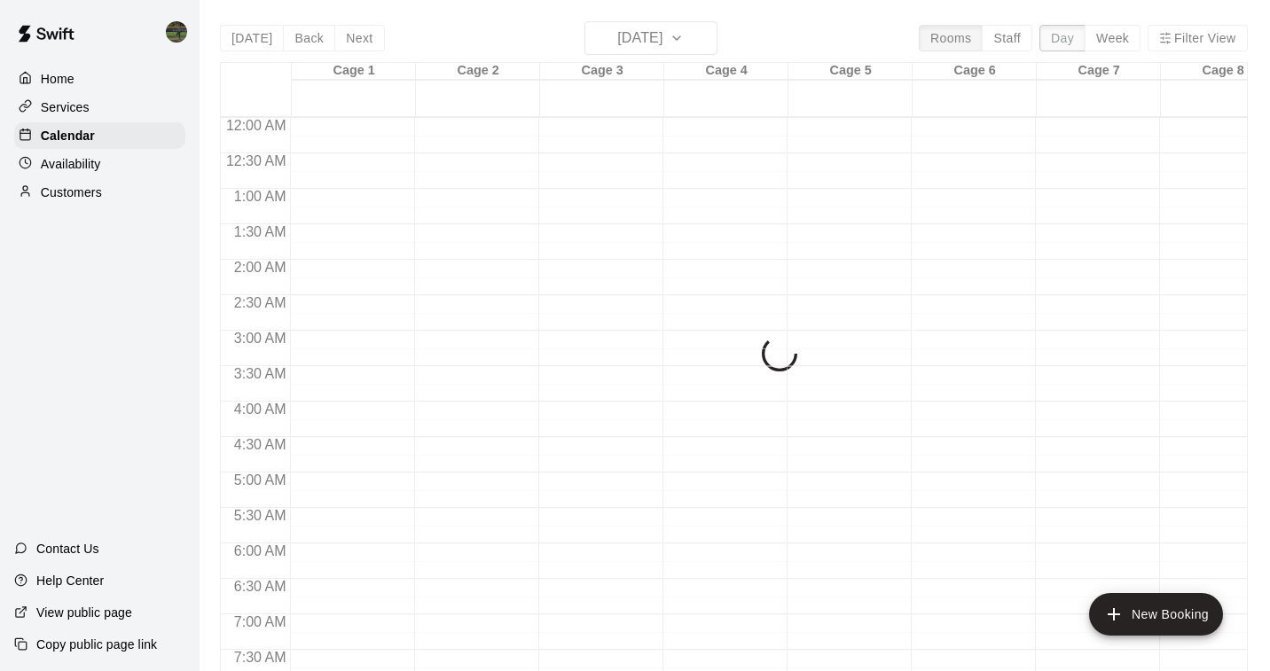
scroll to position [682, 0]
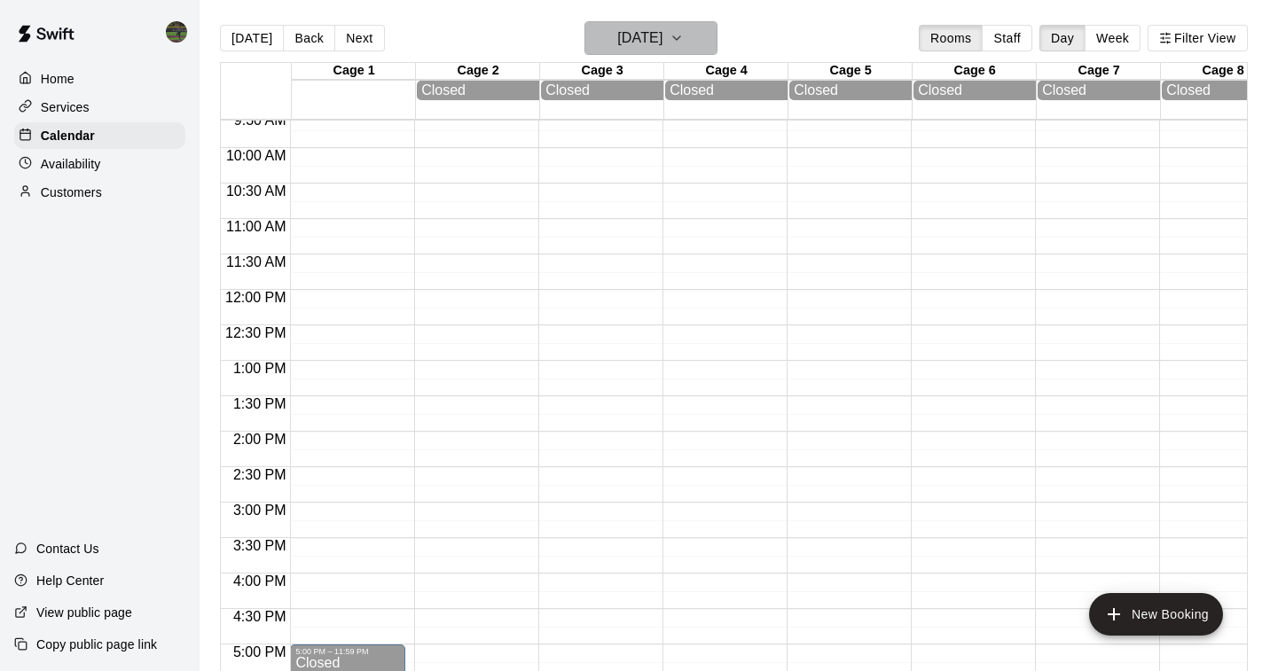
click at [690, 39] on button "[DATE]" at bounding box center [650, 38] width 133 height 34
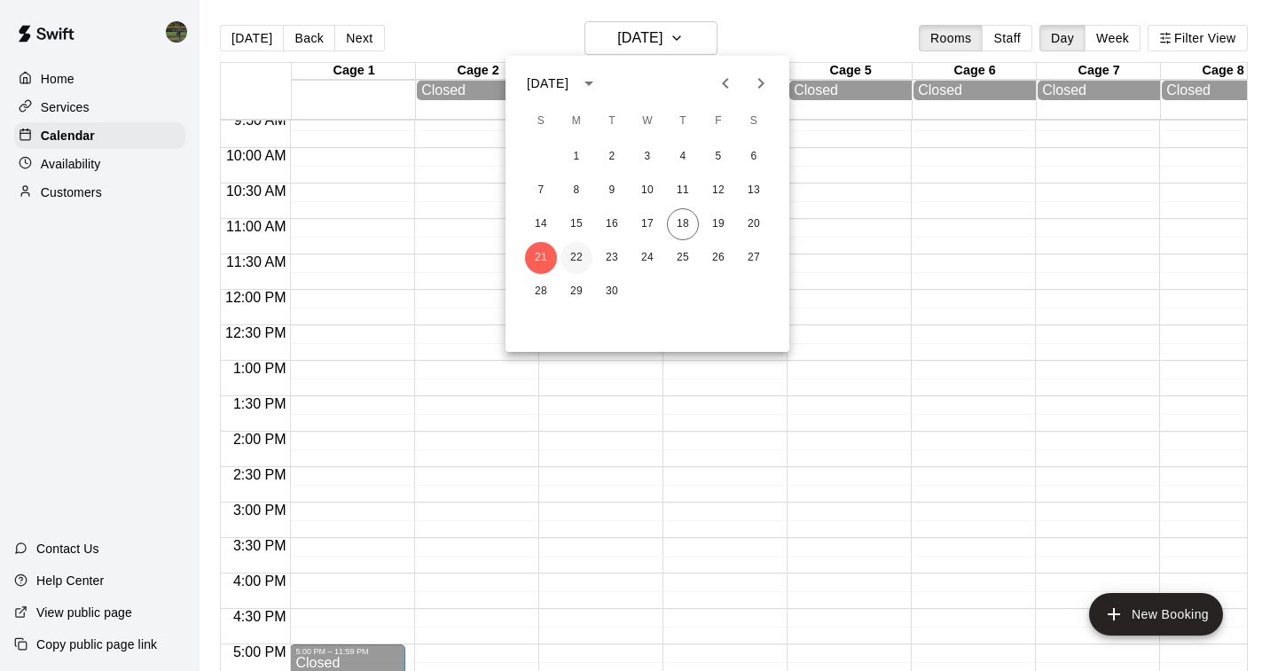
click at [583, 255] on button "22" at bounding box center [577, 258] width 32 height 32
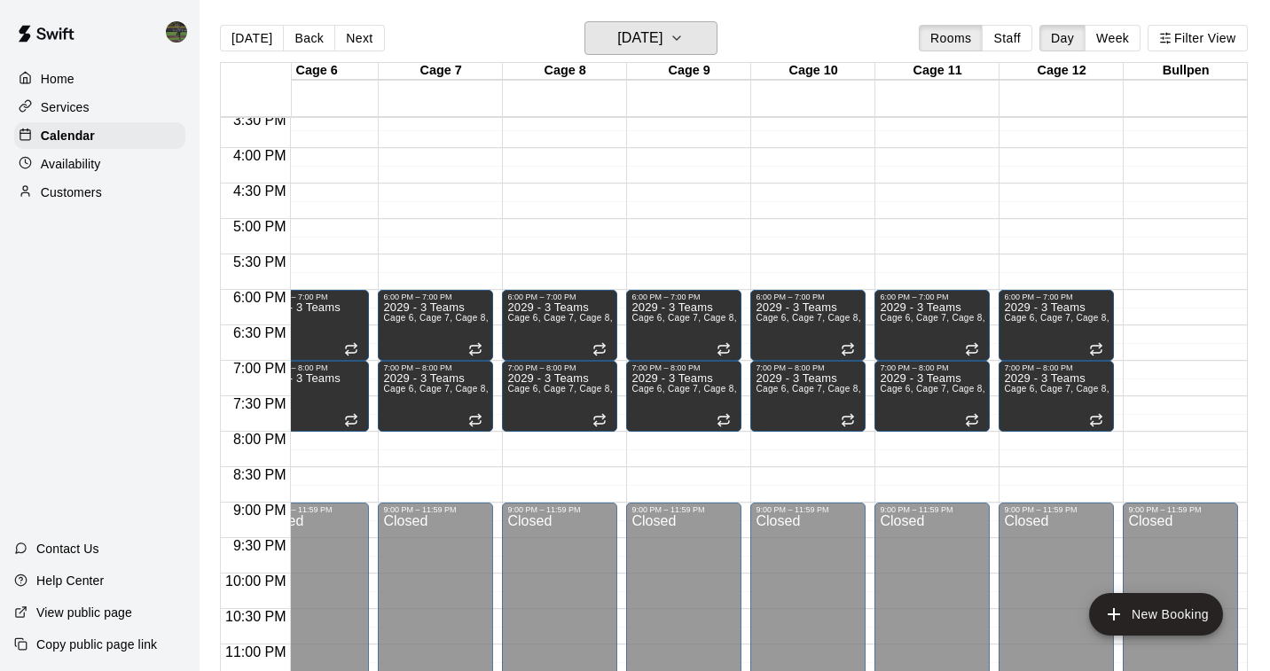
scroll to position [1103, 658]
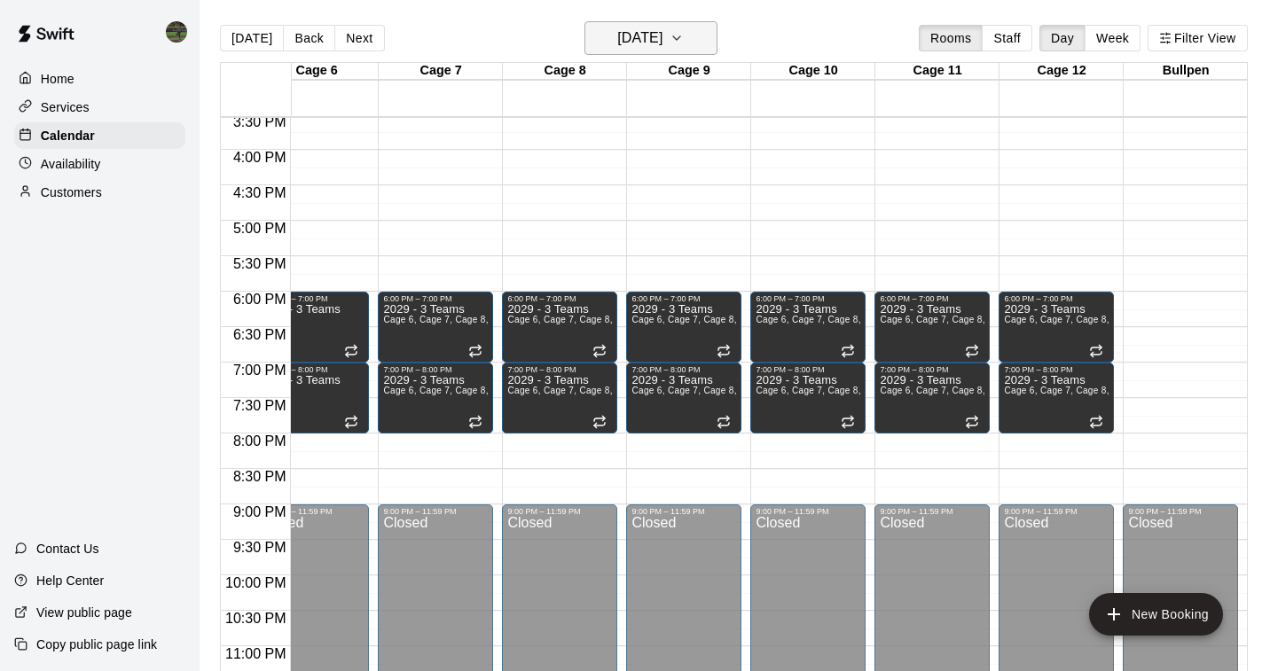
click at [706, 51] on button "[DATE]" at bounding box center [650, 38] width 133 height 34
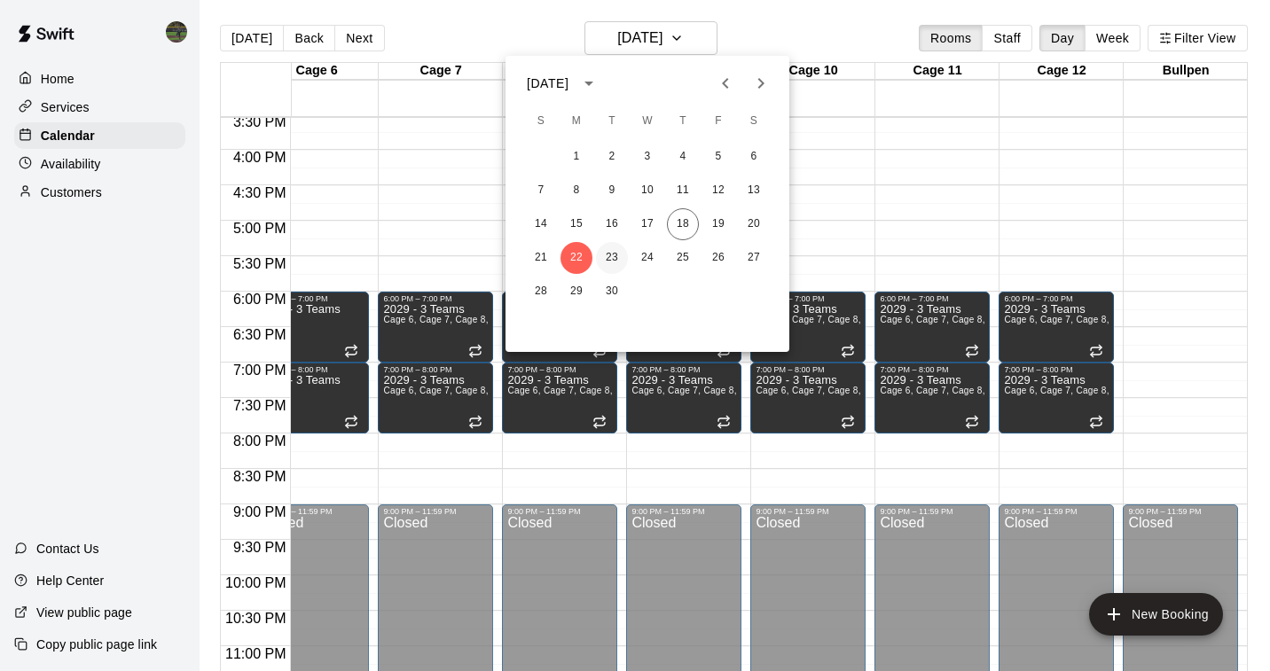
click at [616, 255] on button "23" at bounding box center [612, 258] width 32 height 32
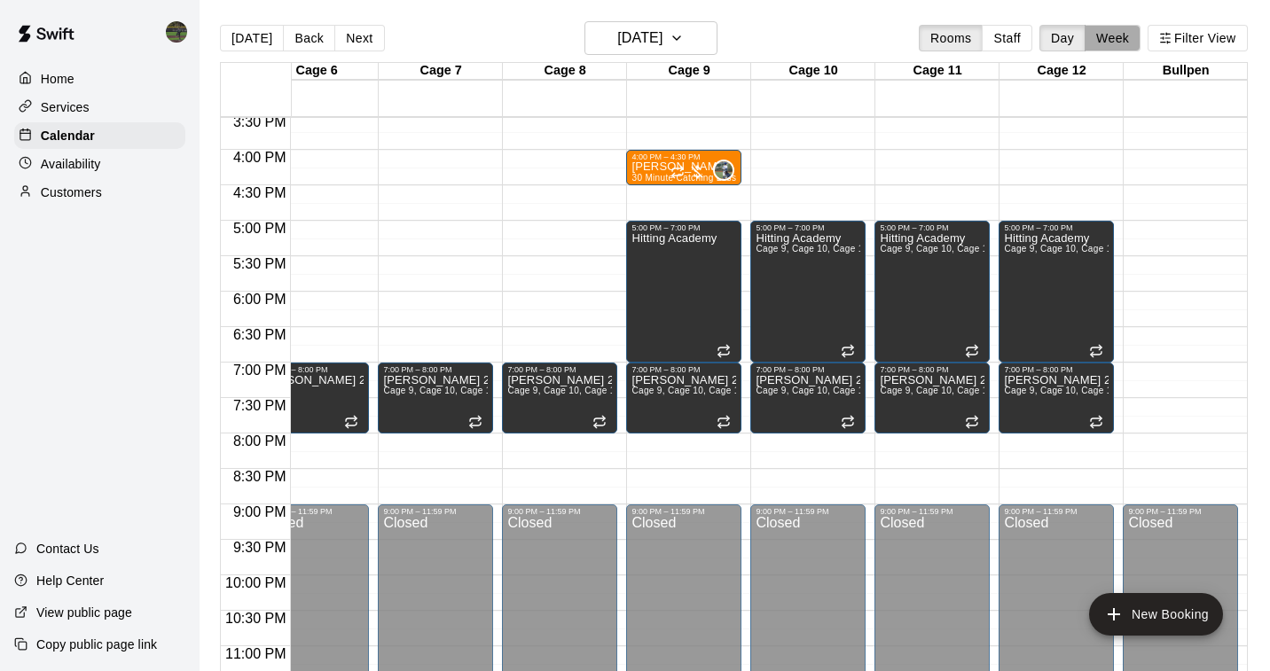
click at [1107, 36] on button "Week" at bounding box center [1113, 38] width 56 height 27
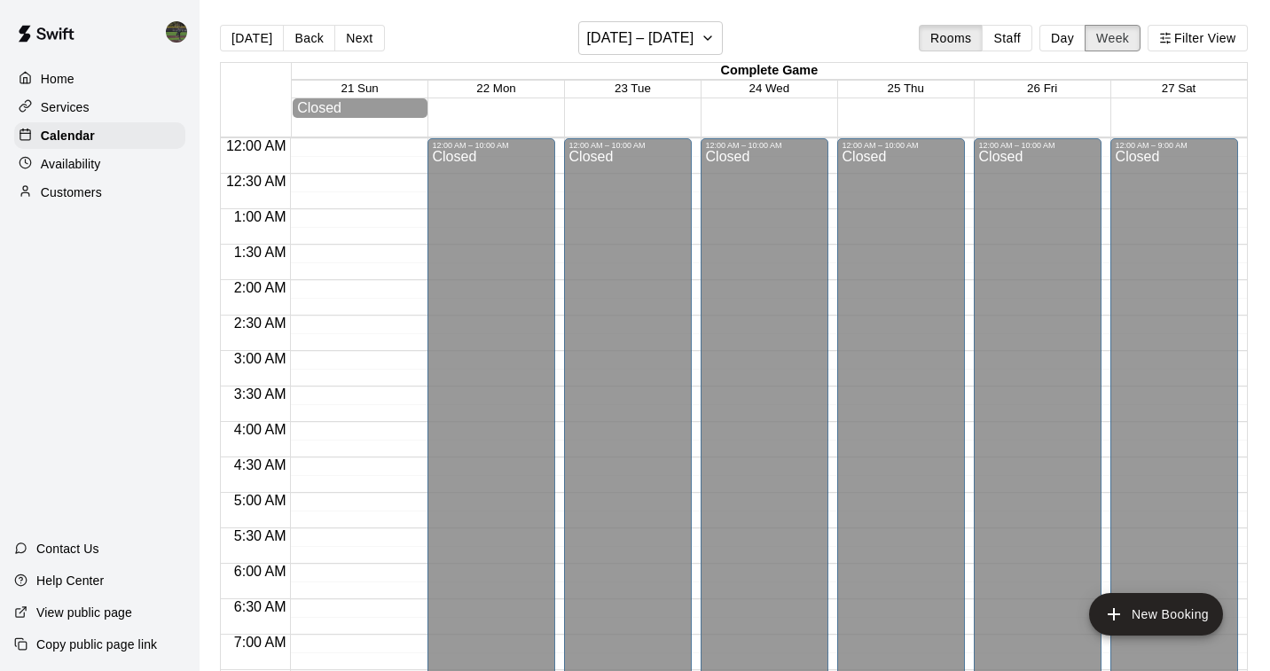
scroll to position [0, 0]
click at [936, 44] on button "Rooms" at bounding box center [951, 38] width 64 height 27
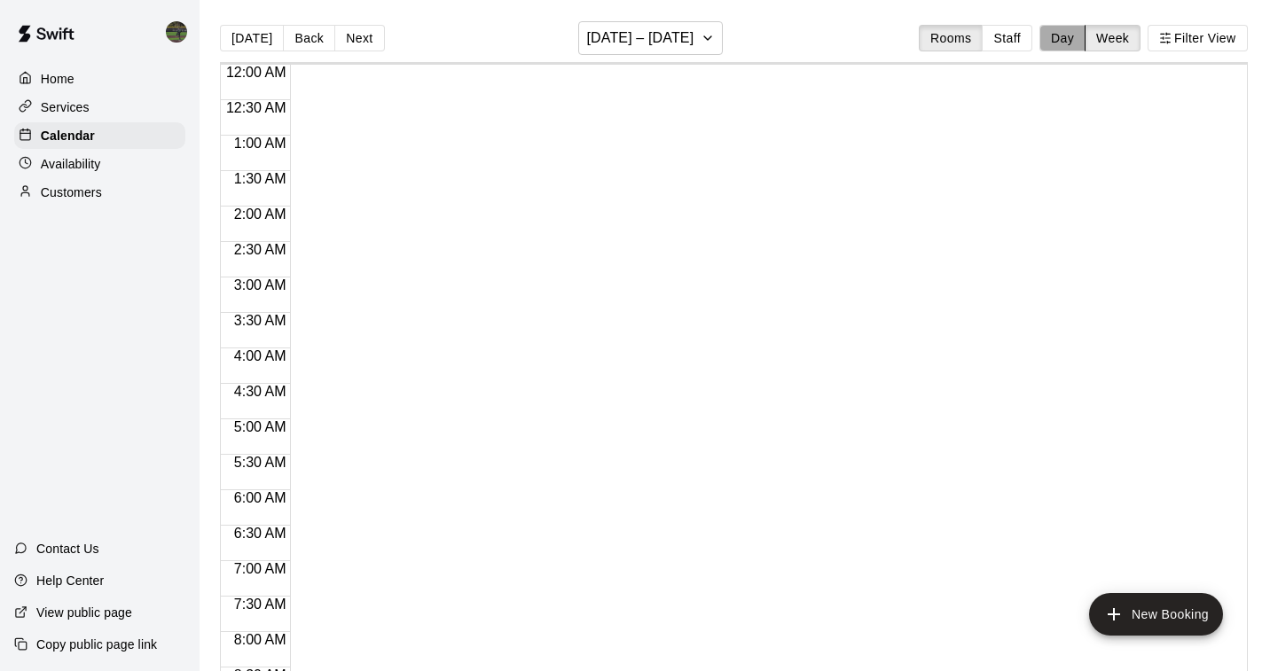
click at [1065, 41] on button "Day" at bounding box center [1062, 38] width 46 height 27
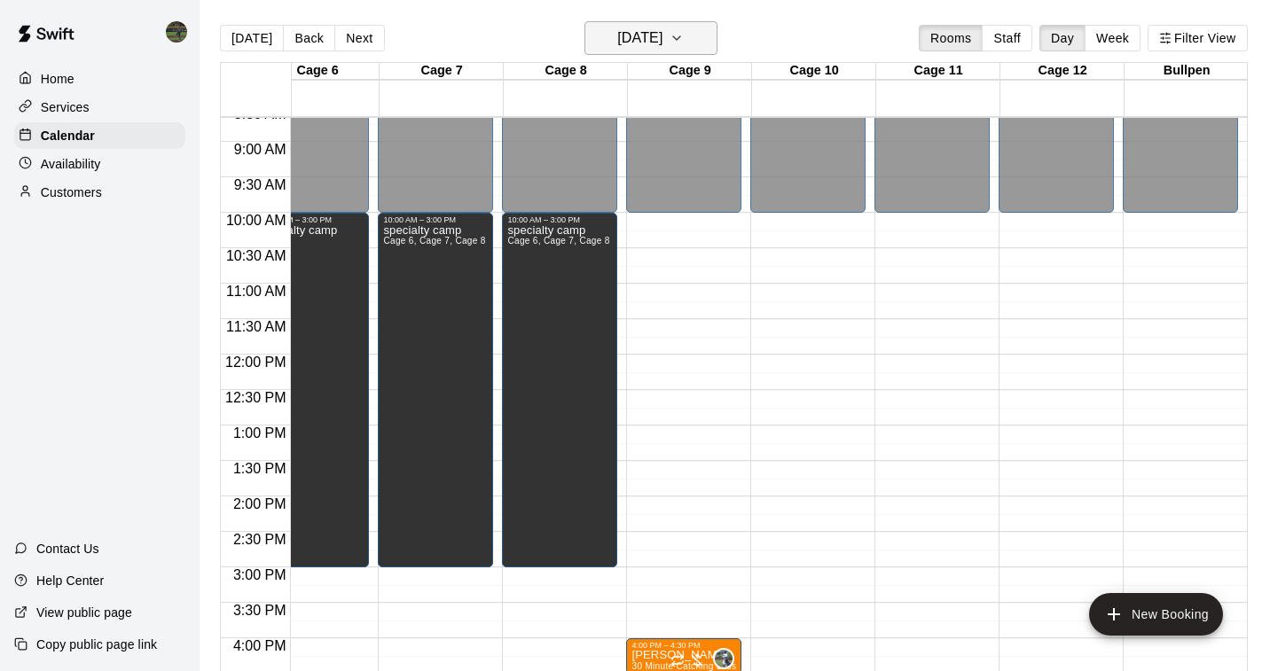
click at [684, 46] on icon "button" at bounding box center [677, 37] width 14 height 21
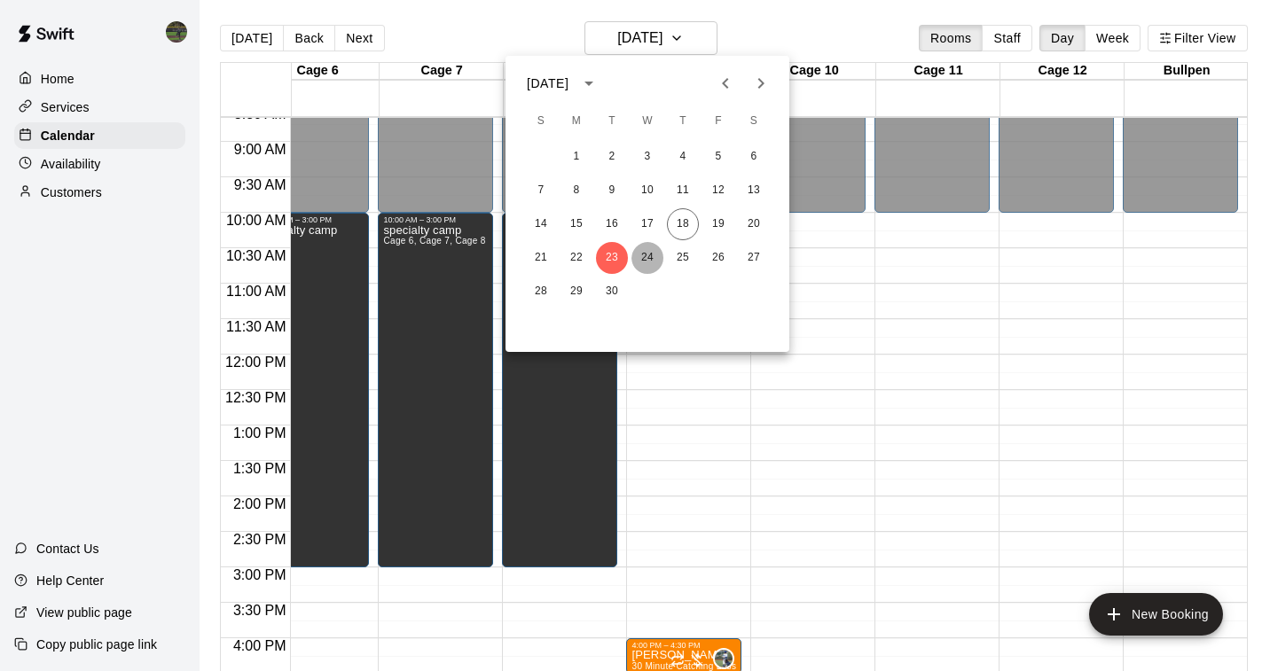
click at [647, 259] on button "24" at bounding box center [648, 258] width 32 height 32
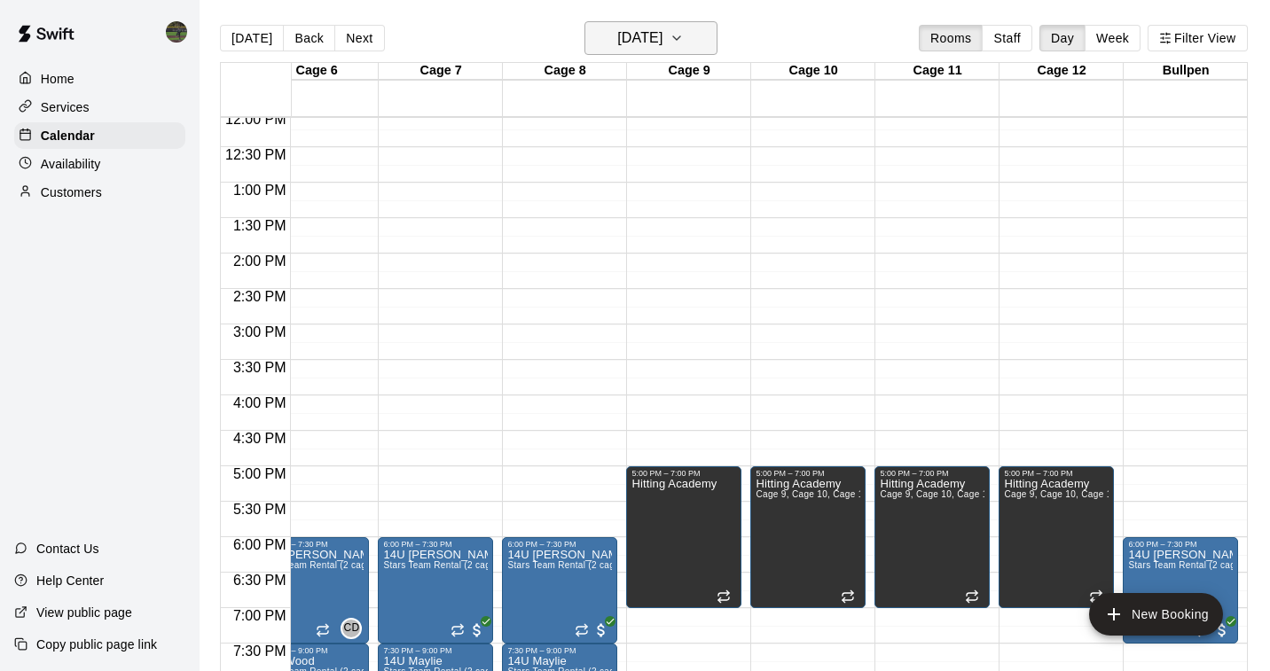
click at [684, 38] on icon "button" at bounding box center [677, 37] width 14 height 21
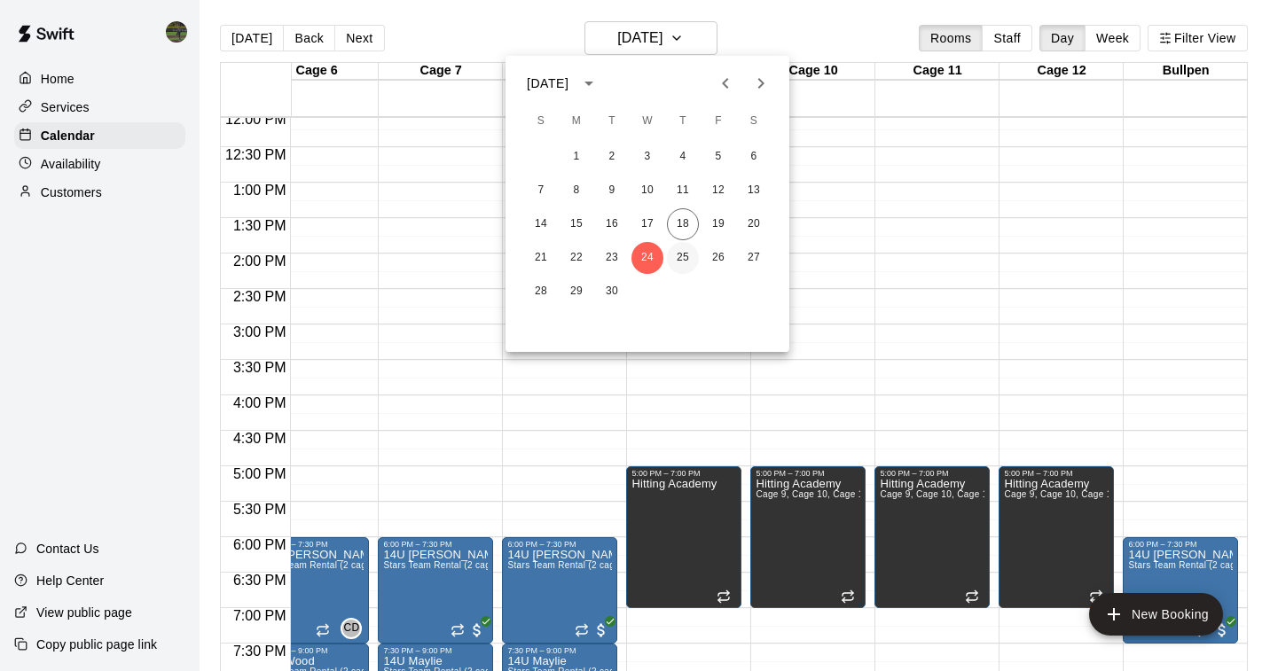
click at [686, 259] on button "25" at bounding box center [683, 258] width 32 height 32
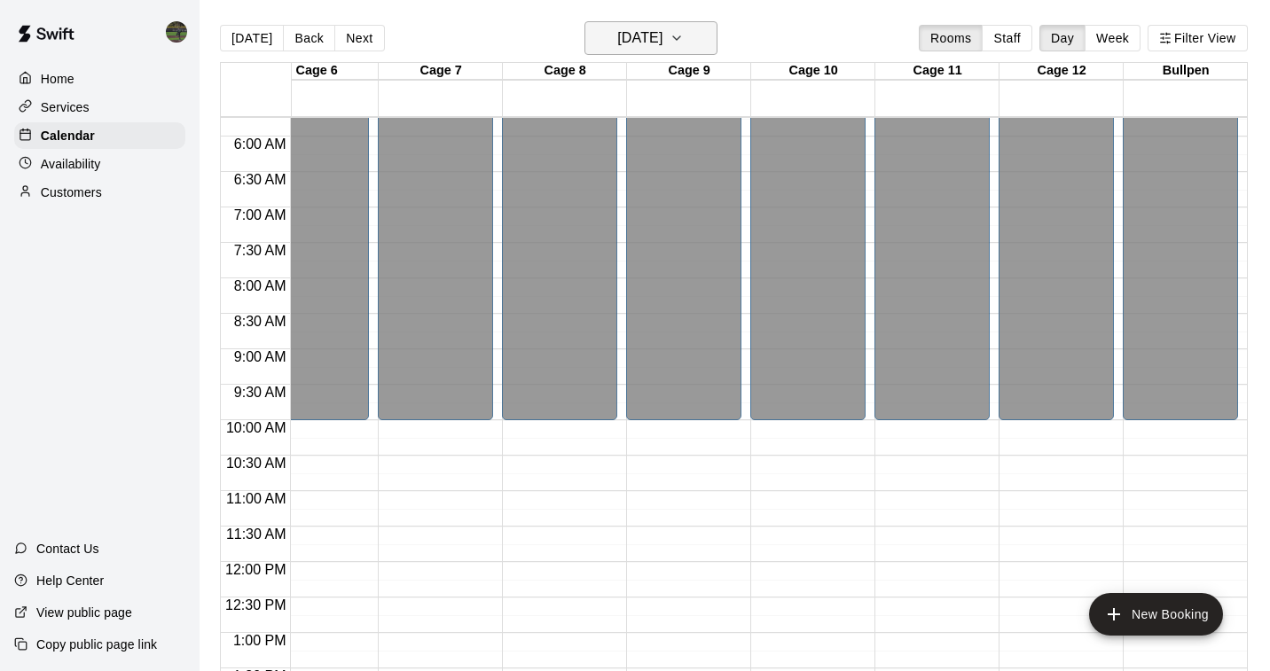
click at [663, 40] on h6 "[DATE]" at bounding box center [639, 38] width 45 height 25
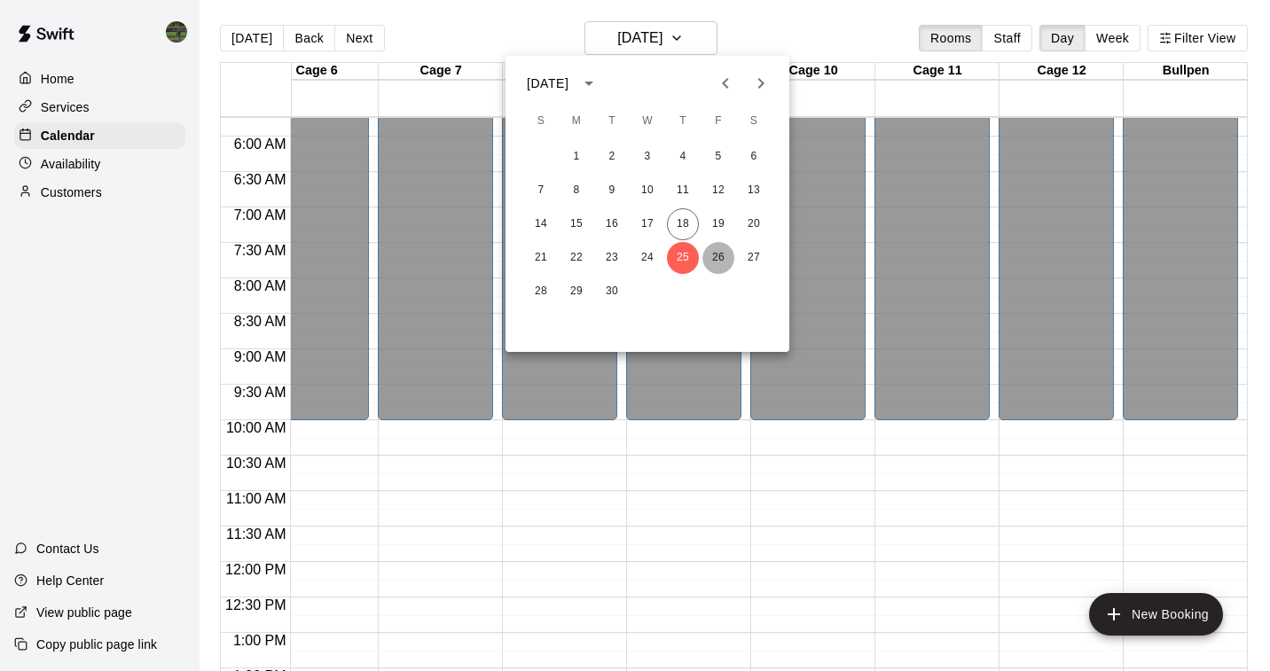
click at [722, 260] on button "26" at bounding box center [718, 258] width 32 height 32
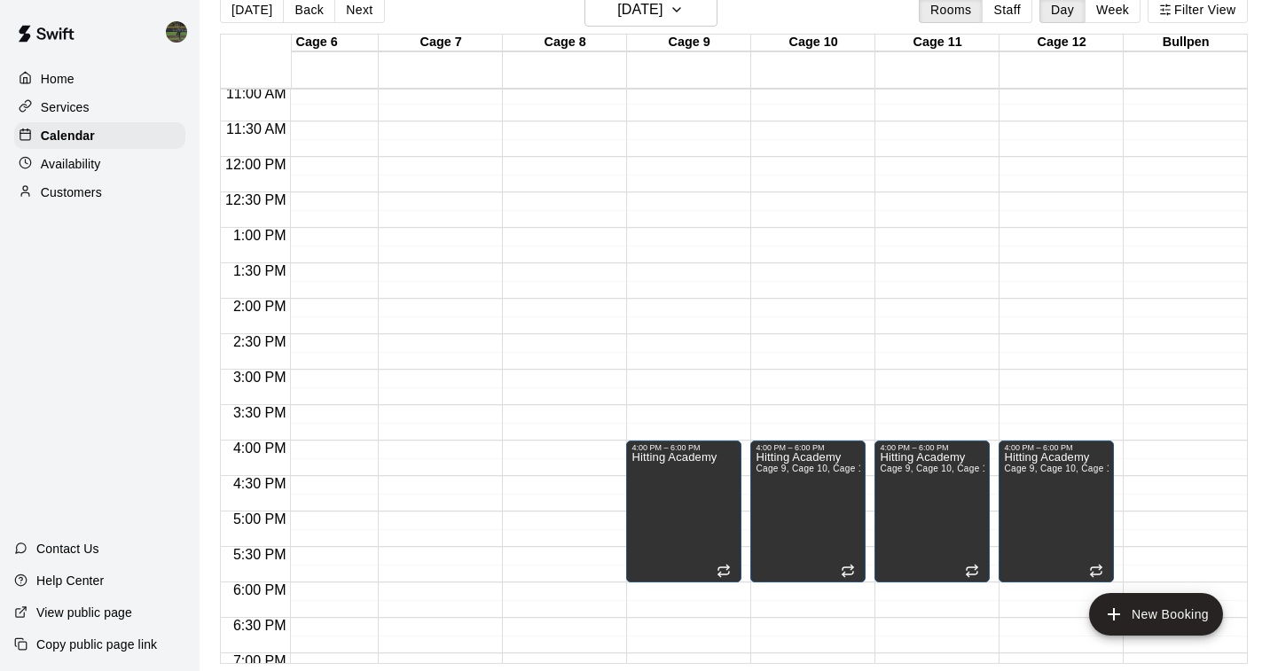
click at [62, 162] on p "Availability" at bounding box center [71, 164] width 60 height 18
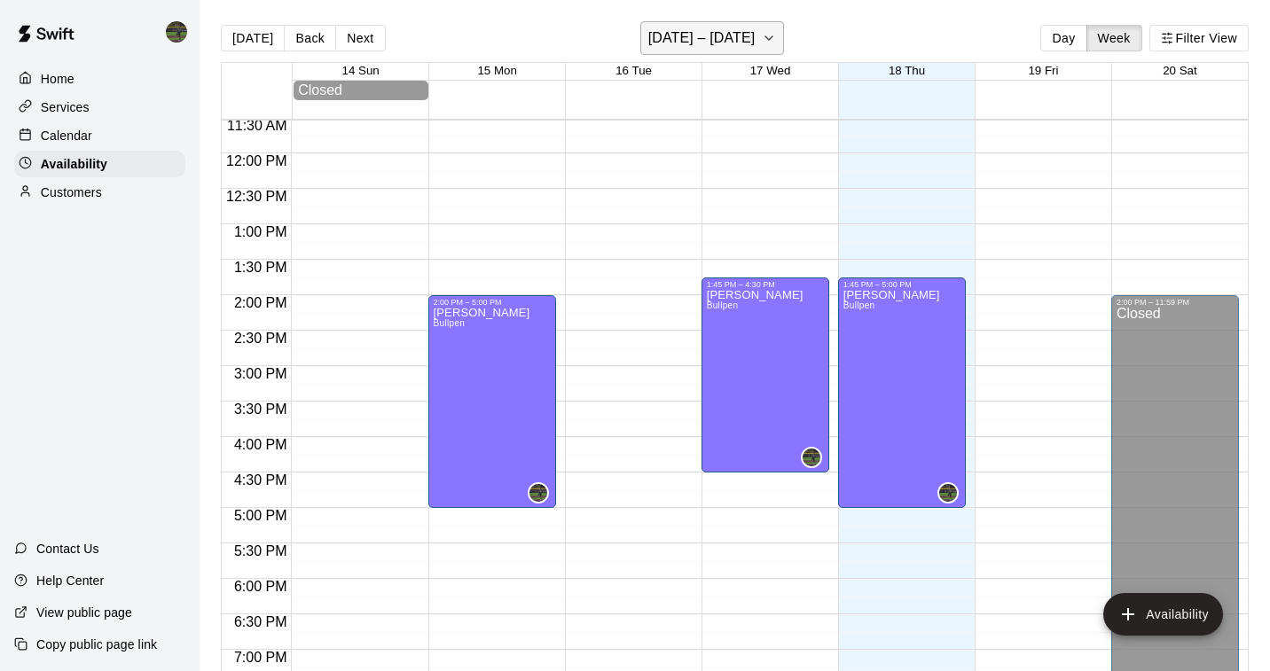
click at [772, 35] on icon "button" at bounding box center [769, 37] width 14 height 21
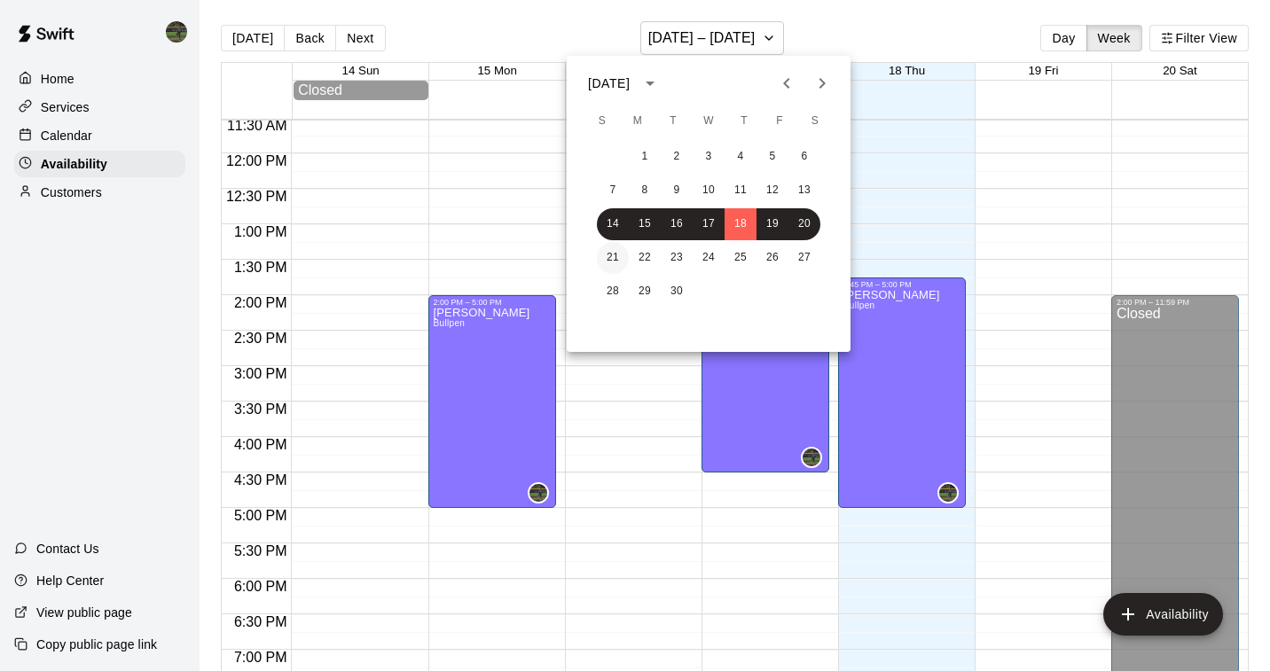
click at [618, 250] on button "21" at bounding box center [613, 258] width 32 height 32
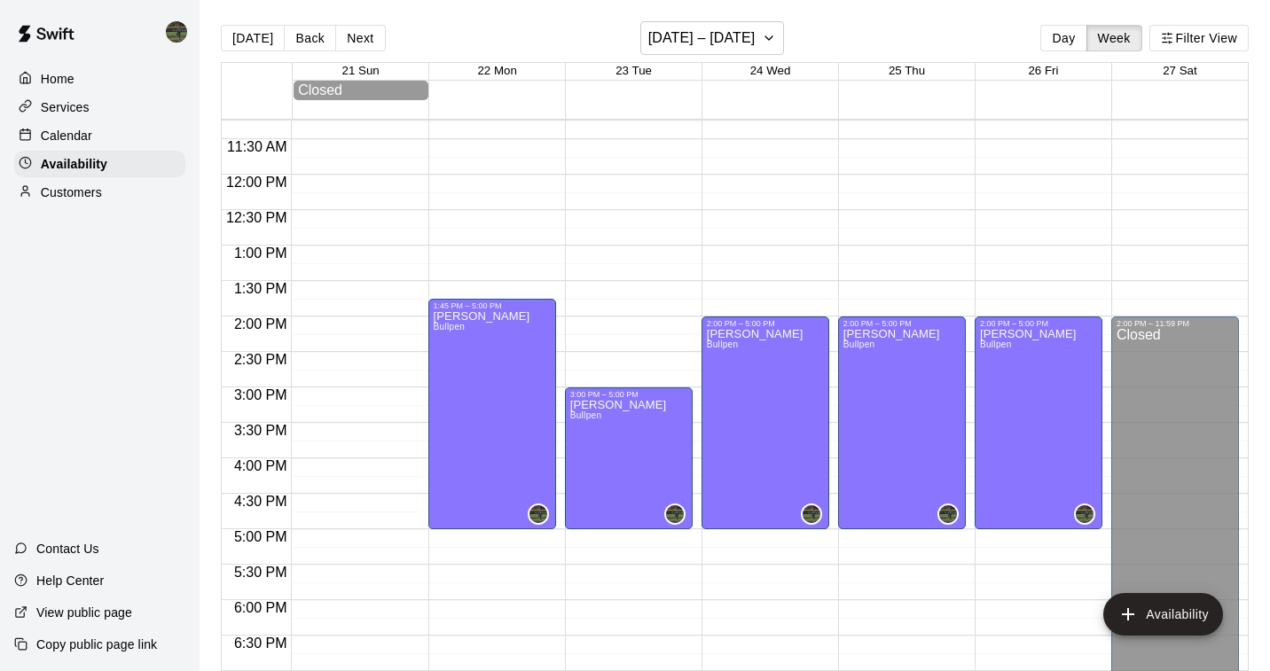
click at [69, 131] on p "Calendar" at bounding box center [66, 136] width 51 height 18
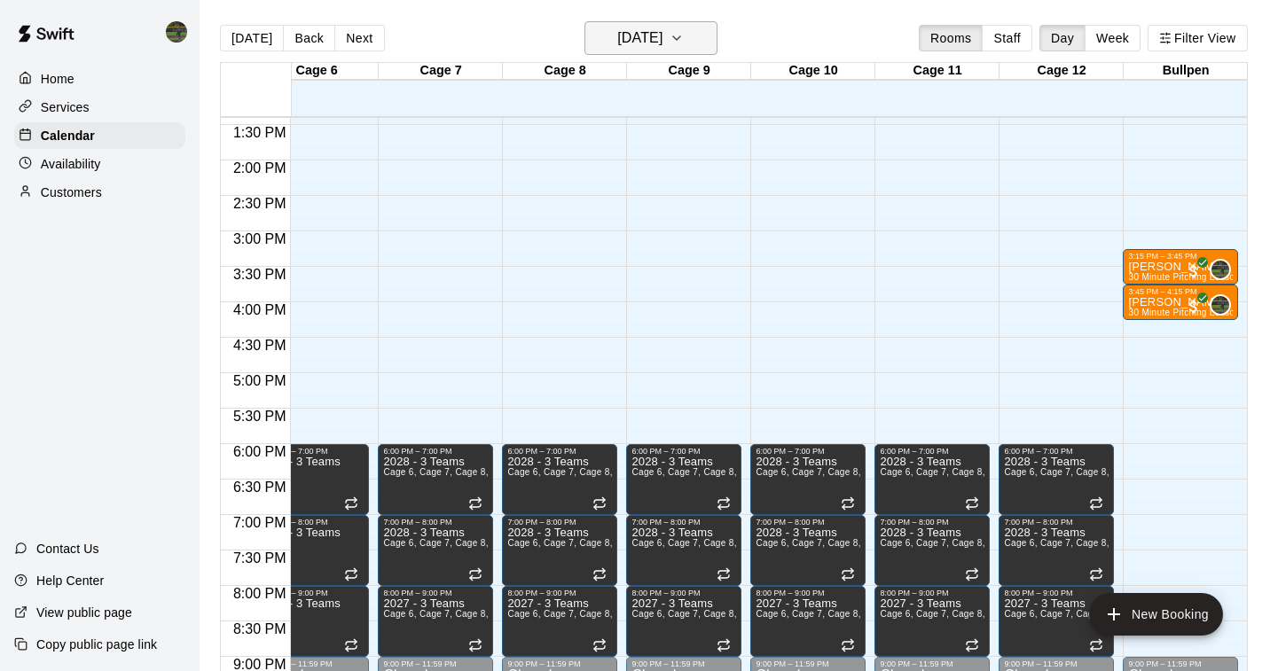
click at [684, 43] on icon "button" at bounding box center [677, 37] width 14 height 21
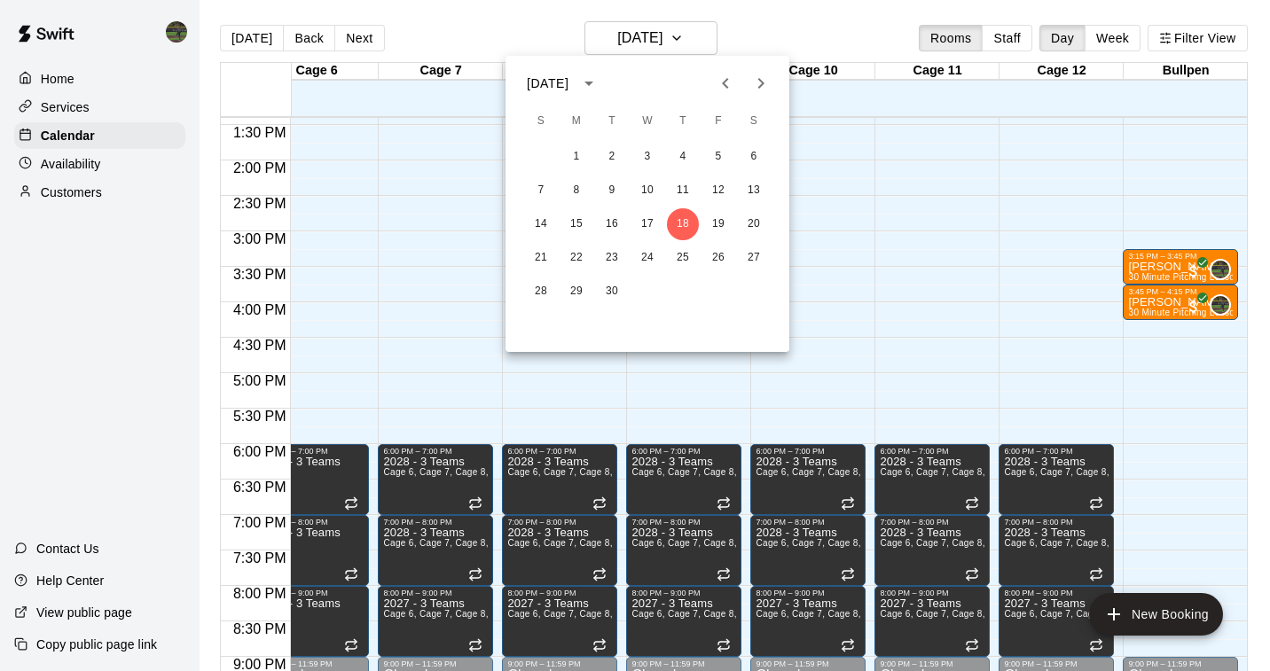
click at [860, 39] on div at bounding box center [635, 335] width 1270 height 671
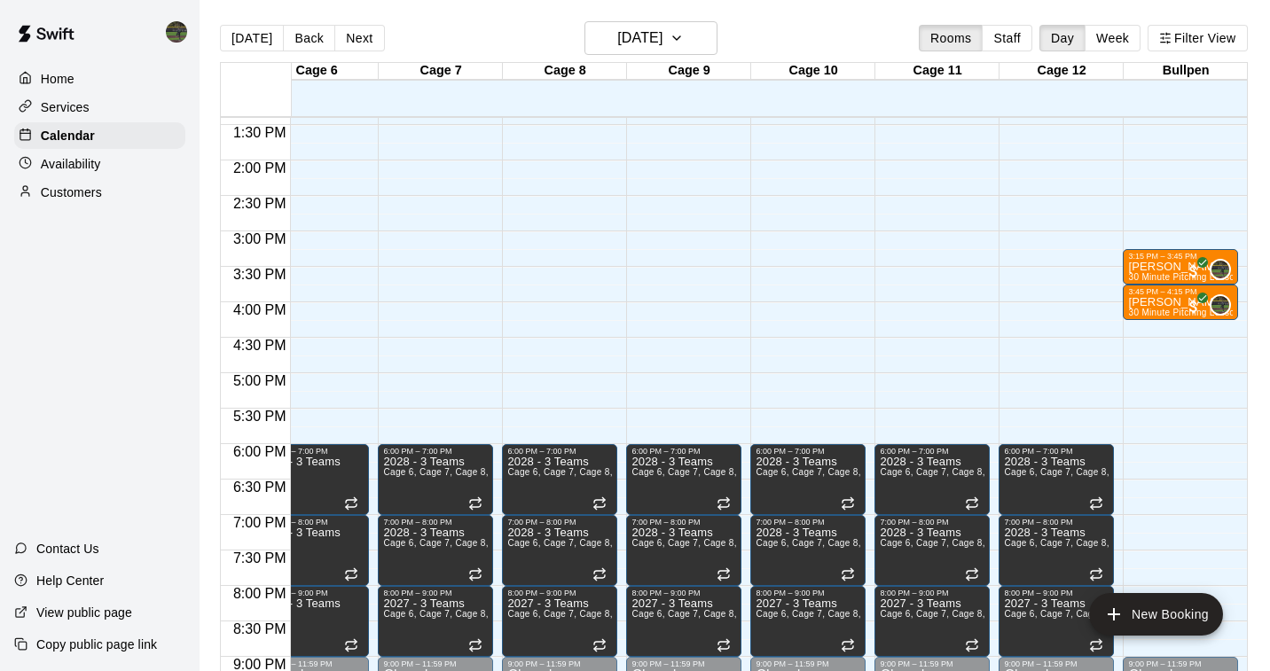
click at [95, 164] on p "Availability" at bounding box center [71, 164] width 60 height 18
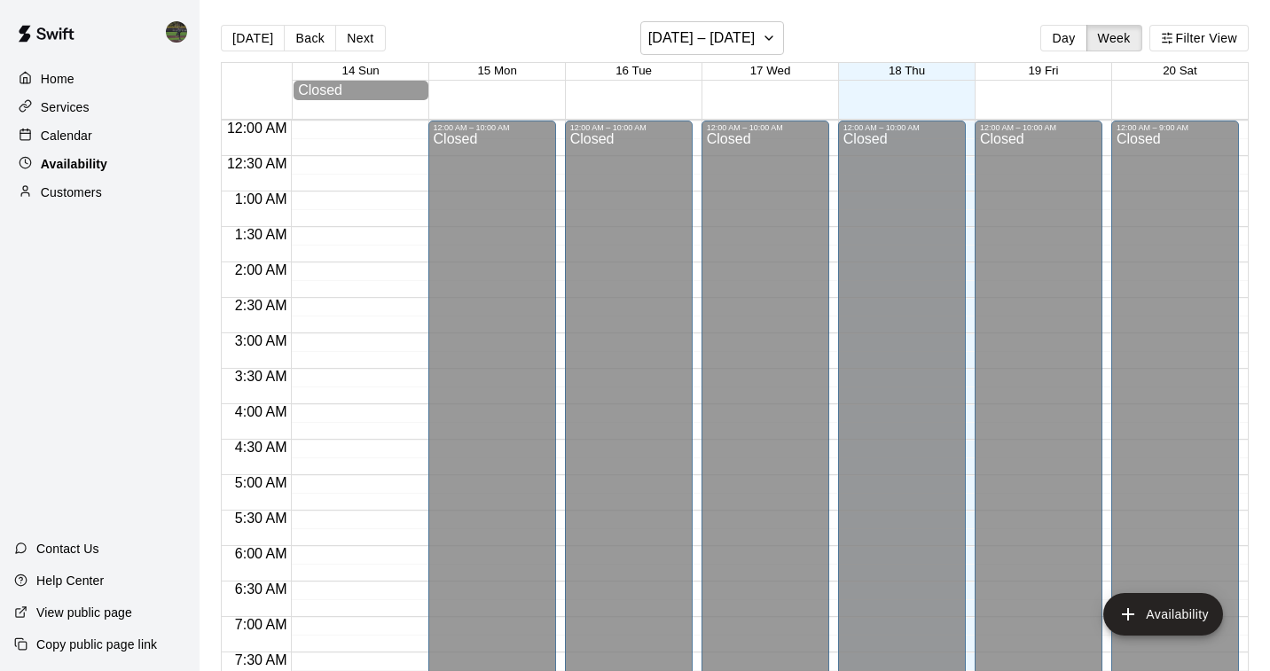
scroll to position [686, 0]
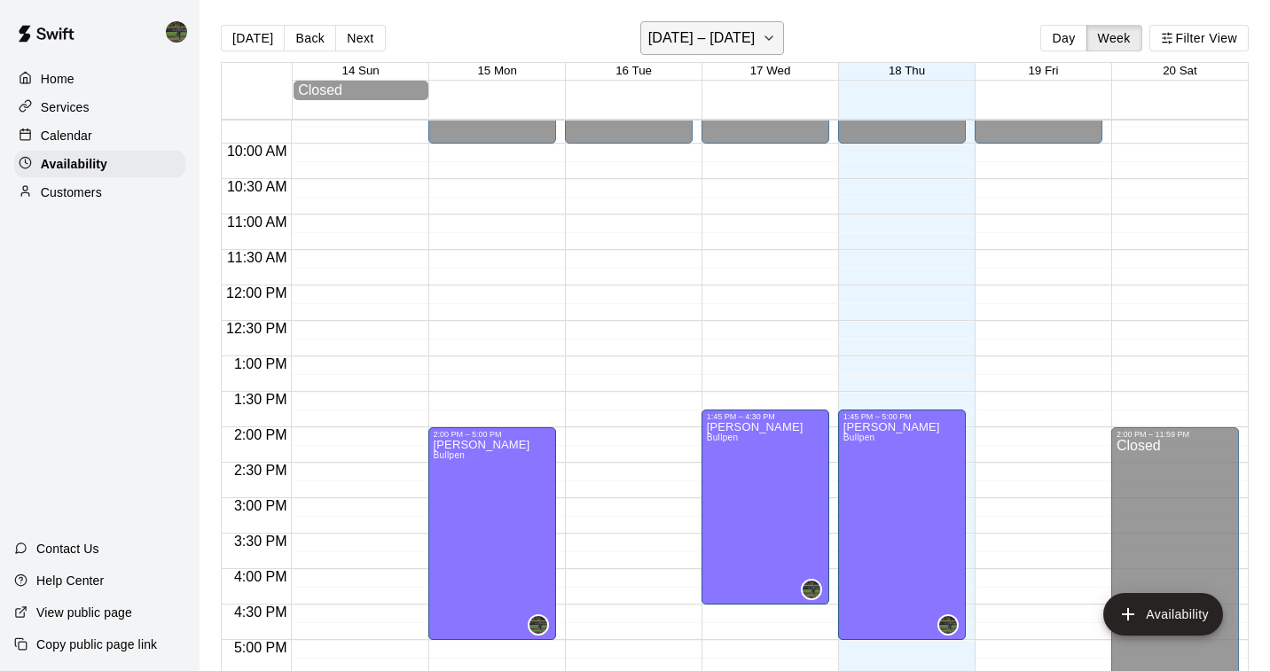
click at [783, 41] on button "[DATE] – [DATE]" at bounding box center [712, 38] width 145 height 34
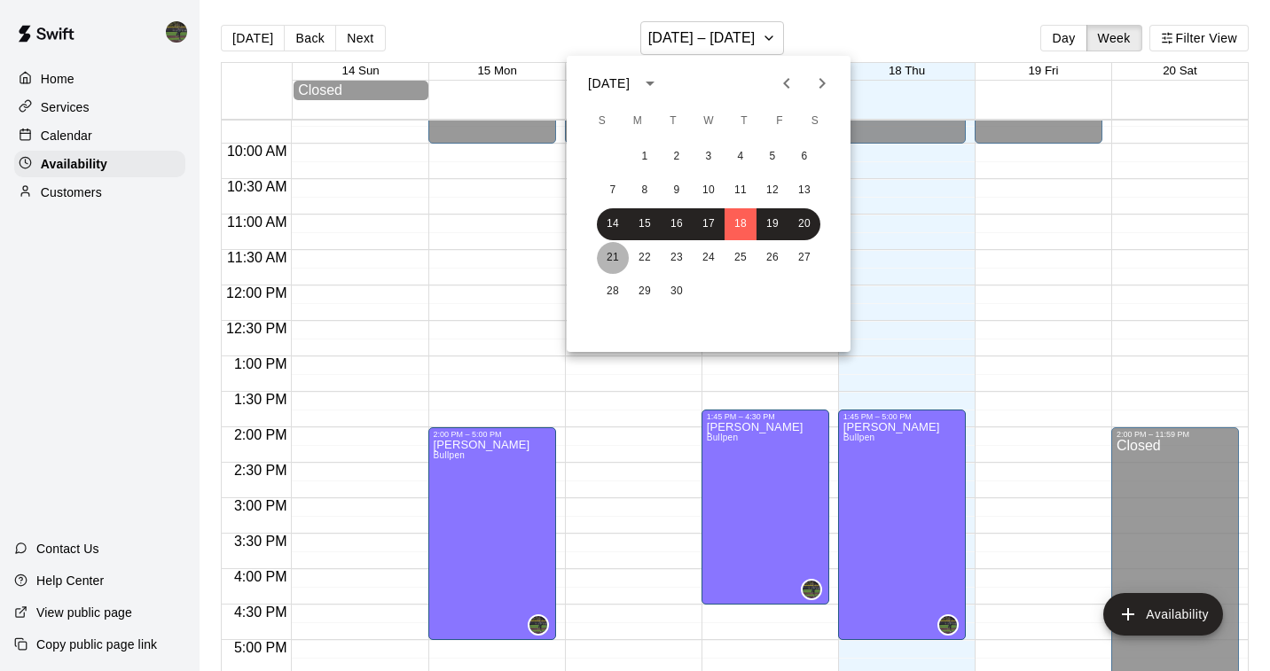
click at [614, 259] on button "21" at bounding box center [613, 258] width 32 height 32
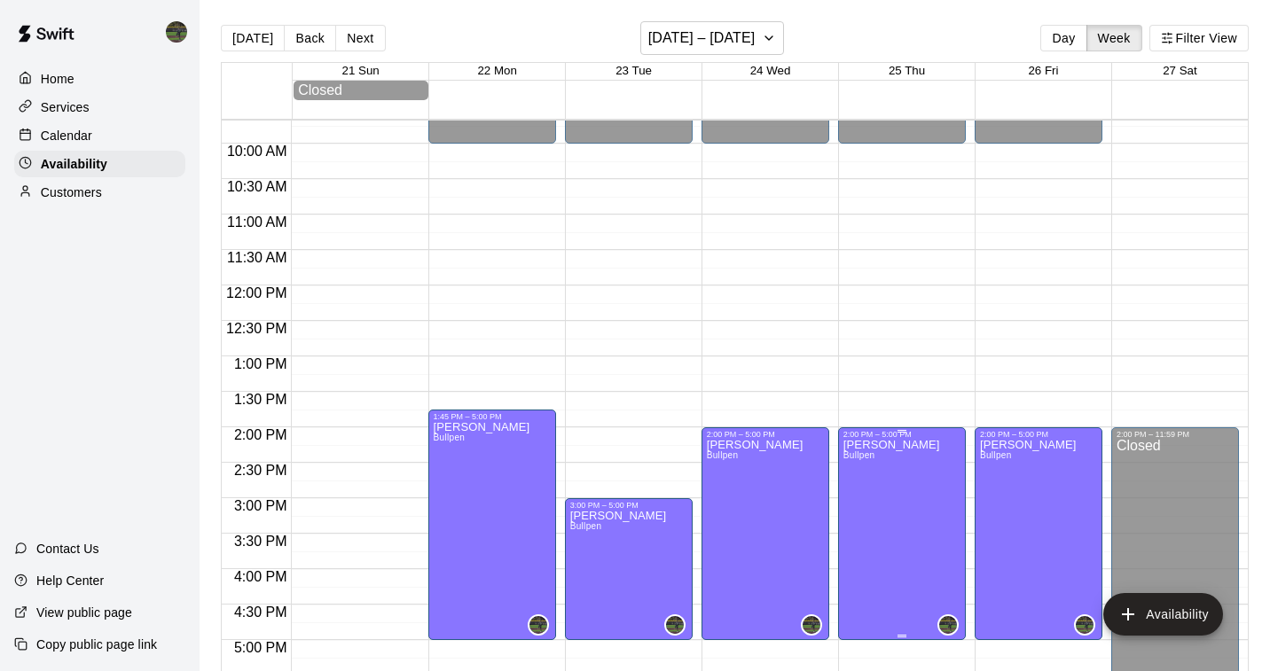
click at [859, 456] on icon "edit" at bounding box center [861, 458] width 21 height 21
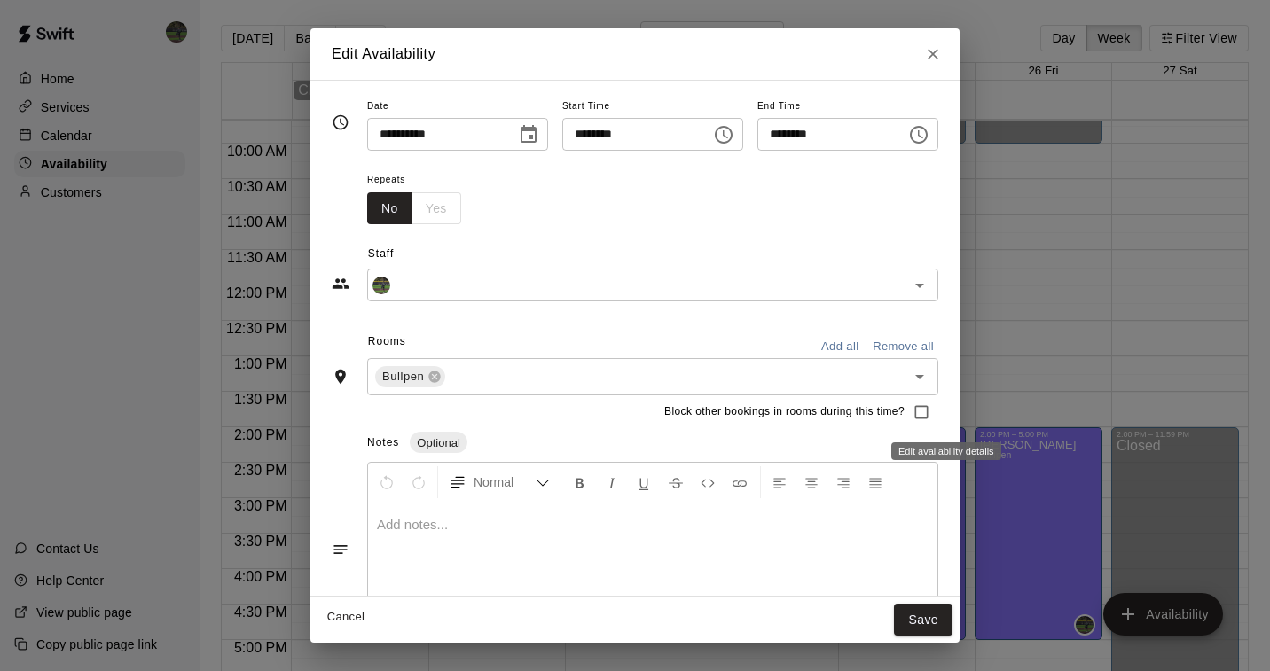
type input "**********"
click at [927, 137] on icon "Choose time, selected time is 5:00 PM" at bounding box center [918, 134] width 21 height 21
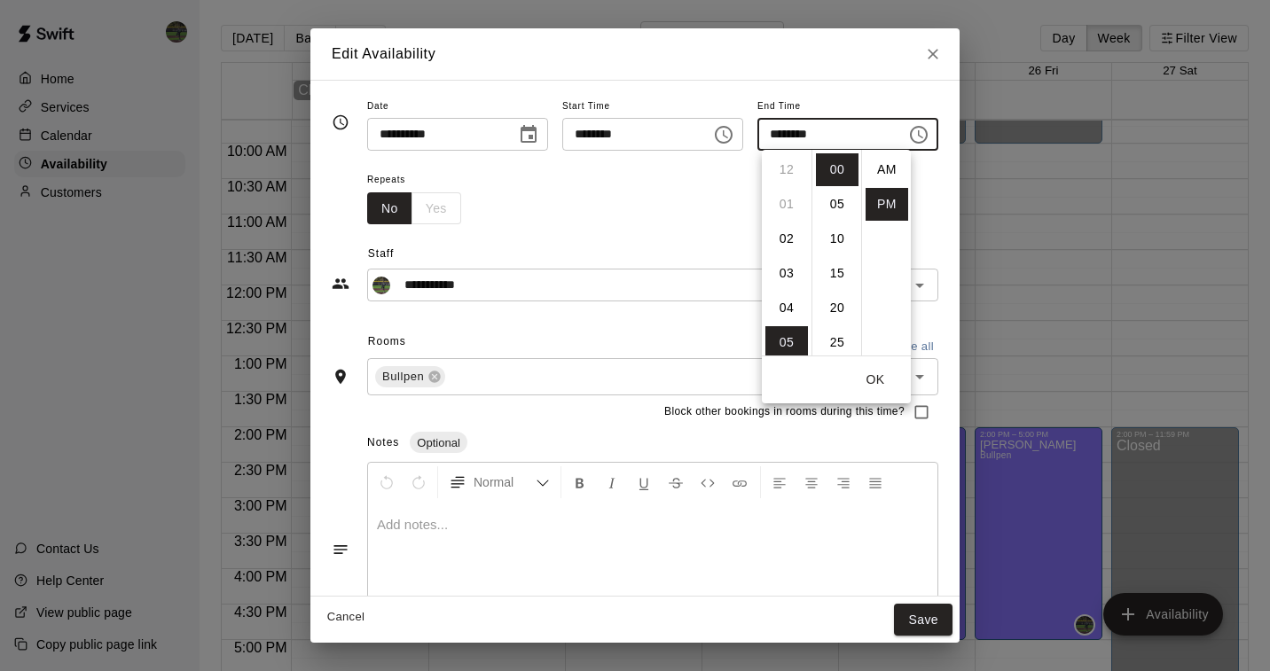
scroll to position [32, 0]
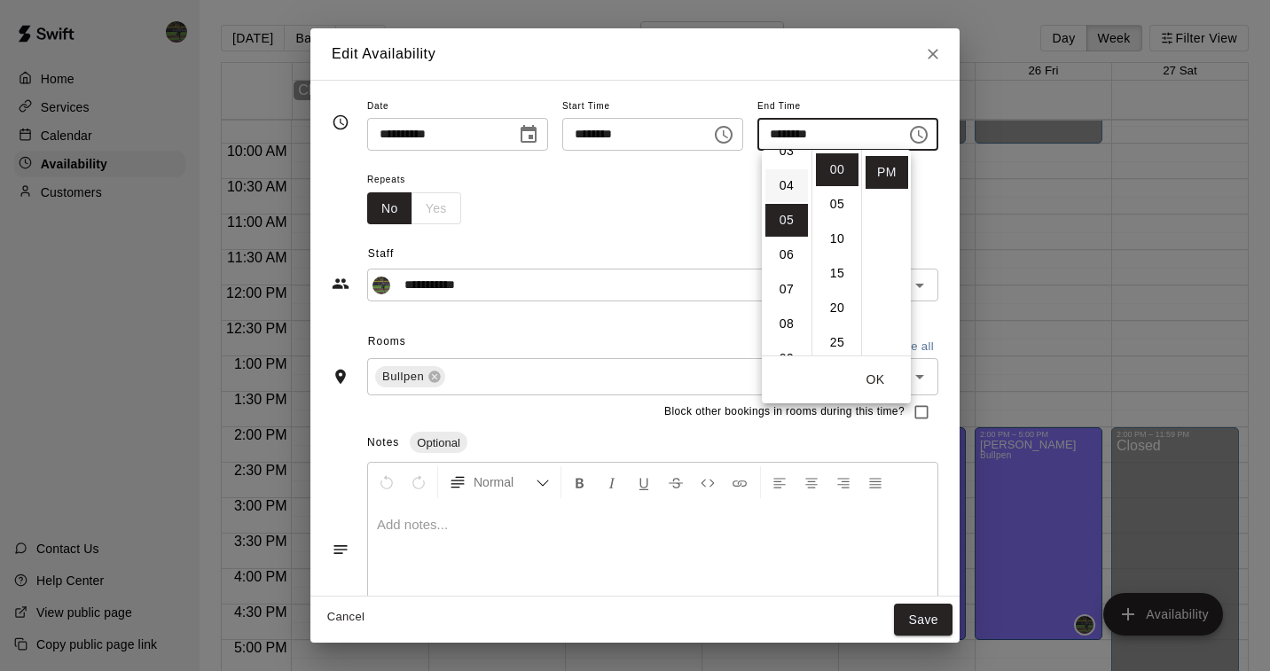
click at [781, 186] on li "04" at bounding box center [786, 185] width 43 height 33
type input "********"
click at [883, 376] on button "OK" at bounding box center [875, 380] width 57 height 33
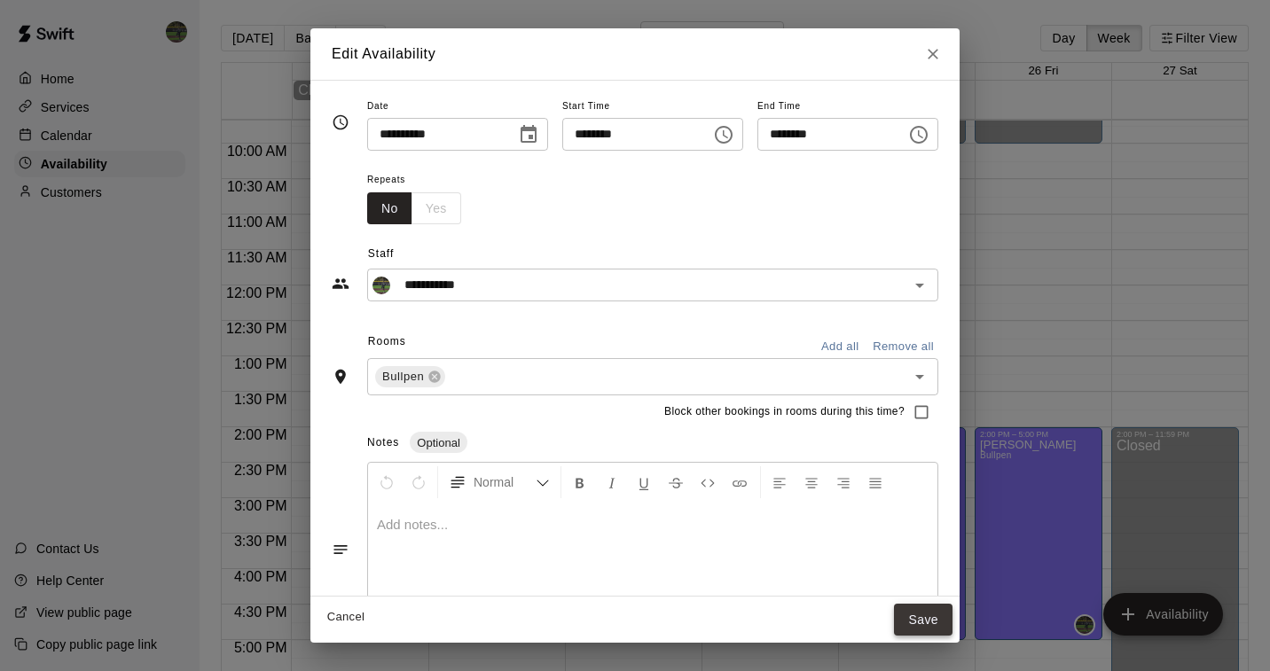
click at [944, 624] on button "Save" at bounding box center [923, 620] width 59 height 33
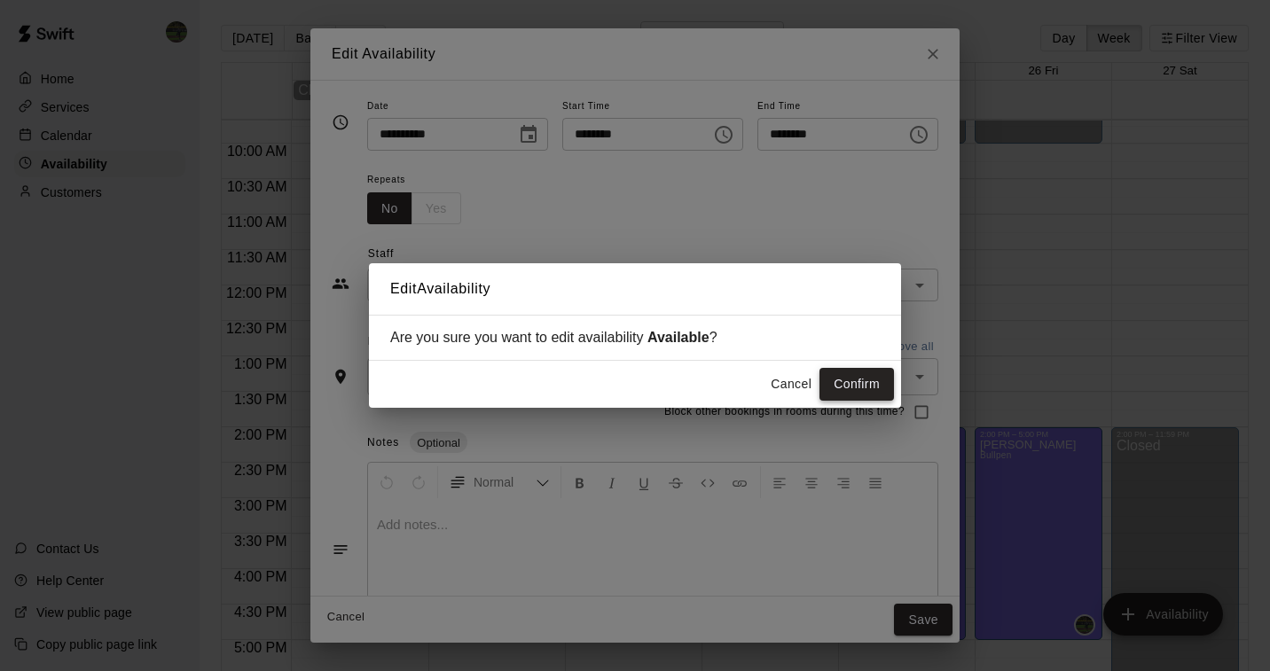
click at [875, 382] on button "Confirm" at bounding box center [857, 384] width 75 height 33
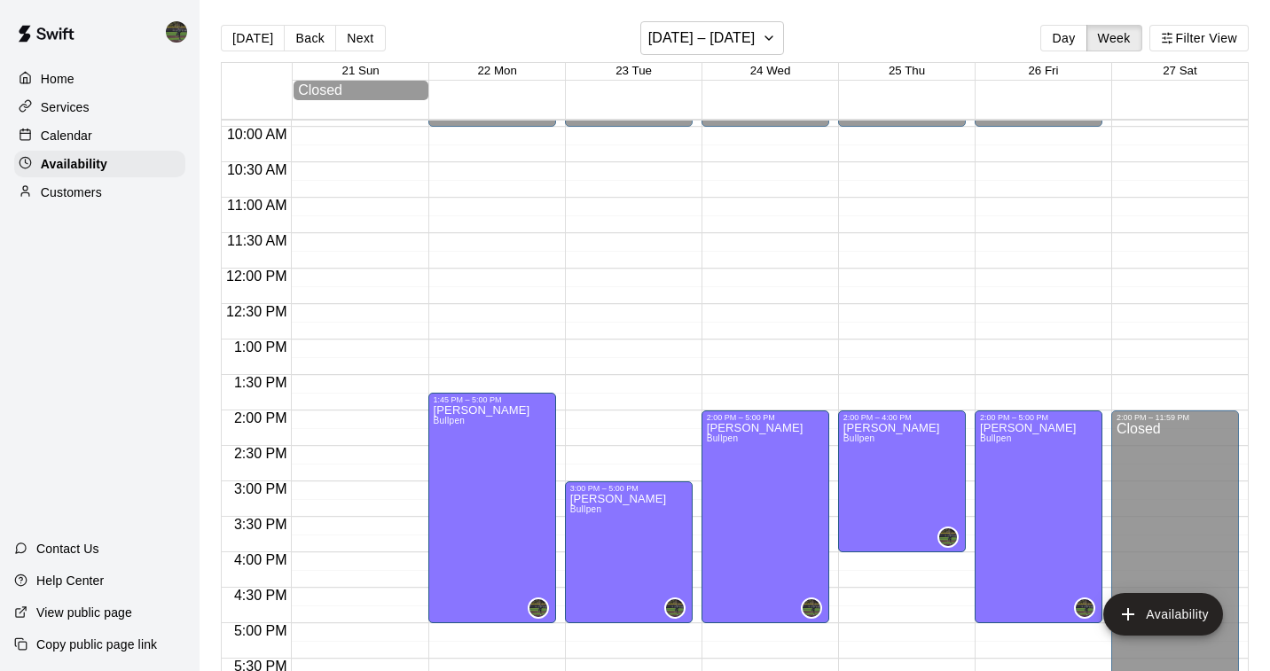
scroll to position [705, 0]
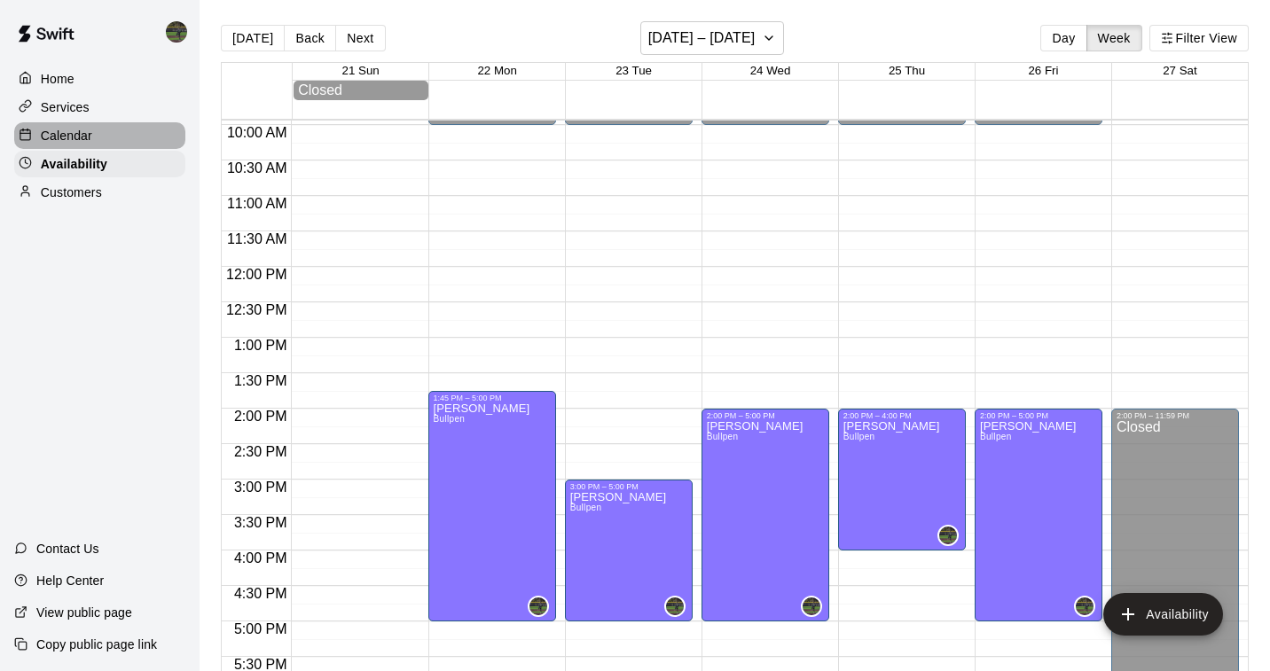
click at [75, 139] on p "Calendar" at bounding box center [66, 136] width 51 height 18
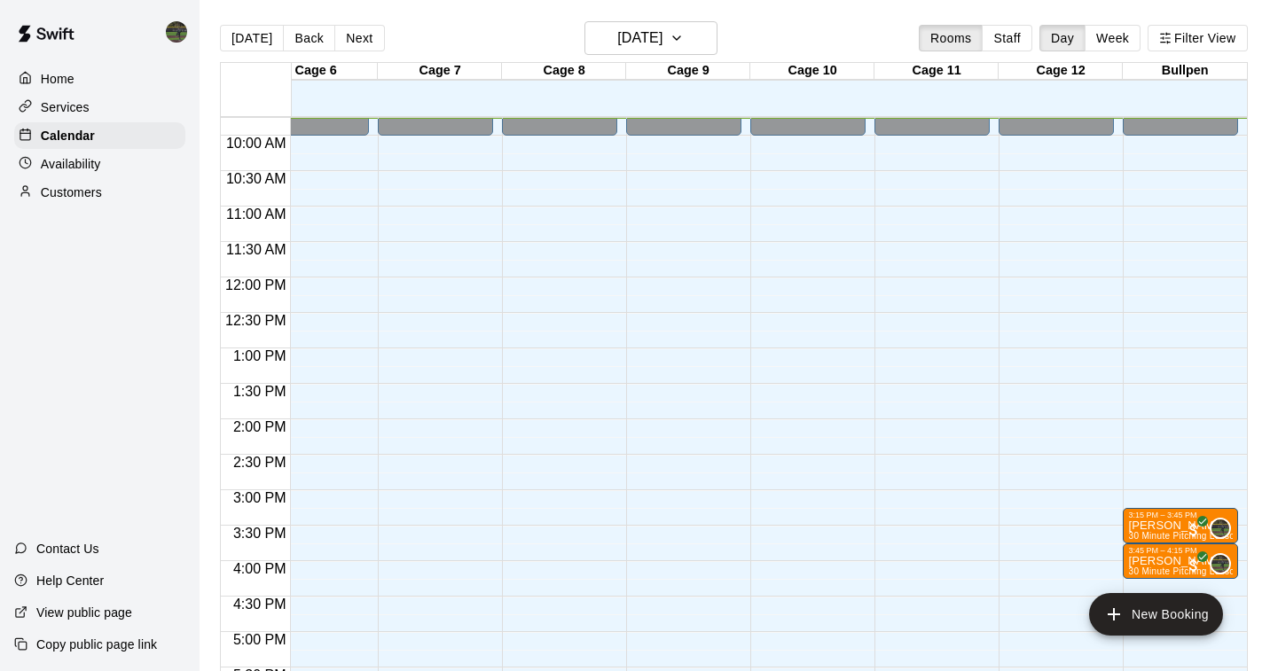
scroll to position [0, 658]
